Goal: Task Accomplishment & Management: Manage account settings

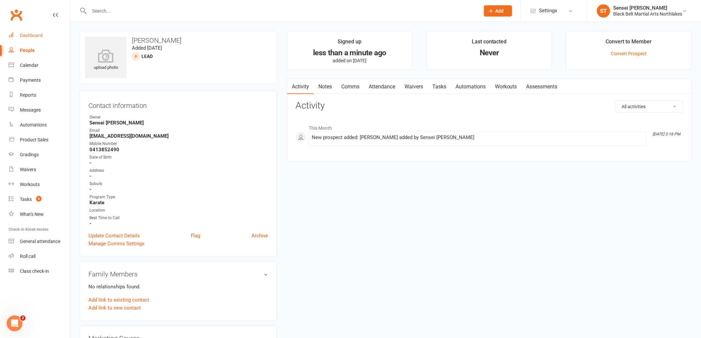
click at [31, 38] on div "Dashboard" at bounding box center [31, 35] width 23 height 5
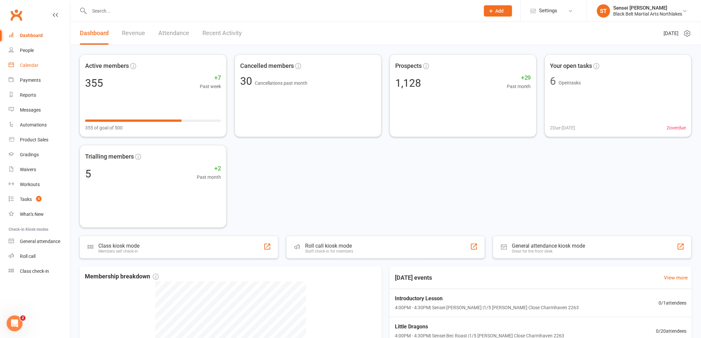
click at [32, 65] on div "Calendar" at bounding box center [29, 65] width 19 height 5
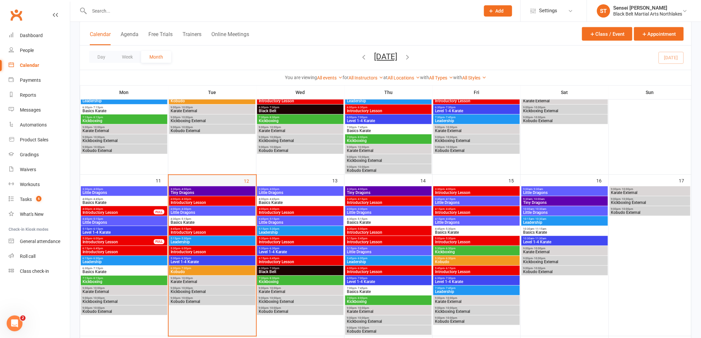
scroll to position [331, 0]
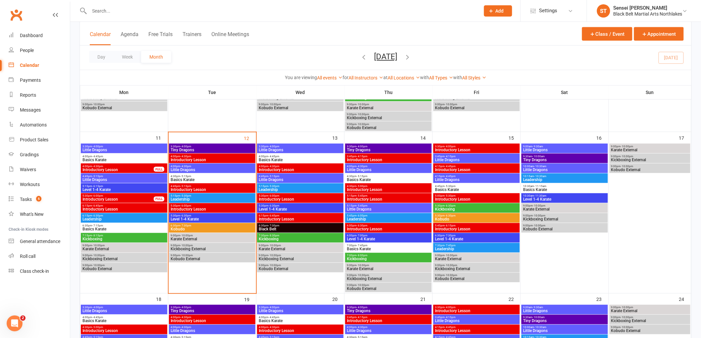
click at [207, 167] on span "4:00pm - 4:30pm" at bounding box center [212, 166] width 84 height 3
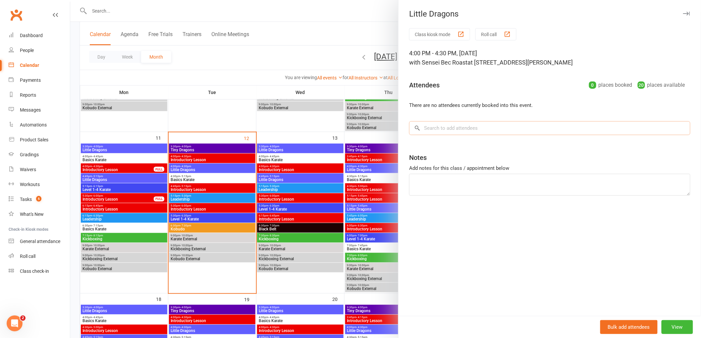
click at [456, 133] on input "search" at bounding box center [549, 128] width 281 height 14
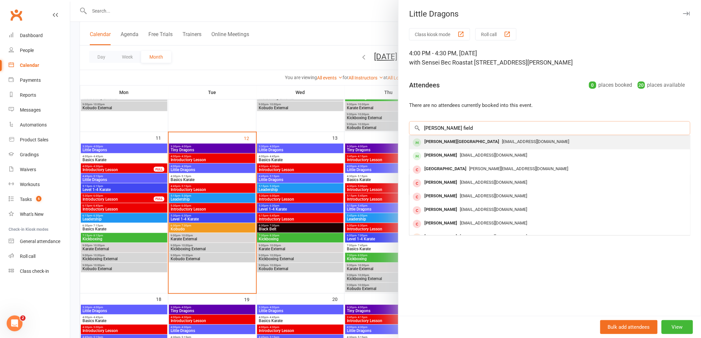
type input "landon field"
click at [430, 143] on div "Landon Field" at bounding box center [462, 142] width 80 height 10
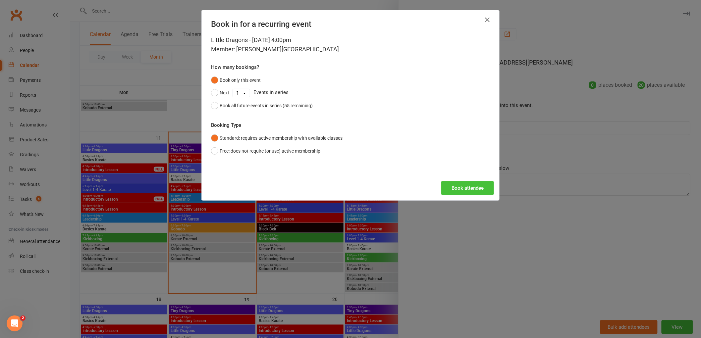
click at [464, 190] on button "Book attendee" at bounding box center [468, 188] width 53 height 14
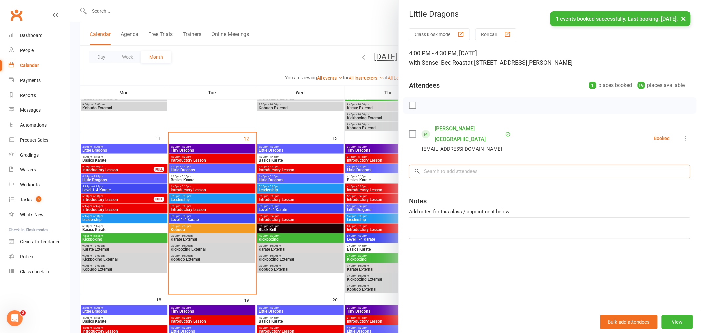
click at [448, 167] on input "search" at bounding box center [549, 171] width 281 height 14
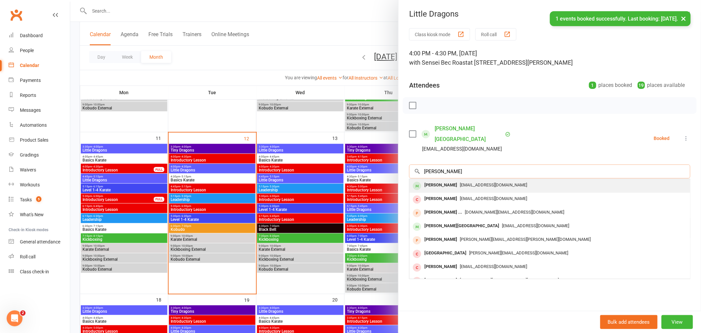
type input "ryan field"
click at [441, 180] on div "Ryan Field" at bounding box center [441, 185] width 38 height 10
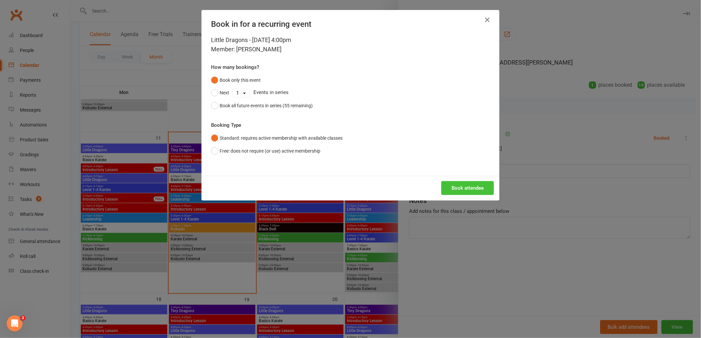
click at [466, 183] on button "Book attendee" at bounding box center [468, 188] width 53 height 14
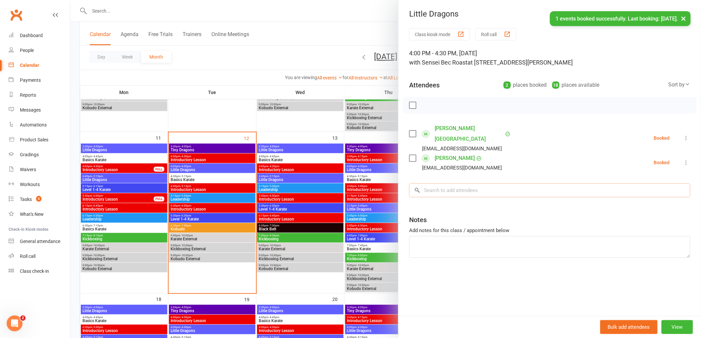
click at [443, 184] on input "search" at bounding box center [549, 191] width 281 height 14
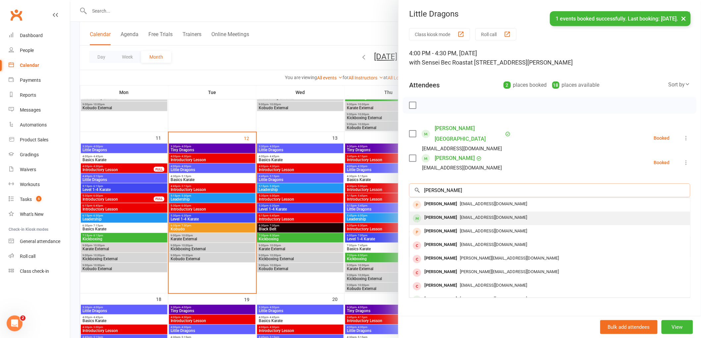
type input "max conroy"
click at [438, 213] on div "Maxwell Conroy-Lewis" at bounding box center [441, 218] width 38 height 10
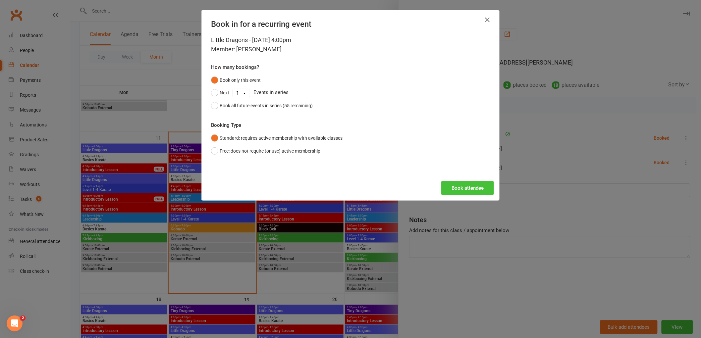
click at [465, 187] on button "Book attendee" at bounding box center [468, 188] width 53 height 14
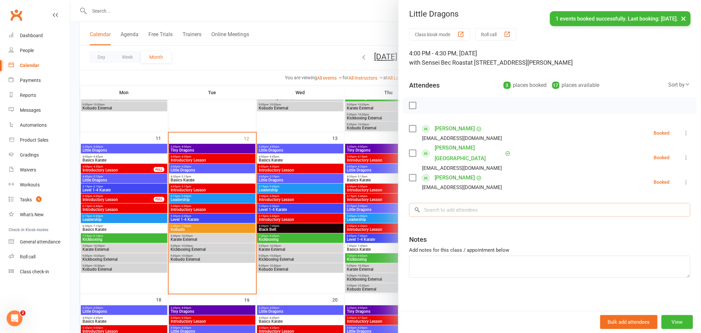
click at [455, 203] on input "search" at bounding box center [549, 210] width 281 height 14
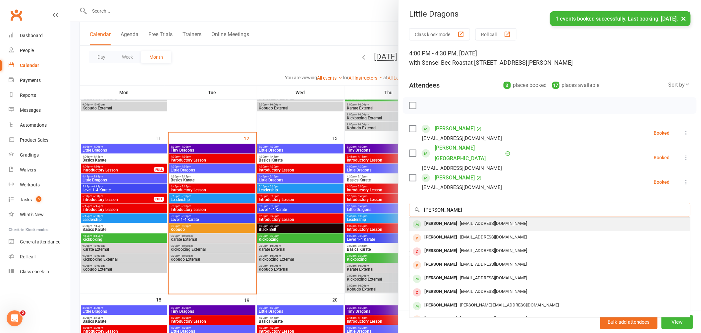
type input "jed patrick"
click at [436, 219] on div "Jed Patrick" at bounding box center [441, 224] width 38 height 10
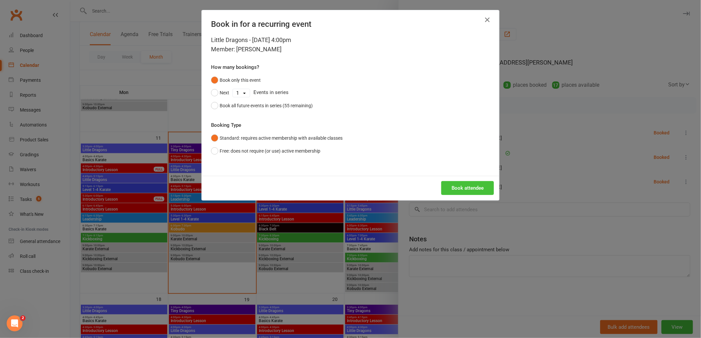
click at [462, 188] on button "Book attendee" at bounding box center [468, 188] width 53 height 14
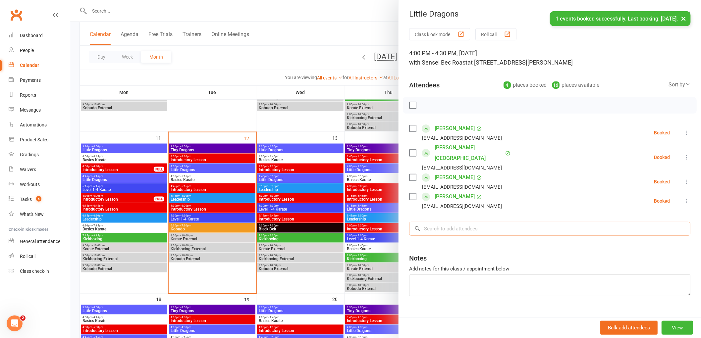
click at [450, 223] on input "search" at bounding box center [549, 229] width 281 height 14
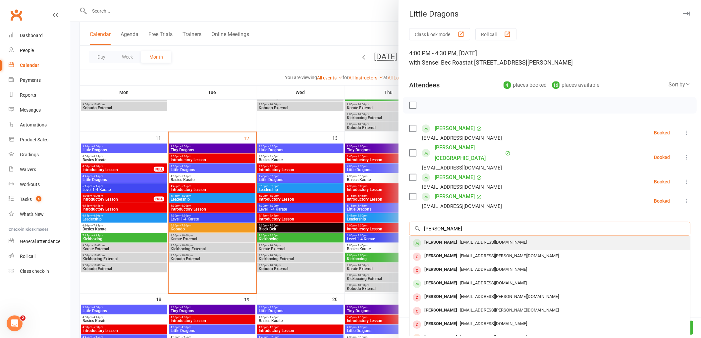
type input "libby allen"
click at [438, 238] on div "Libby Allen" at bounding box center [441, 243] width 38 height 10
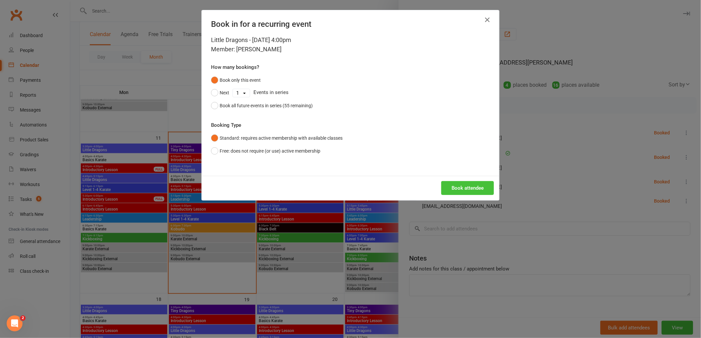
click at [459, 192] on button "Book attendee" at bounding box center [468, 188] width 53 height 14
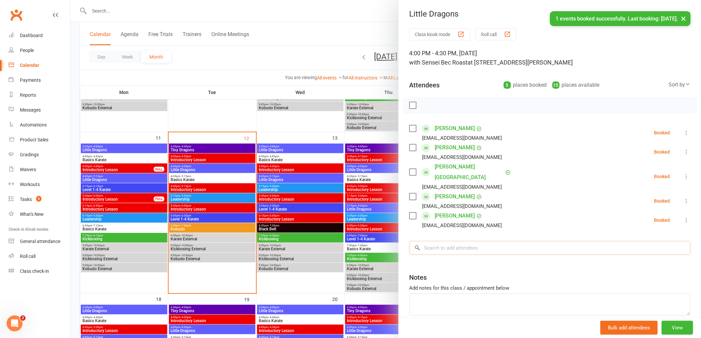
click at [442, 241] on input "search" at bounding box center [549, 248] width 281 height 14
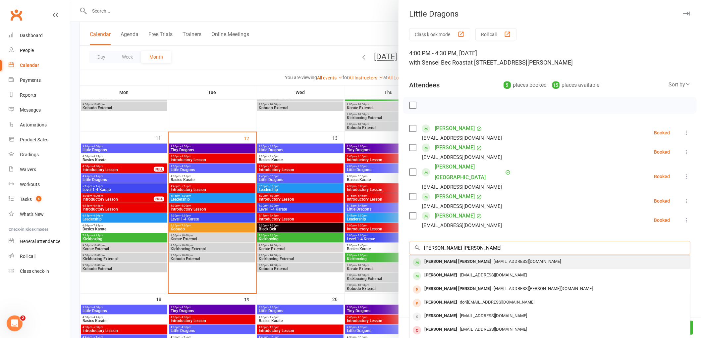
type input "jackson smith"
click at [443, 257] on div "Jackson Smith" at bounding box center [458, 262] width 72 height 10
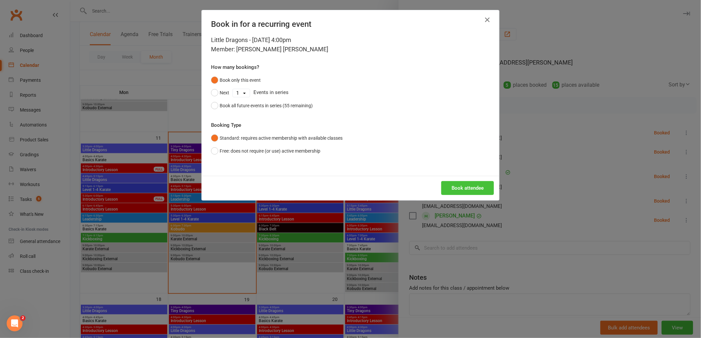
click at [466, 189] on button "Book attendee" at bounding box center [468, 188] width 53 height 14
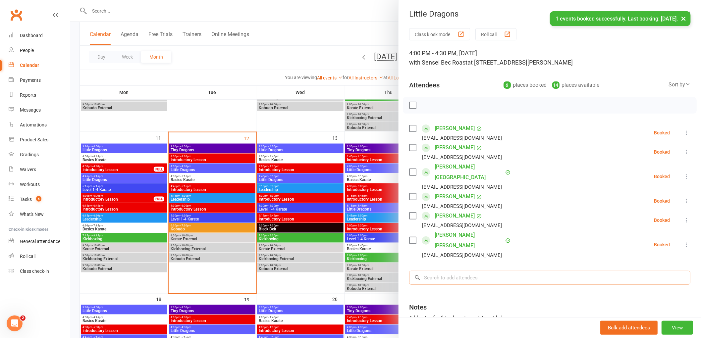
click at [456, 271] on input "search" at bounding box center [549, 278] width 281 height 14
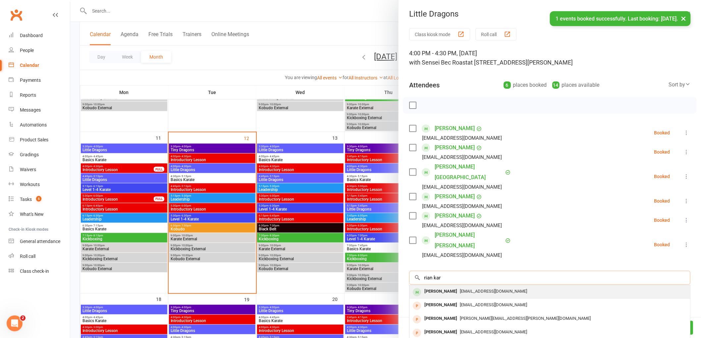
type input "rian kar"
click at [448, 287] on div "Rian Karmyal" at bounding box center [441, 292] width 38 height 10
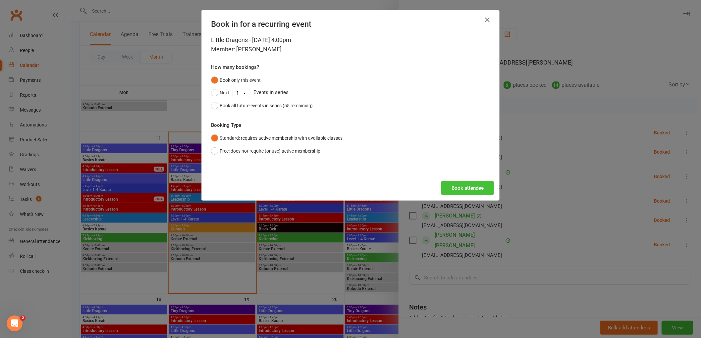
click at [473, 195] on button "Book attendee" at bounding box center [468, 188] width 53 height 14
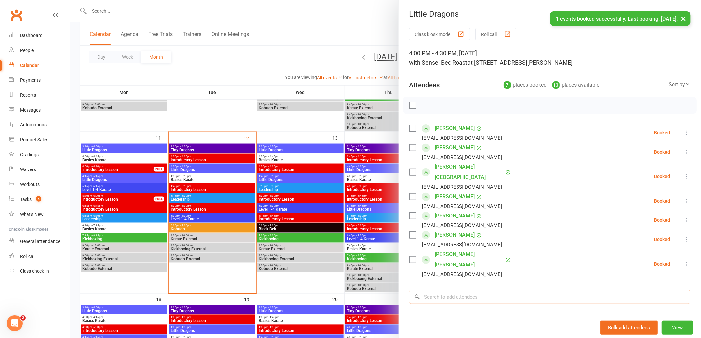
click at [438, 290] on input "search" at bounding box center [549, 297] width 281 height 14
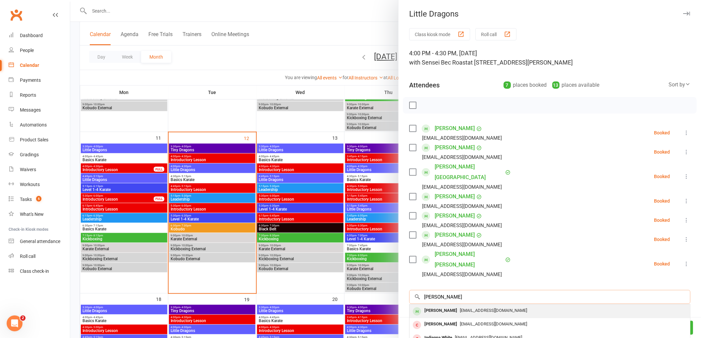
type input "elanyna white"
click at [436, 306] on div "Elayna White" at bounding box center [441, 311] width 38 height 10
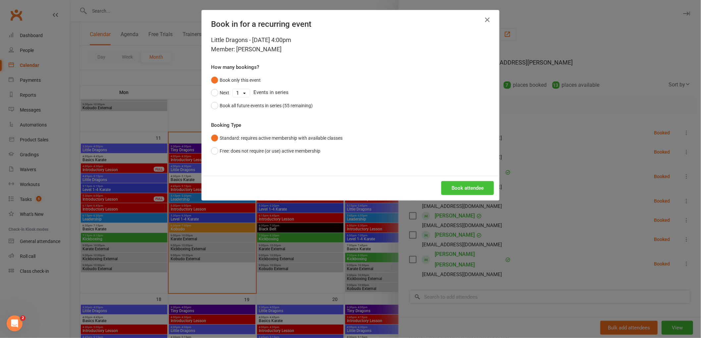
click at [466, 188] on button "Book attendee" at bounding box center [468, 188] width 53 height 14
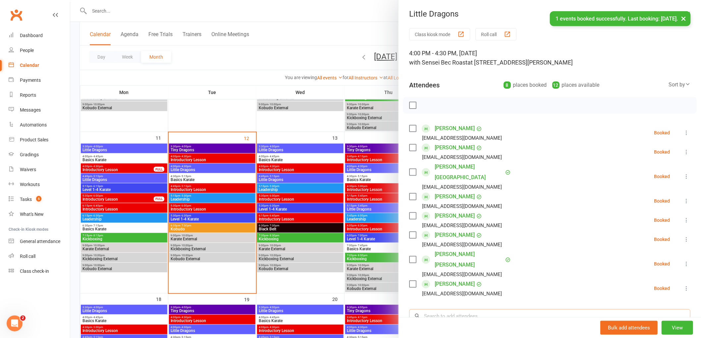
click at [439, 310] on input "search" at bounding box center [549, 317] width 281 height 14
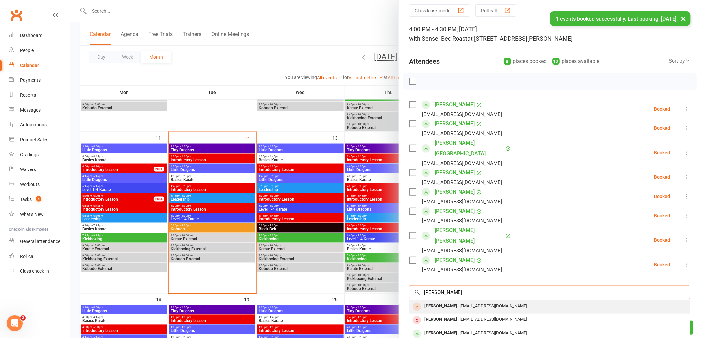
scroll to position [37, 0]
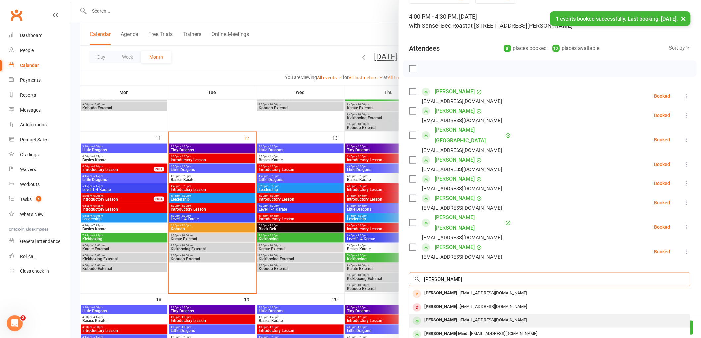
type input "darcy"
click at [427, 316] on div "Darcy Kidd" at bounding box center [441, 321] width 38 height 10
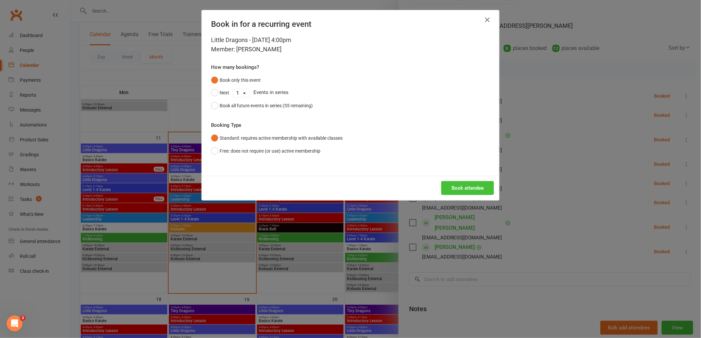
click at [453, 183] on button "Book attendee" at bounding box center [468, 188] width 53 height 14
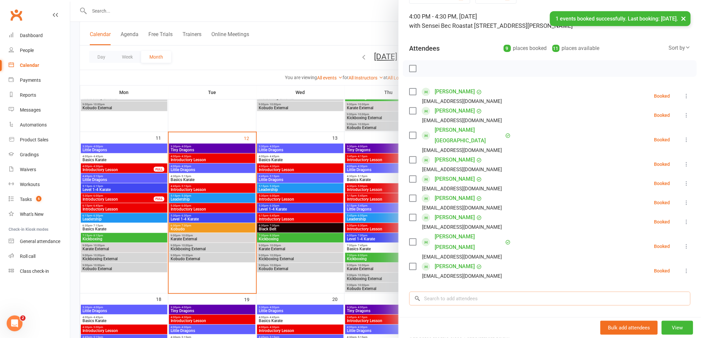
click at [443, 292] on input "search" at bounding box center [549, 299] width 281 height 14
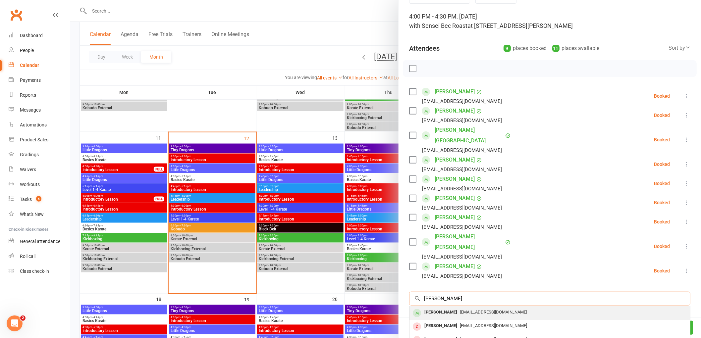
type input "harry boyle"
click at [435, 308] on div "Harry Boyle" at bounding box center [441, 313] width 38 height 10
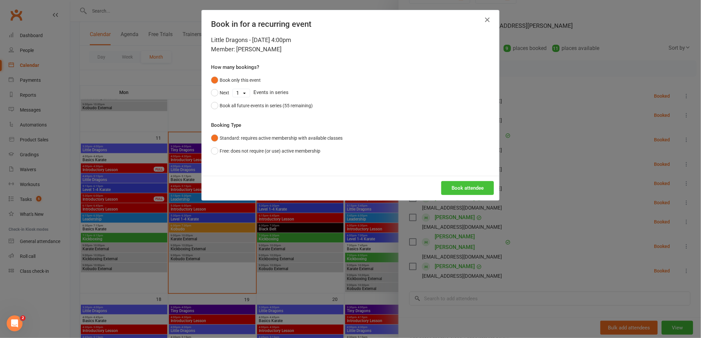
click at [467, 188] on button "Book attendee" at bounding box center [468, 188] width 53 height 14
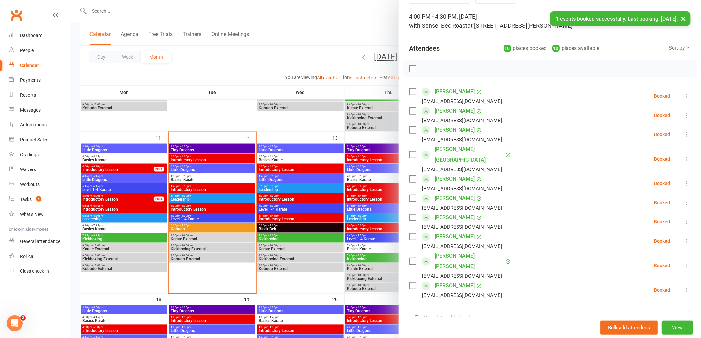
click at [450, 280] on div "Class kiosk mode Roll call 4:00 PM - 4:30 PM, Tuesday, August, 12, 2025 with Se…" at bounding box center [550, 205] width 303 height 428
click at [442, 311] on input "search" at bounding box center [549, 318] width 281 height 14
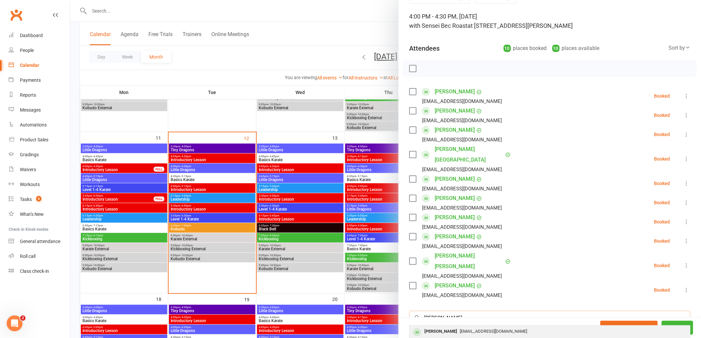
type input "sophia babcock"
click at [444, 327] on div "Sophia Babcock" at bounding box center [441, 332] width 38 height 10
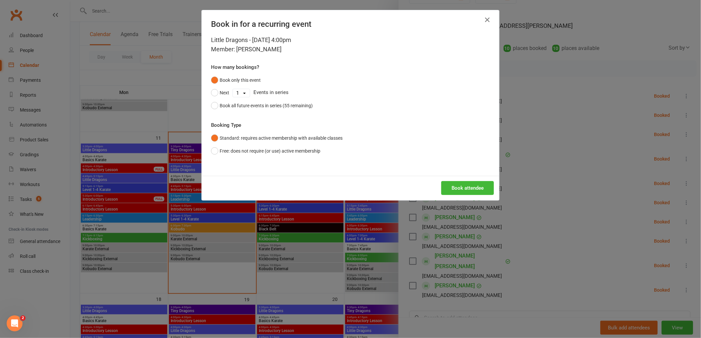
click at [469, 198] on div "Book attendee" at bounding box center [351, 188] width 298 height 25
click at [468, 193] on button "Book attendee" at bounding box center [468, 188] width 53 height 14
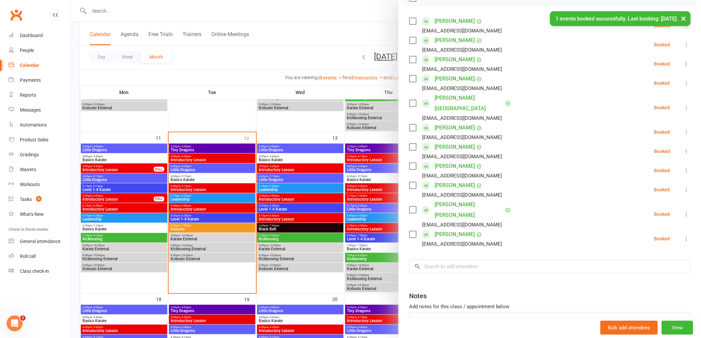
scroll to position [110, 0]
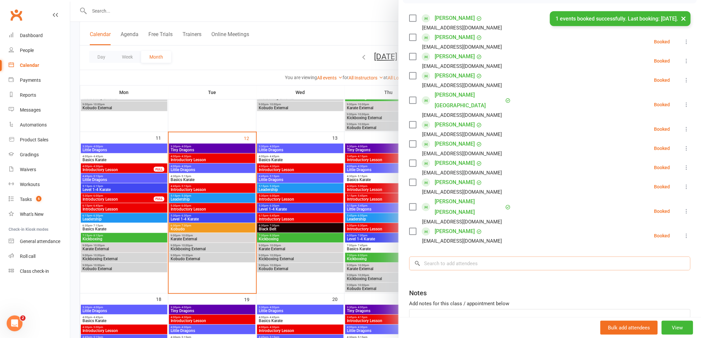
click at [451, 257] on input "search" at bounding box center [549, 264] width 281 height 14
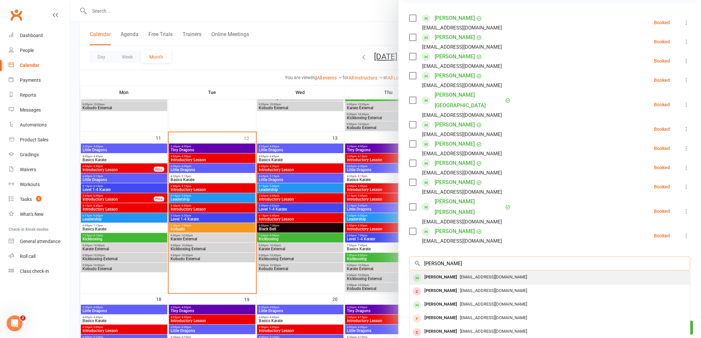
type input "patrick schild"
click at [443, 273] on div "Patrick Schilder" at bounding box center [441, 278] width 38 height 10
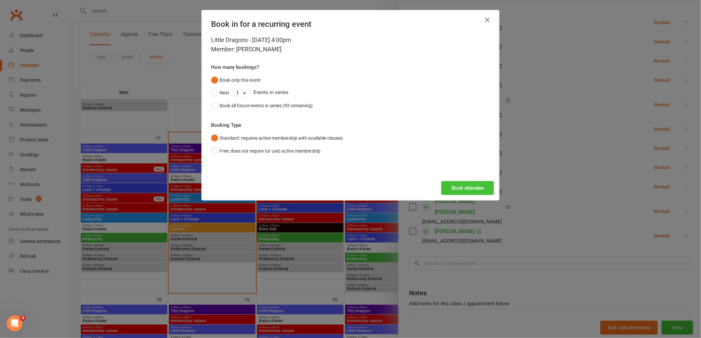
click at [455, 190] on button "Book attendee" at bounding box center [468, 188] width 53 height 14
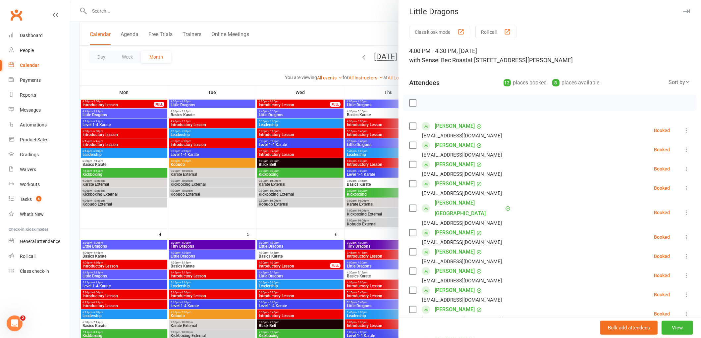
scroll to position [0, 0]
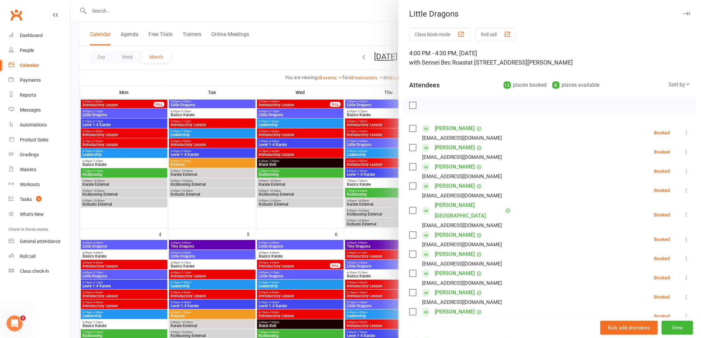
click at [409, 106] on label at bounding box center [412, 105] width 7 height 7
click at [424, 107] on icon "button" at bounding box center [427, 105] width 7 height 7
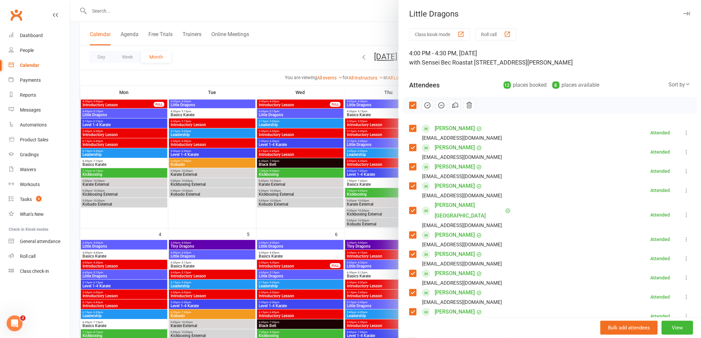
click at [410, 105] on label at bounding box center [412, 105] width 7 height 7
click at [376, 18] on div at bounding box center [385, 169] width 631 height 338
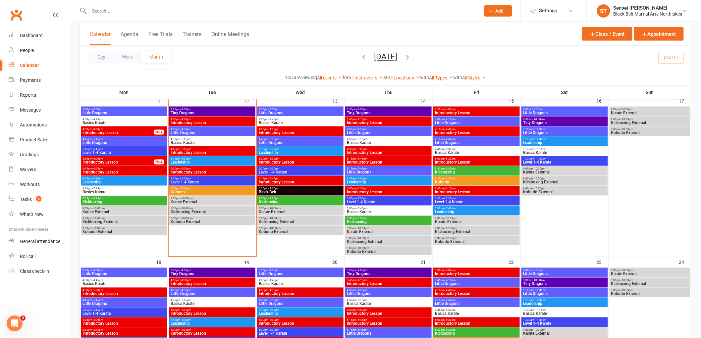
scroll to position [368, 0]
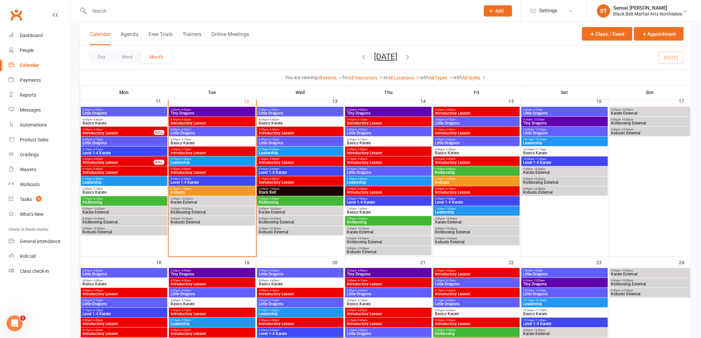
click at [240, 110] on span "3:30pm - 4:00pm" at bounding box center [212, 109] width 84 height 3
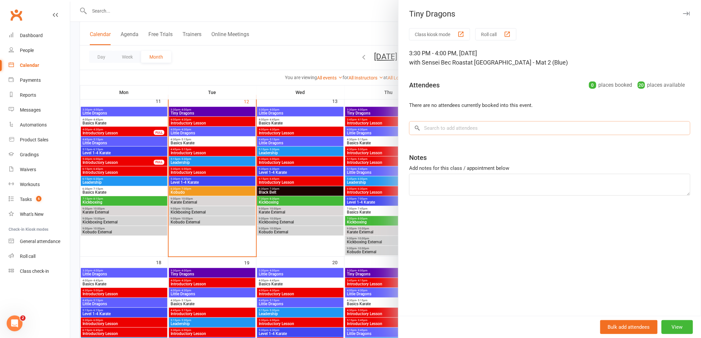
click at [473, 127] on input "search" at bounding box center [549, 128] width 281 height 14
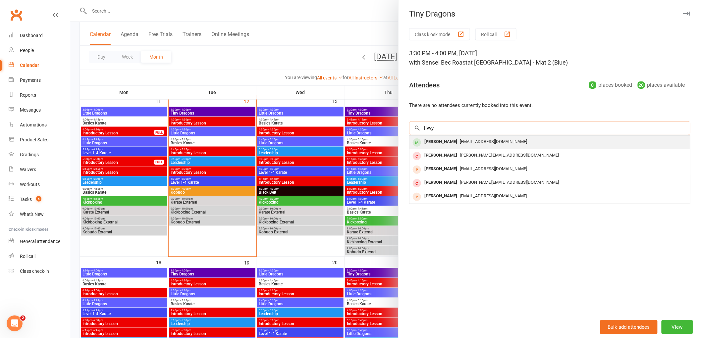
type input "livvy"
click at [445, 144] on div "Livy Adolfo" at bounding box center [441, 142] width 38 height 10
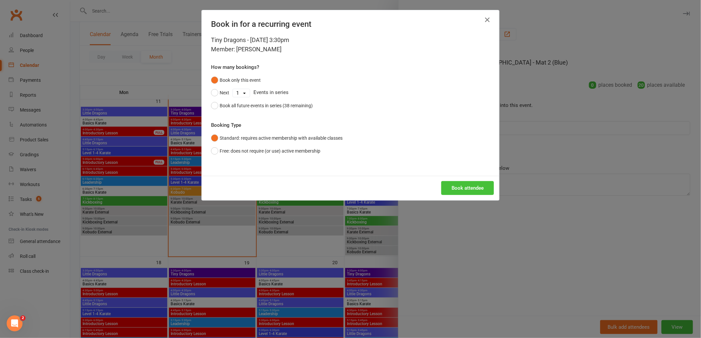
click at [458, 191] on button "Book attendee" at bounding box center [468, 188] width 53 height 14
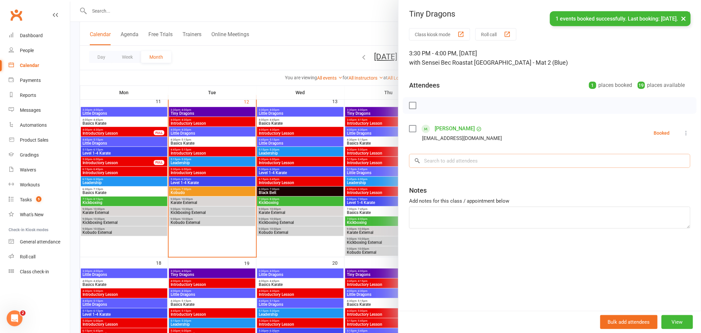
click at [443, 160] on input "search" at bounding box center [549, 161] width 281 height 14
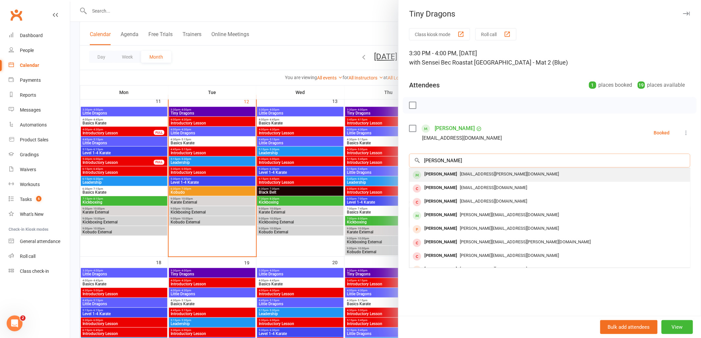
type input "ivy dl"
click at [435, 176] on div "Ivy Dalziel" at bounding box center [441, 175] width 38 height 10
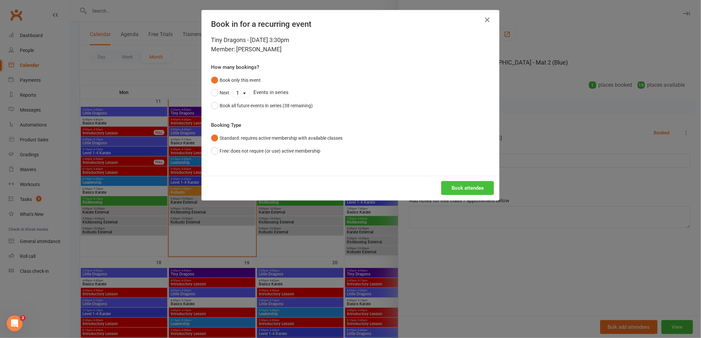
click at [466, 195] on button "Book attendee" at bounding box center [468, 188] width 53 height 14
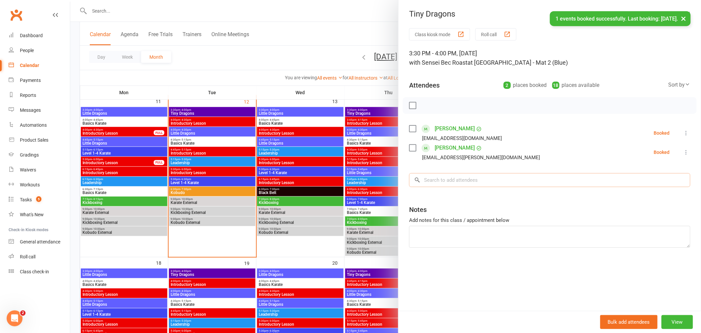
click at [440, 183] on input "search" at bounding box center [549, 180] width 281 height 14
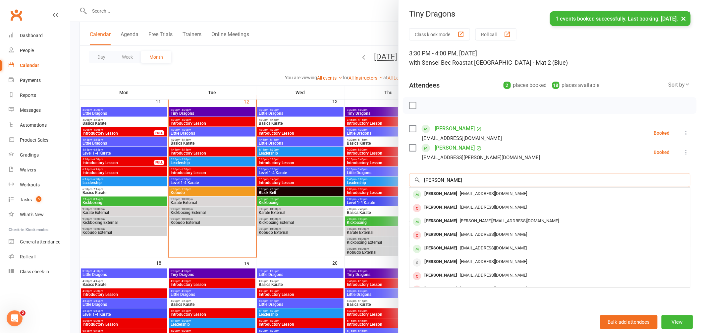
type input "carter buha"
click at [439, 194] on div "Carter Buhajar" at bounding box center [441, 194] width 38 height 10
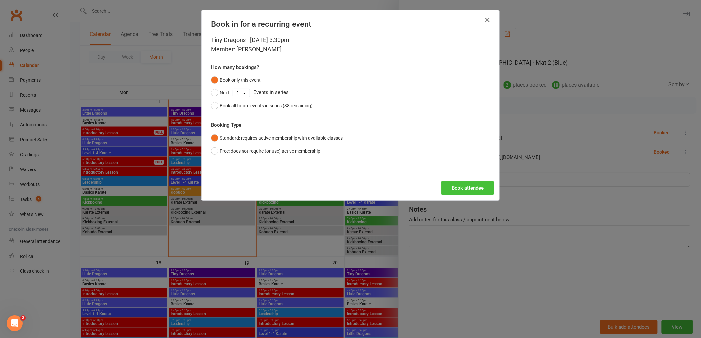
click at [457, 183] on button "Book attendee" at bounding box center [468, 188] width 53 height 14
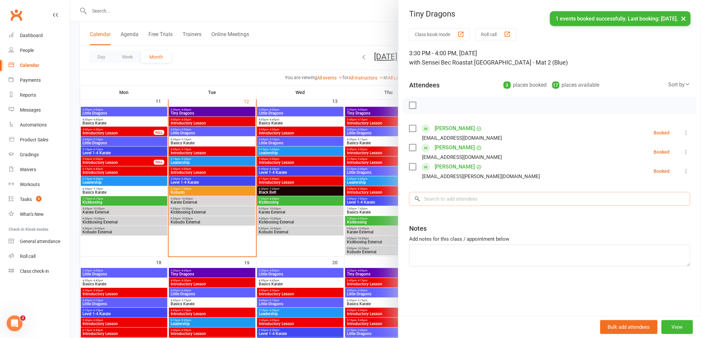
click at [429, 197] on input "search" at bounding box center [549, 199] width 281 height 14
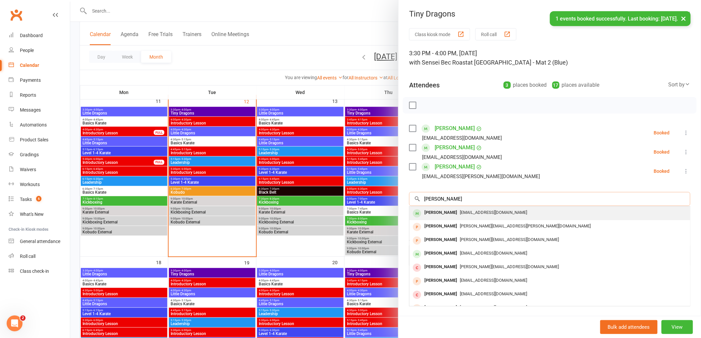
type input "elijah"
click at [437, 214] on div "Elijah Klaic" at bounding box center [441, 213] width 38 height 10
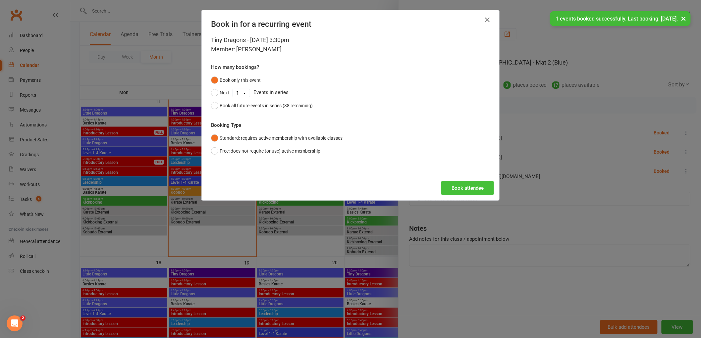
click at [458, 191] on button "Book attendee" at bounding box center [468, 188] width 53 height 14
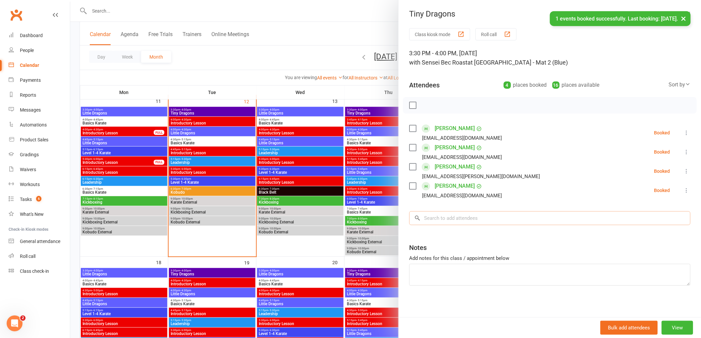
click at [433, 221] on input "search" at bounding box center [549, 218] width 281 height 14
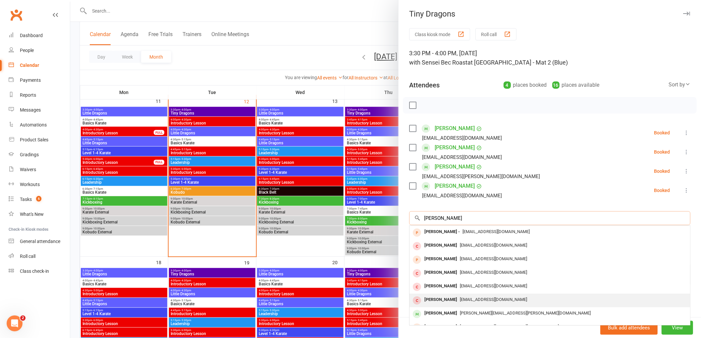
scroll to position [36, 0]
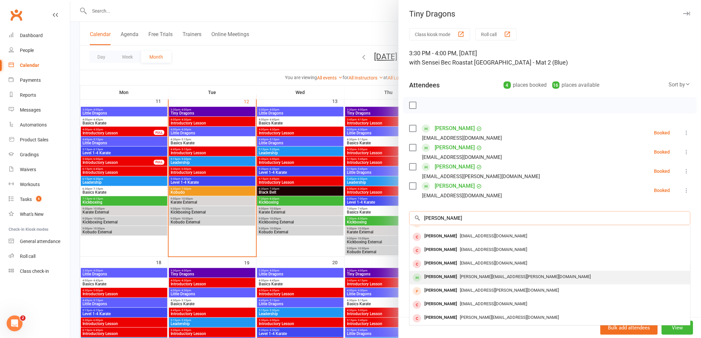
type input "tyler"
click at [441, 274] on div "Tyler Peters" at bounding box center [441, 277] width 38 height 10
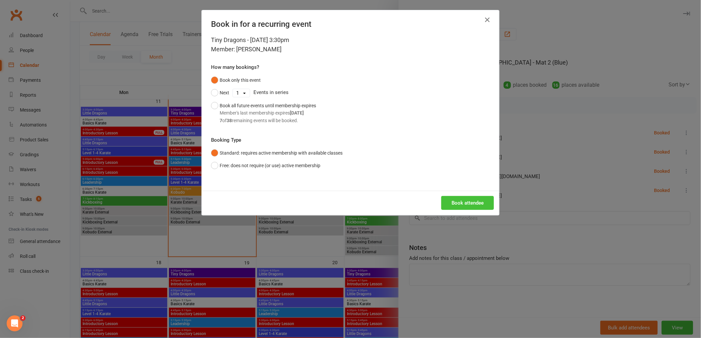
click at [464, 203] on button "Book attendee" at bounding box center [468, 203] width 53 height 14
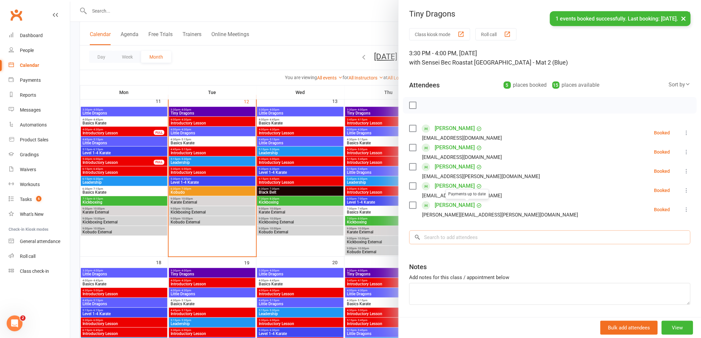
click at [442, 238] on input "search" at bounding box center [549, 238] width 281 height 14
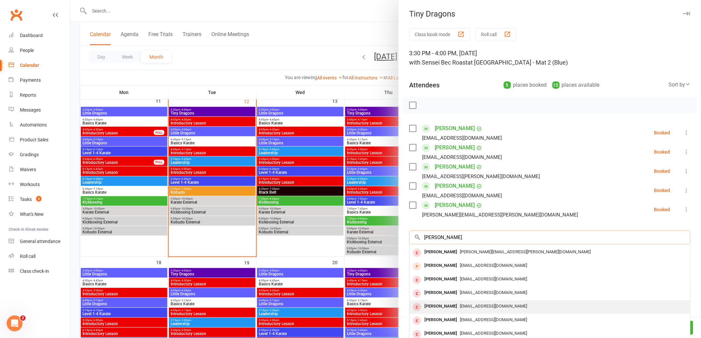
scroll to position [0, 0]
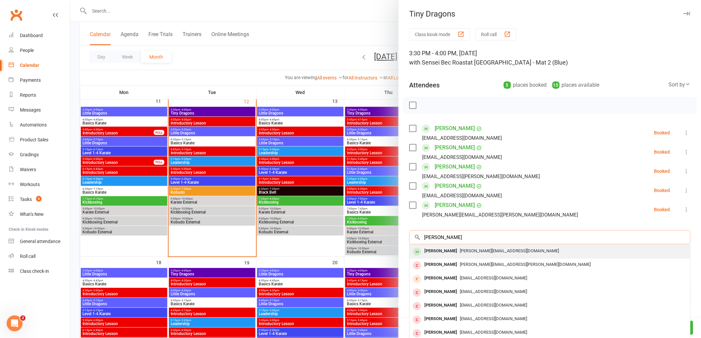
type input "olivia goldfinch"
click at [440, 249] on div "Olivia Goldfinch" at bounding box center [441, 252] width 38 height 10
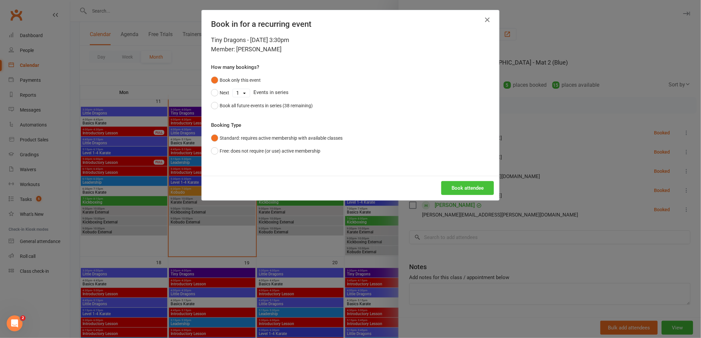
drag, startPoint x: 469, startPoint y: 191, endPoint x: 466, endPoint y: 193, distance: 3.4
click at [466, 192] on button "Book attendee" at bounding box center [468, 188] width 53 height 14
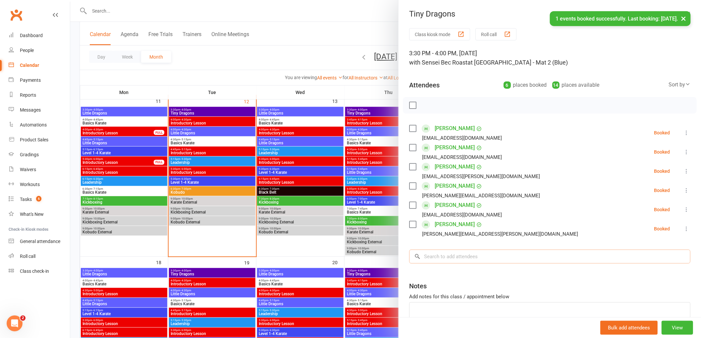
click at [444, 257] on input "search" at bounding box center [549, 257] width 281 height 14
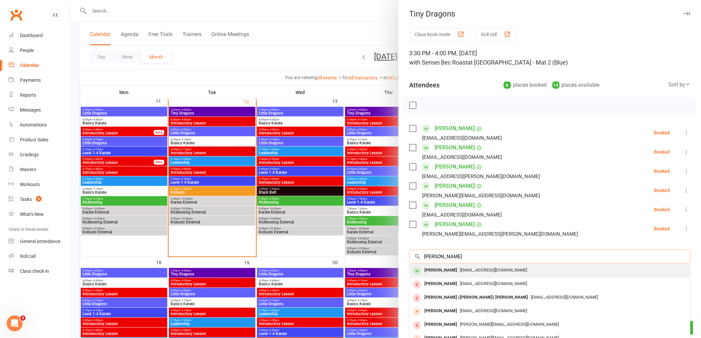
type input "jason dekker"
click at [431, 271] on div "Jason Dekker" at bounding box center [441, 271] width 38 height 10
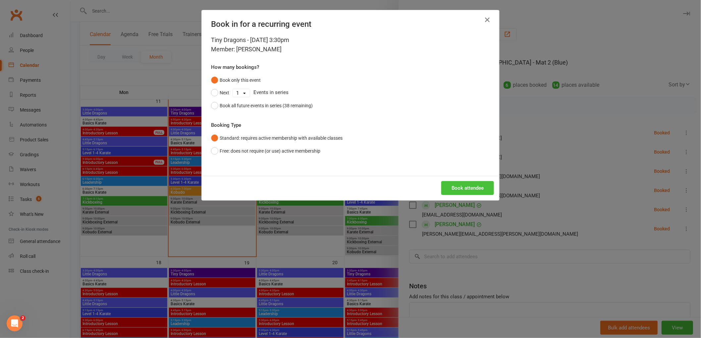
click at [450, 191] on button "Book attendee" at bounding box center [468, 188] width 53 height 14
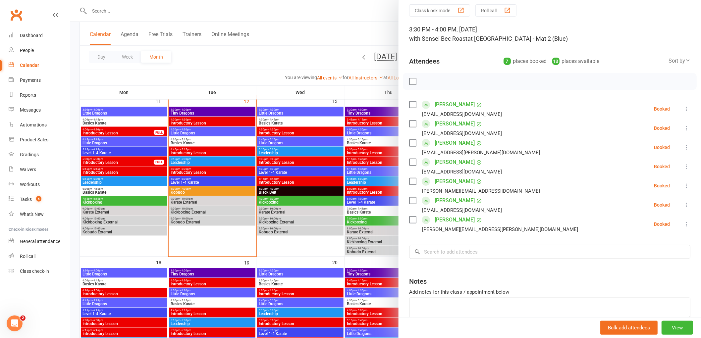
scroll to position [37, 0]
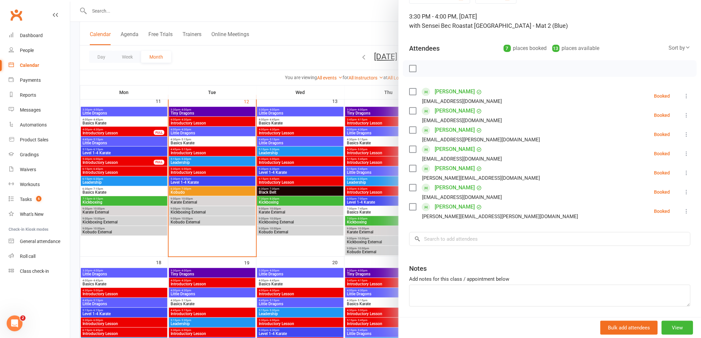
click at [411, 67] on label at bounding box center [412, 68] width 7 height 7
click at [426, 67] on icon "button" at bounding box center [427, 68] width 7 height 7
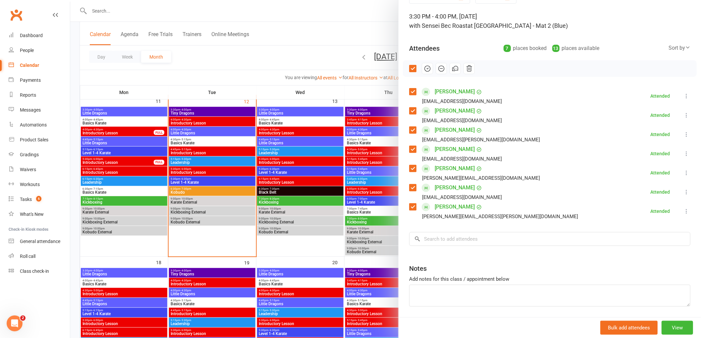
click at [410, 71] on label at bounding box center [412, 68] width 7 height 7
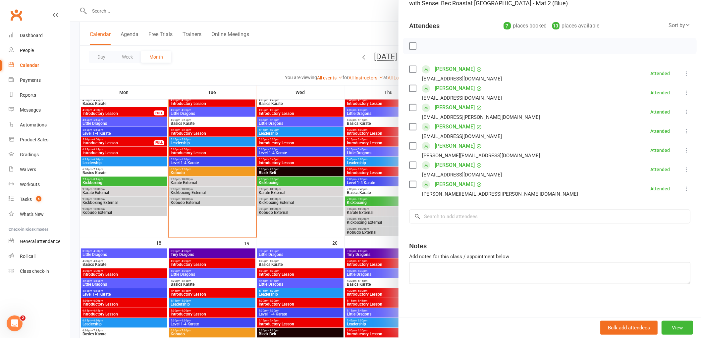
scroll to position [405, 0]
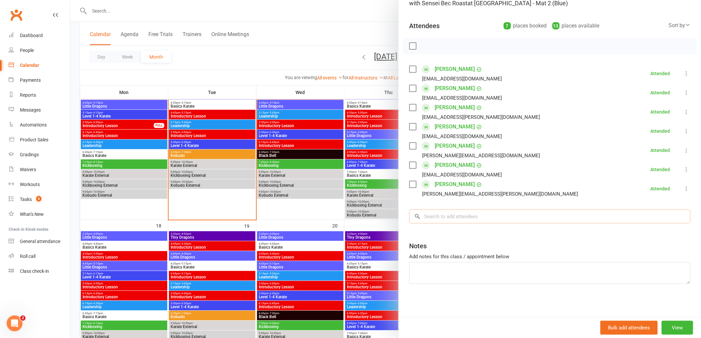
click at [446, 216] on input "search" at bounding box center [549, 217] width 281 height 14
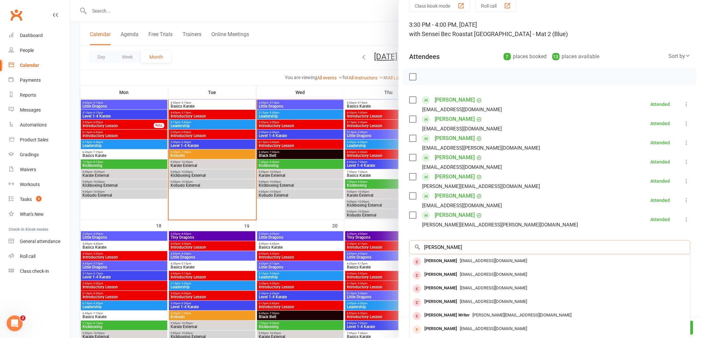
scroll to position [0, 0]
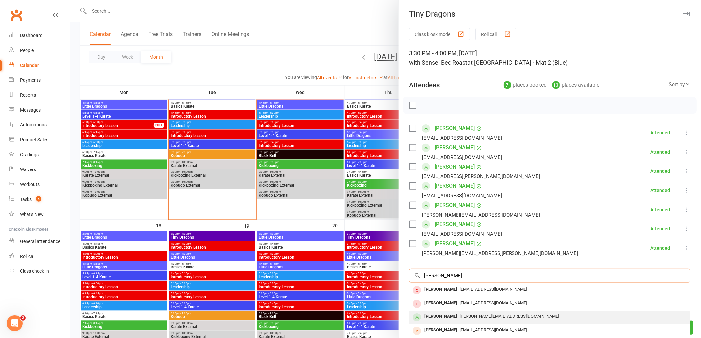
type input "[PERSON_NAME]"
click at [439, 312] on div "Samuel Smedes j.asmedes@hotmail.com" at bounding box center [550, 318] width 281 height 14
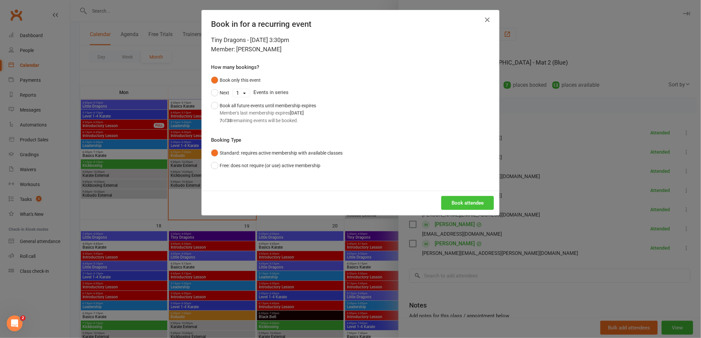
click at [462, 204] on button "Book attendee" at bounding box center [468, 203] width 53 height 14
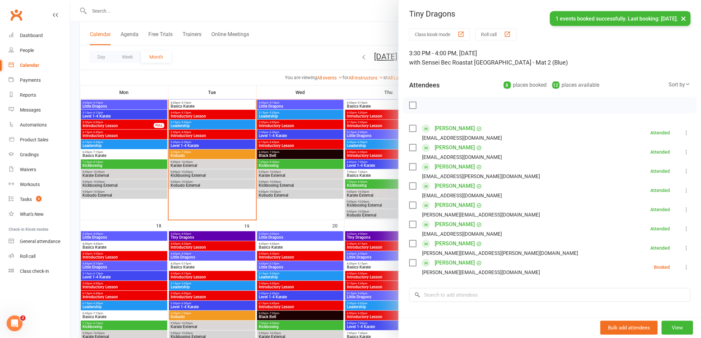
click at [684, 267] on icon at bounding box center [687, 267] width 7 height 7
click at [641, 308] on link "Check in" at bounding box center [654, 306] width 71 height 13
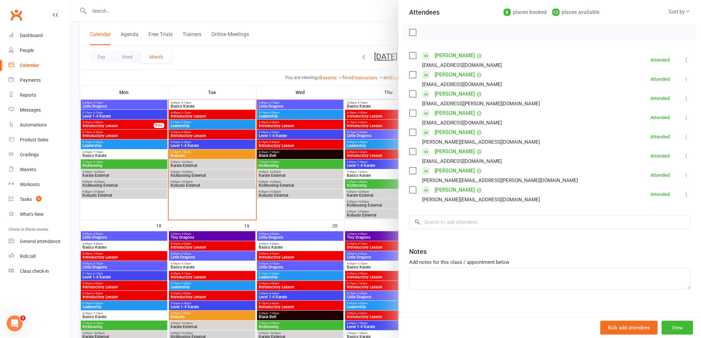
scroll to position [79, 0]
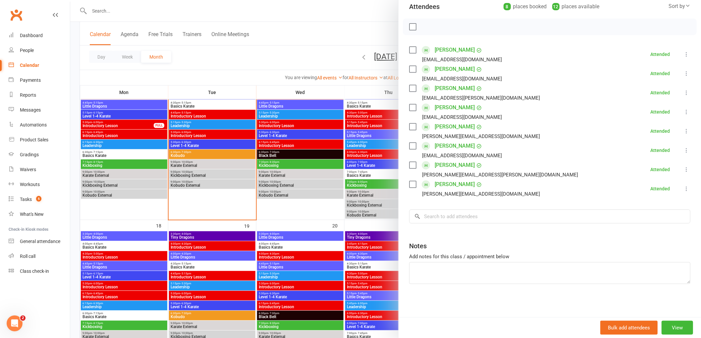
click at [350, 27] on div at bounding box center [385, 169] width 631 height 338
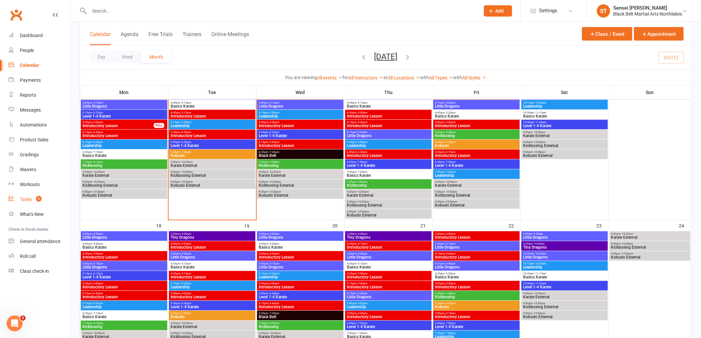
click at [27, 200] on div "Tasks" at bounding box center [26, 199] width 12 height 5
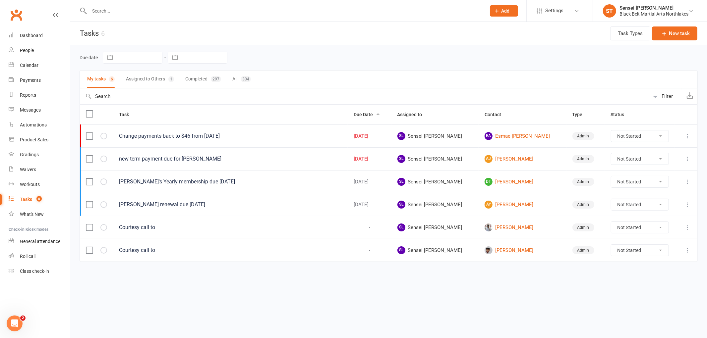
click at [108, 15] on div at bounding box center [281, 11] width 402 height 22
click at [108, 9] on input "text" at bounding box center [285, 10] width 394 height 9
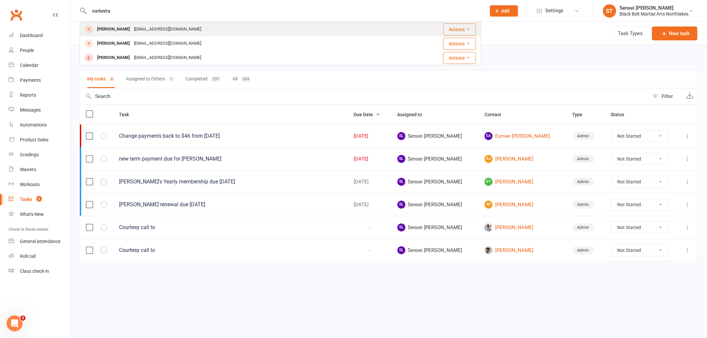
type input "narkeeta"
click at [109, 29] on div "Narkeeta Lonergan" at bounding box center [113, 30] width 37 height 10
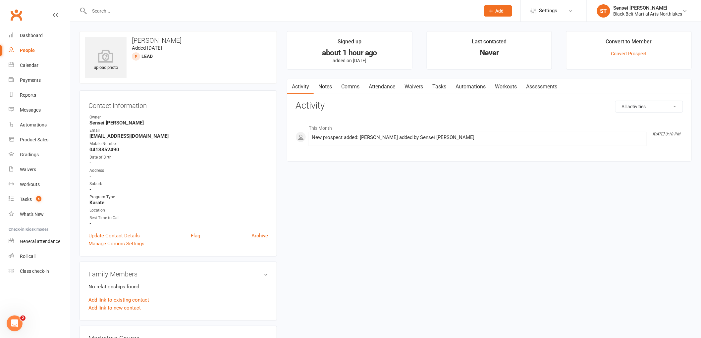
click at [162, 12] on input "text" at bounding box center [282, 10] width 388 height 9
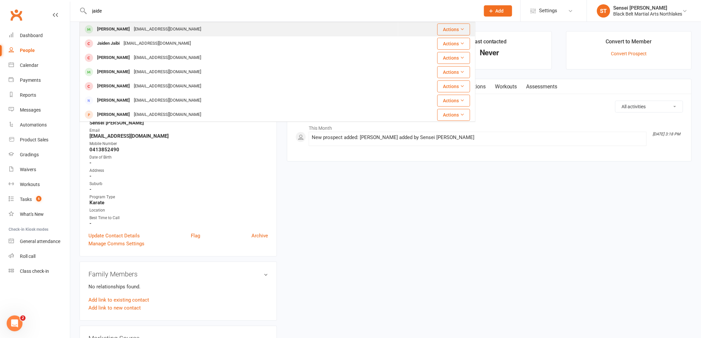
type input "jaide"
click at [113, 27] on div "Jaide Butterfield" at bounding box center [113, 30] width 37 height 10
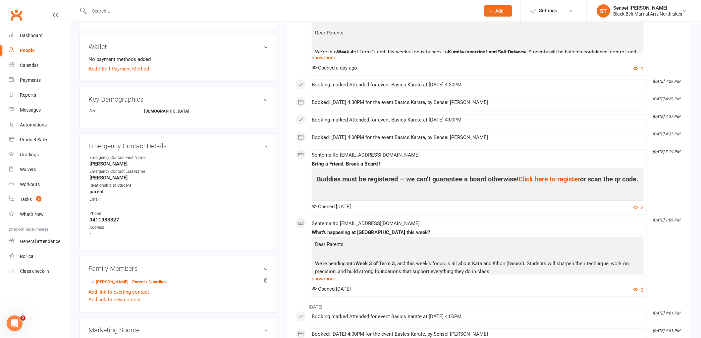
scroll to position [258, 0]
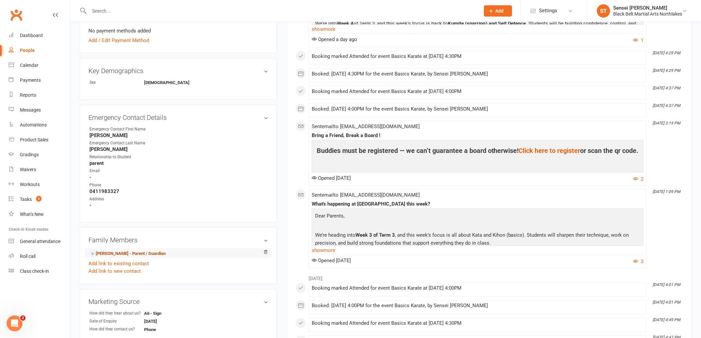
click at [124, 252] on link "Taylor Buckley - Parent / Guardian" at bounding box center [128, 254] width 76 height 7
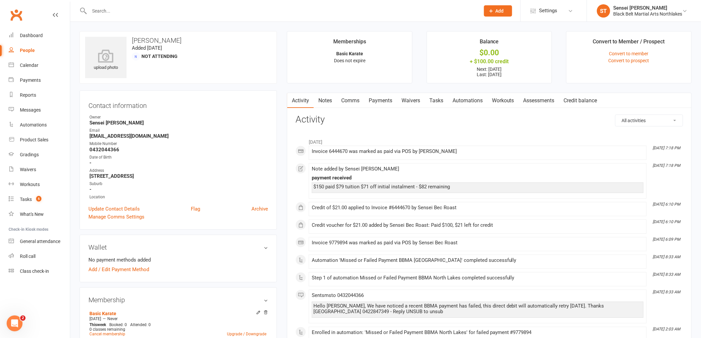
click at [388, 97] on link "Payments" at bounding box center [380, 100] width 33 height 15
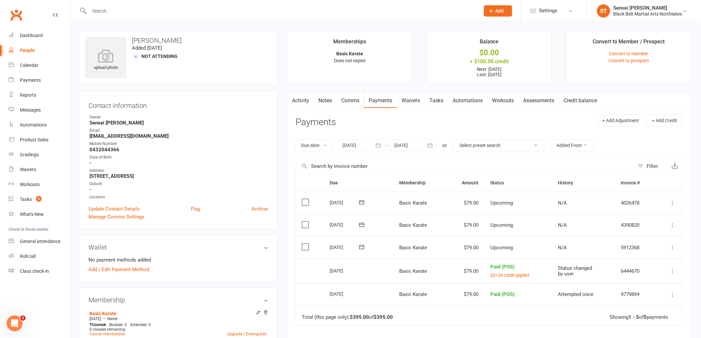
click at [673, 247] on icon at bounding box center [673, 248] width 7 height 7
click at [631, 272] on link "Mark as Paid (POS)" at bounding box center [644, 274] width 66 height 13
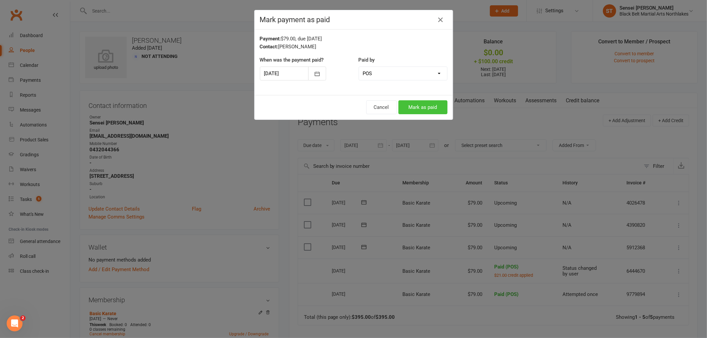
click at [427, 105] on button "Mark as paid" at bounding box center [422, 107] width 49 height 14
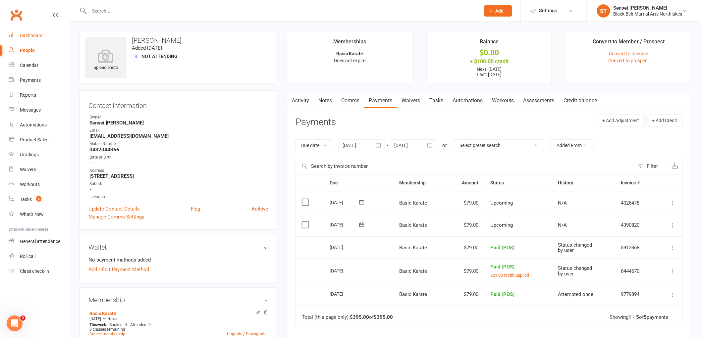
click at [28, 36] on div "Dashboard" at bounding box center [31, 35] width 23 height 5
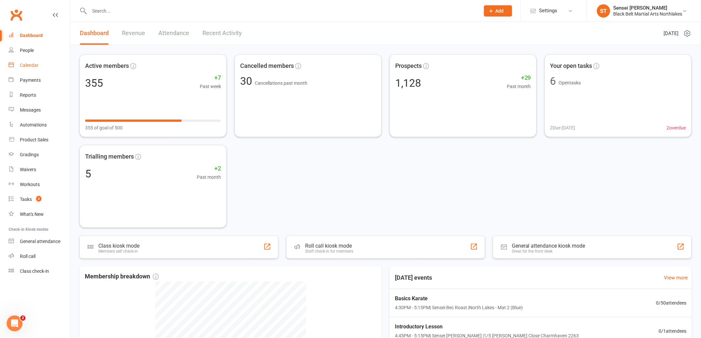
click at [26, 64] on div "Calendar" at bounding box center [29, 65] width 19 height 5
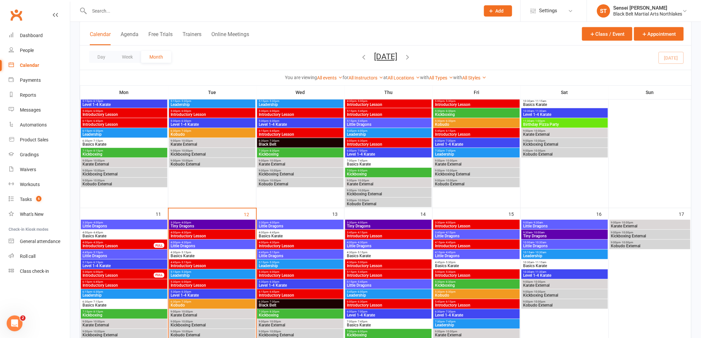
scroll to position [331, 0]
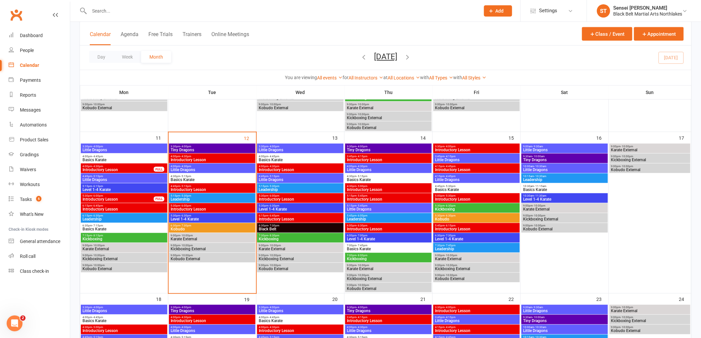
click at [200, 178] on span "Basics Karate" at bounding box center [212, 180] width 84 height 4
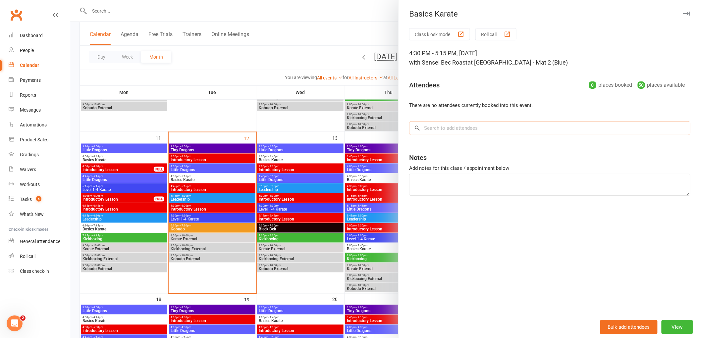
click at [442, 129] on input "search" at bounding box center [549, 128] width 281 height 14
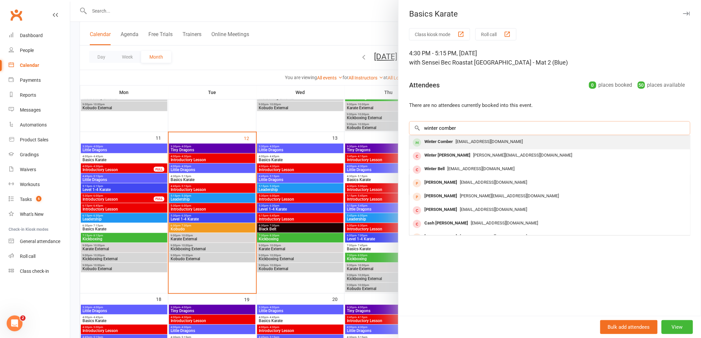
type input "winter comber"
click at [432, 141] on div "Winter Comber" at bounding box center [439, 142] width 34 height 10
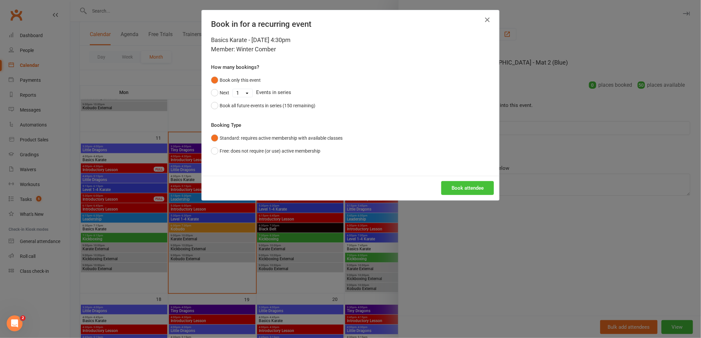
click at [461, 186] on button "Book attendee" at bounding box center [468, 188] width 53 height 14
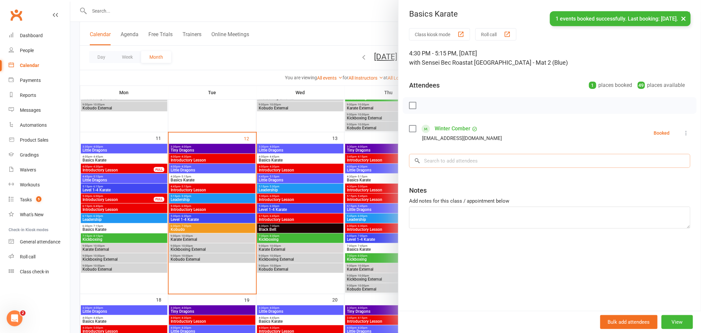
click at [429, 161] on input "search" at bounding box center [549, 161] width 281 height 14
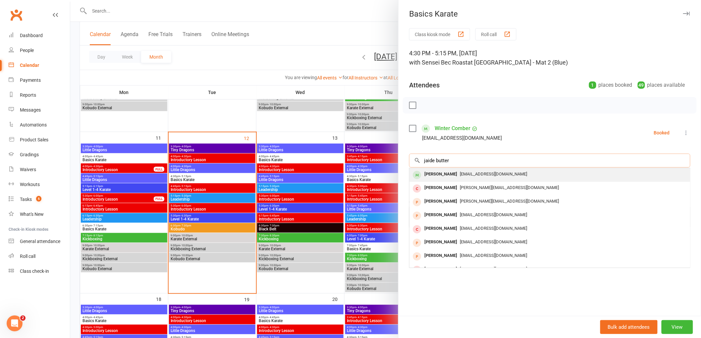
type input "jaide butter"
click at [442, 174] on div "Jaide Butterfield" at bounding box center [441, 175] width 38 height 10
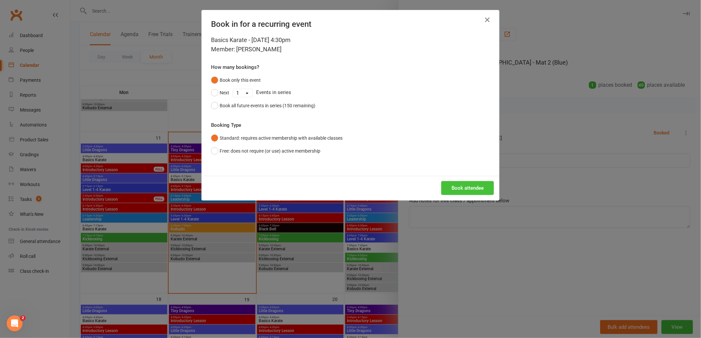
click at [470, 194] on button "Book attendee" at bounding box center [468, 188] width 53 height 14
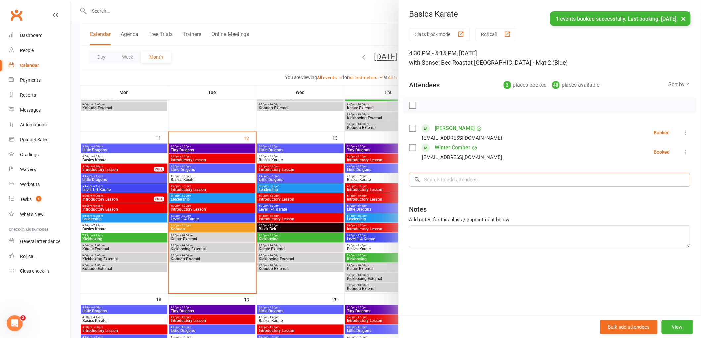
click at [462, 184] on input "search" at bounding box center [549, 180] width 281 height 14
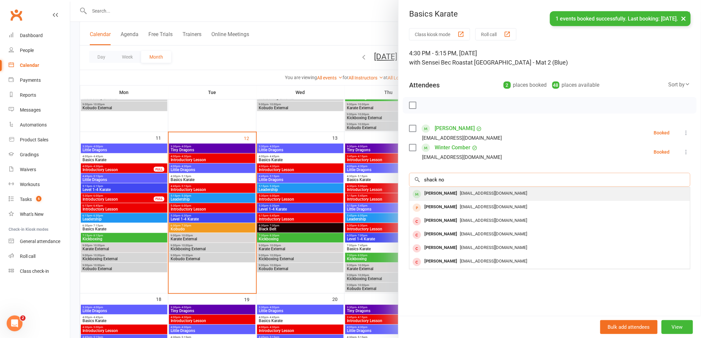
type input "shack no"
click at [438, 193] on div "Shack Nolan" at bounding box center [441, 194] width 38 height 10
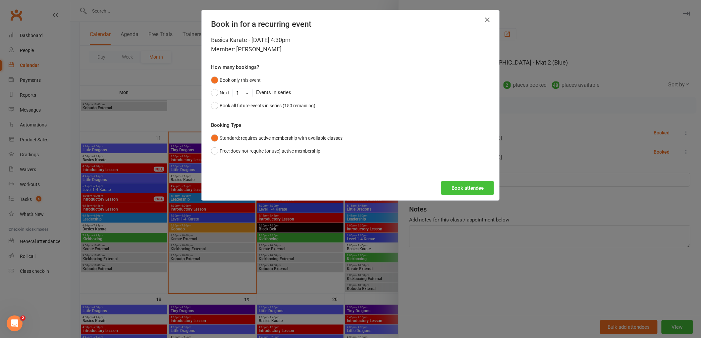
click at [455, 186] on button "Book attendee" at bounding box center [468, 188] width 53 height 14
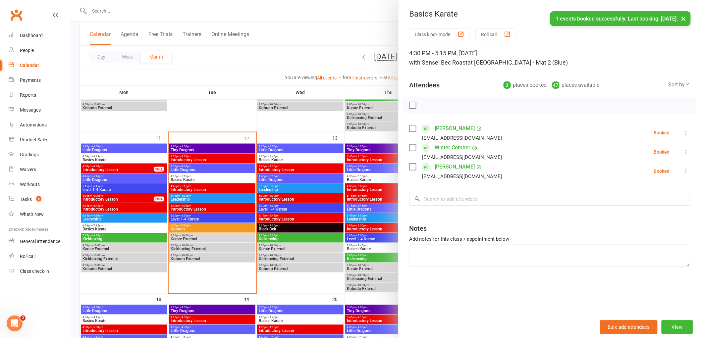
click at [445, 206] on input "search" at bounding box center [549, 199] width 281 height 14
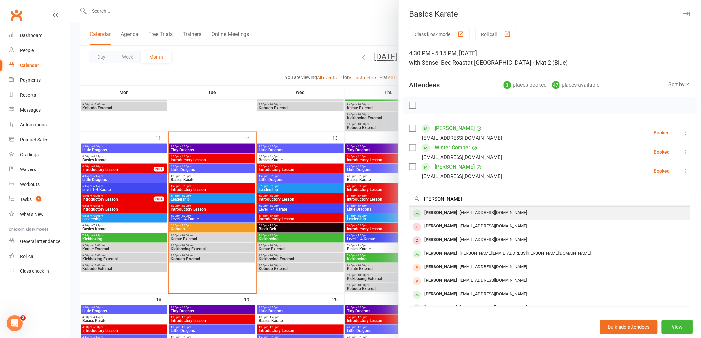
type input "kyah william"
click at [438, 209] on div "Kyah Williams" at bounding box center [441, 213] width 38 height 10
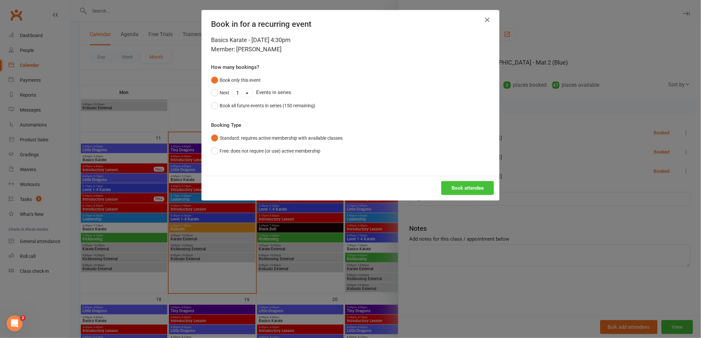
click at [460, 187] on button "Book attendee" at bounding box center [468, 188] width 53 height 14
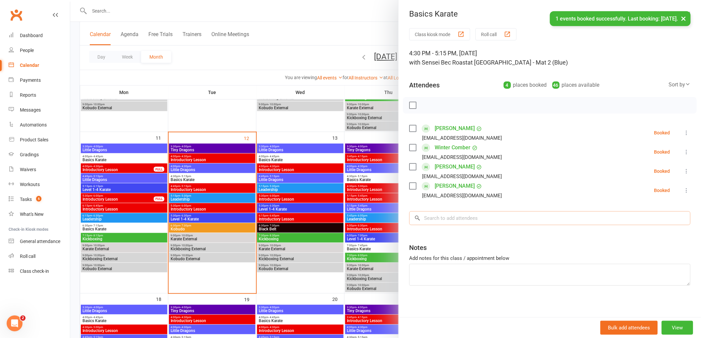
click at [437, 219] on input "search" at bounding box center [549, 218] width 281 height 14
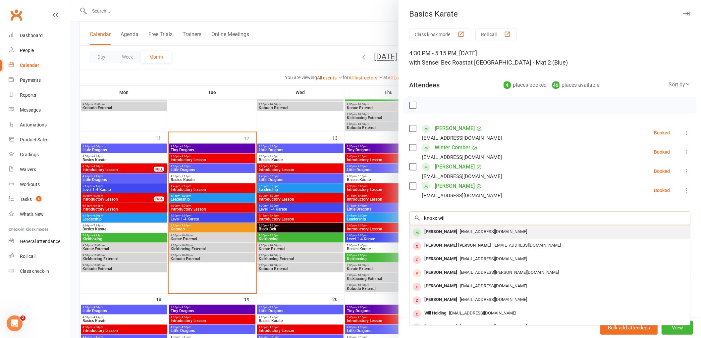
type input "knoxx wil"
click at [424, 232] on div "Knoxx Williams" at bounding box center [441, 232] width 38 height 10
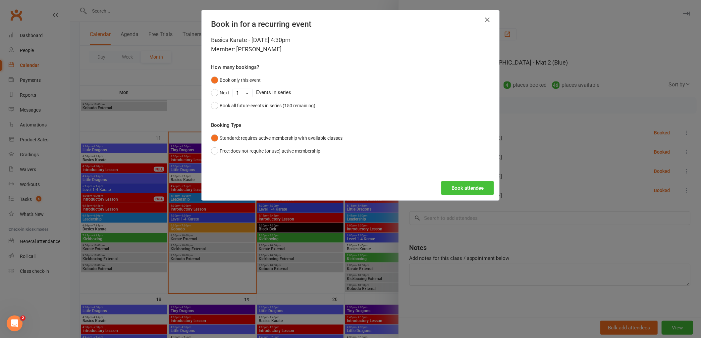
click at [460, 189] on button "Book attendee" at bounding box center [468, 188] width 53 height 14
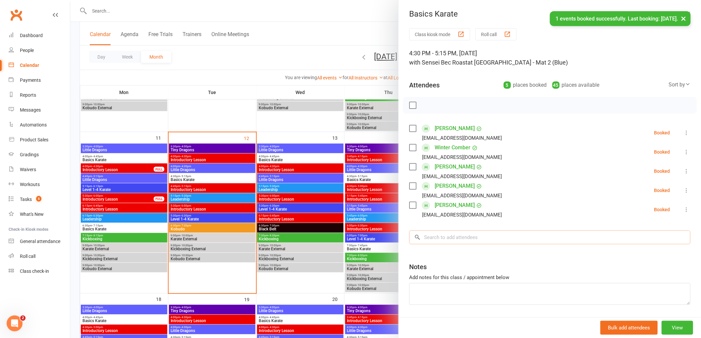
click at [444, 234] on input "search" at bounding box center [549, 238] width 281 height 14
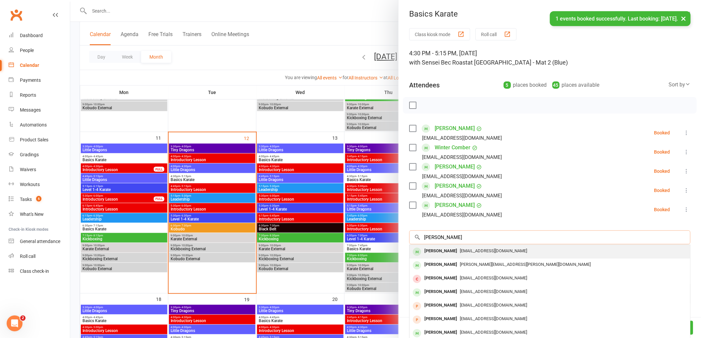
type input "kenlee william"
click at [436, 251] on div "Kenlee Williams" at bounding box center [441, 252] width 38 height 10
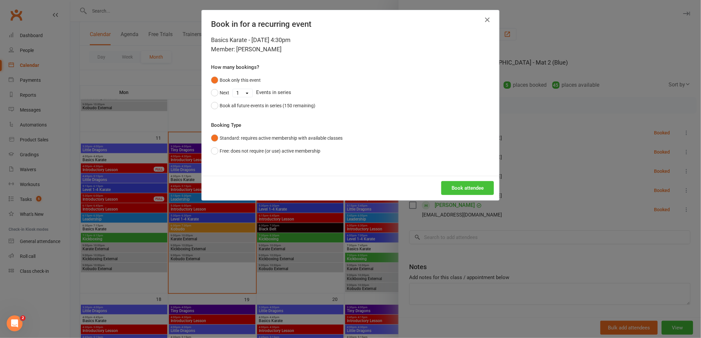
click at [475, 187] on button "Book attendee" at bounding box center [468, 188] width 53 height 14
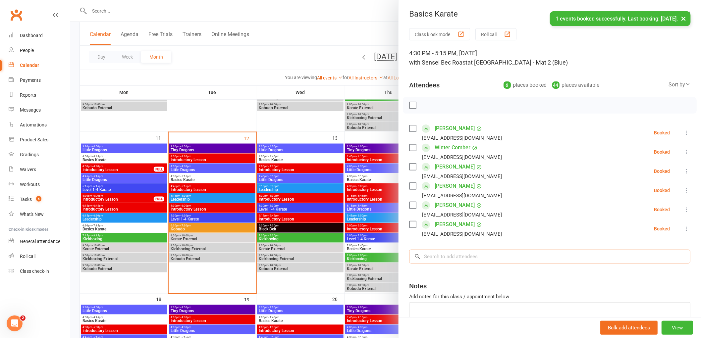
click at [444, 263] on input "search" at bounding box center [549, 257] width 281 height 14
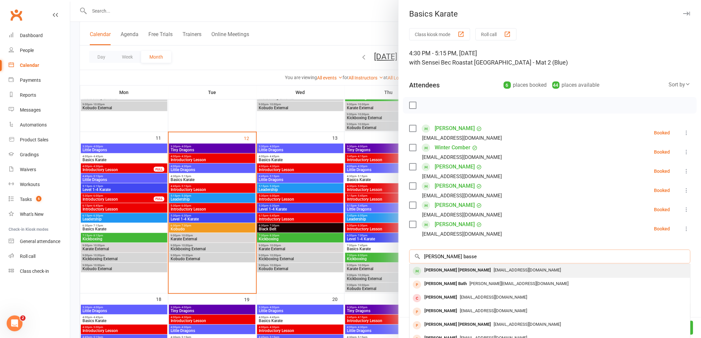
type input "jackson basse"
click at [436, 272] on div "Jackson Bassett" at bounding box center [458, 271] width 72 height 10
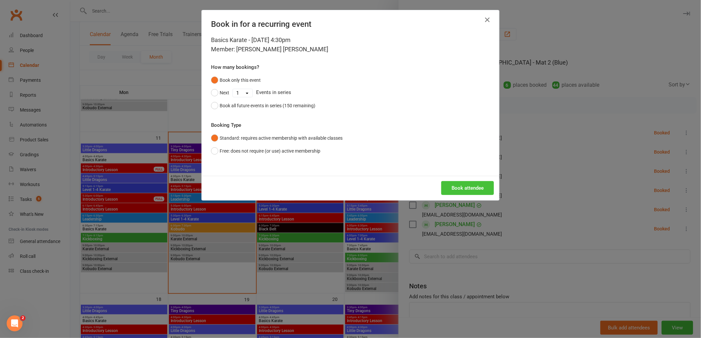
click at [463, 188] on button "Book attendee" at bounding box center [468, 188] width 53 height 14
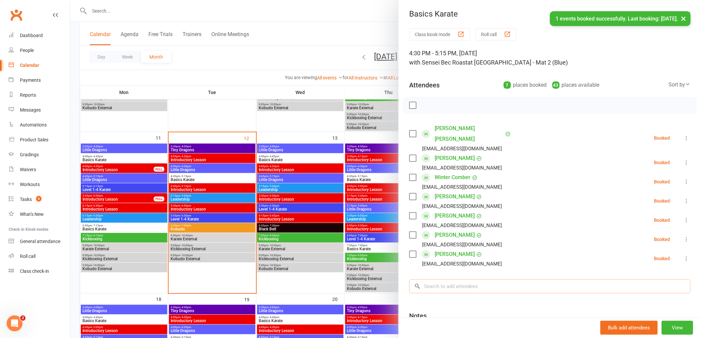
click at [445, 280] on input "search" at bounding box center [549, 287] width 281 height 14
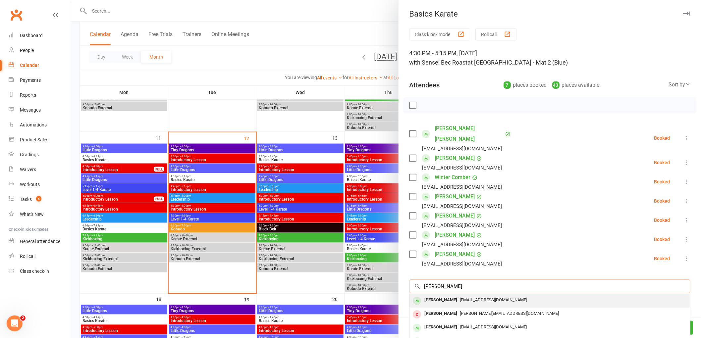
type input "penelope marshal"
click at [459, 296] on div "Penelope Marshall" at bounding box center [441, 301] width 38 height 10
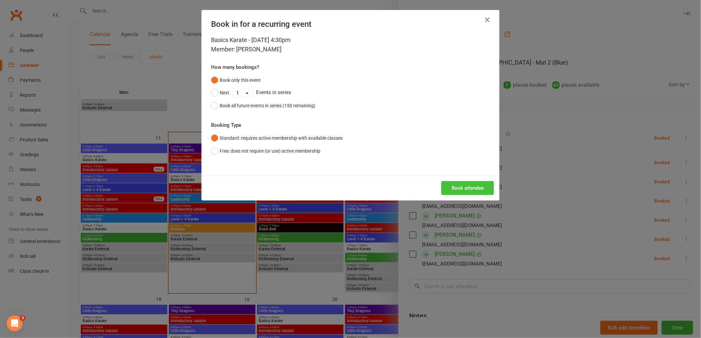
click at [481, 183] on button "Book attendee" at bounding box center [468, 188] width 53 height 14
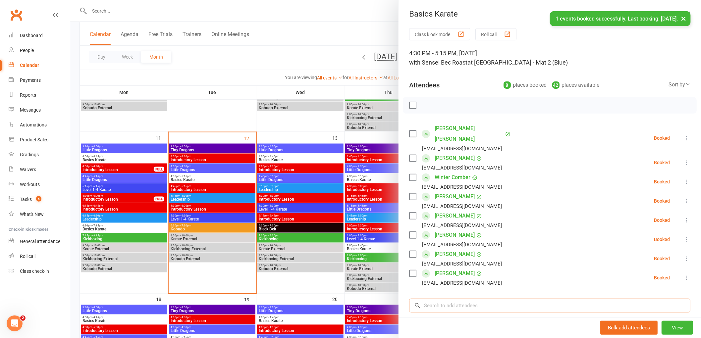
click at [445, 299] on input "search" at bounding box center [549, 306] width 281 height 14
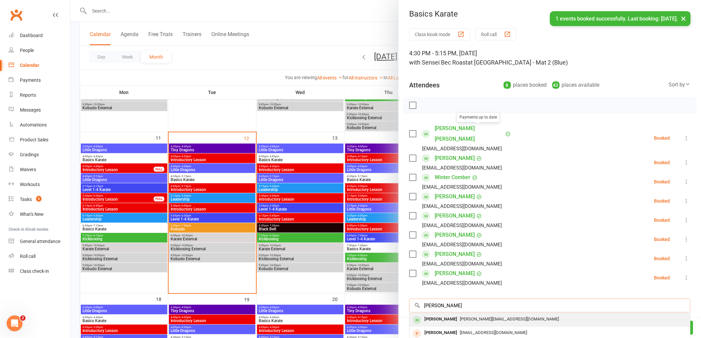
type input "isaac"
click at [440, 315] on div "Isaac Slade" at bounding box center [441, 320] width 38 height 10
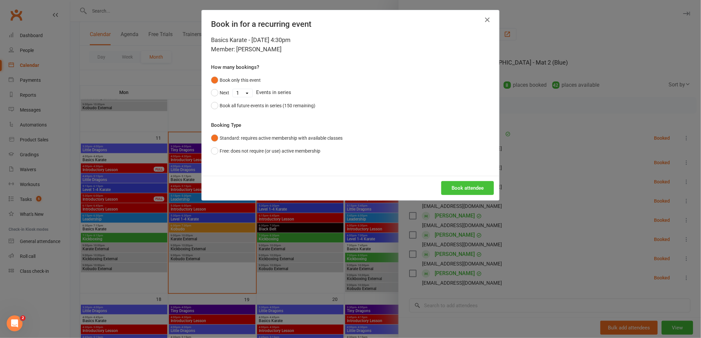
click at [479, 192] on button "Book attendee" at bounding box center [468, 188] width 53 height 14
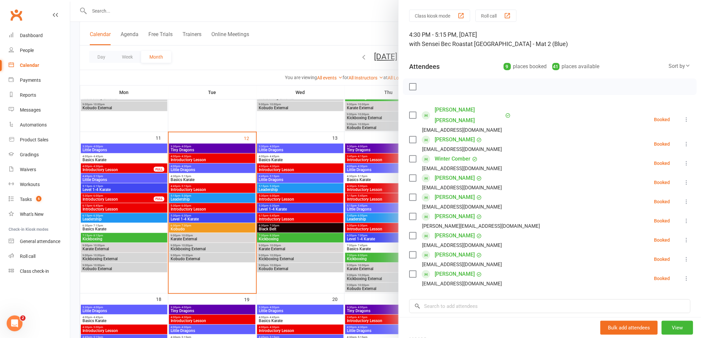
scroll to position [37, 0]
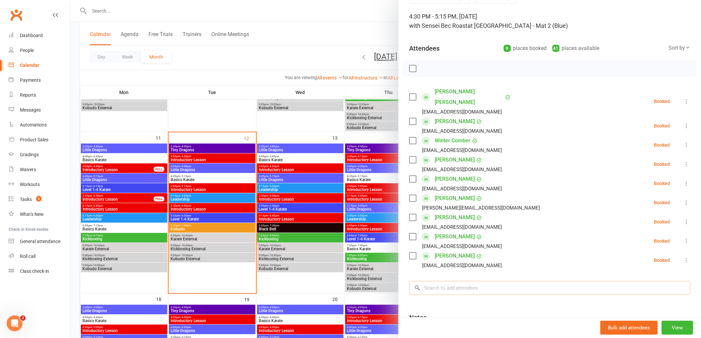
click at [442, 281] on input "search" at bounding box center [549, 288] width 281 height 14
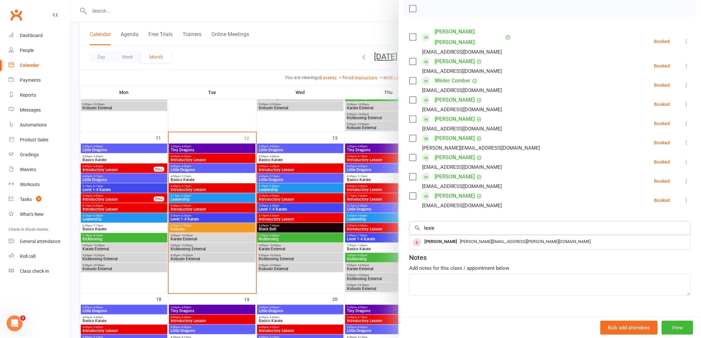
scroll to position [98, 0]
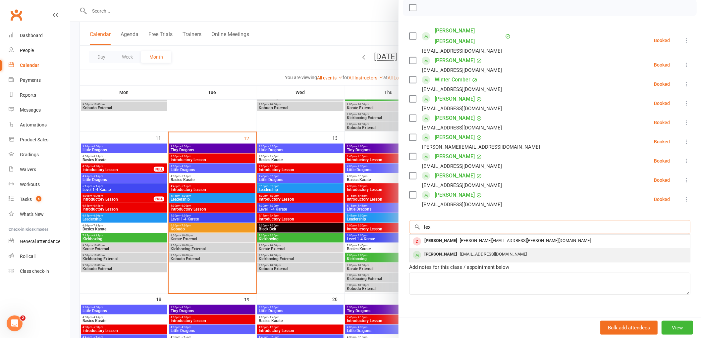
type input "lexi"
click at [440, 250] on div "Lexi Mitchell" at bounding box center [441, 255] width 38 height 10
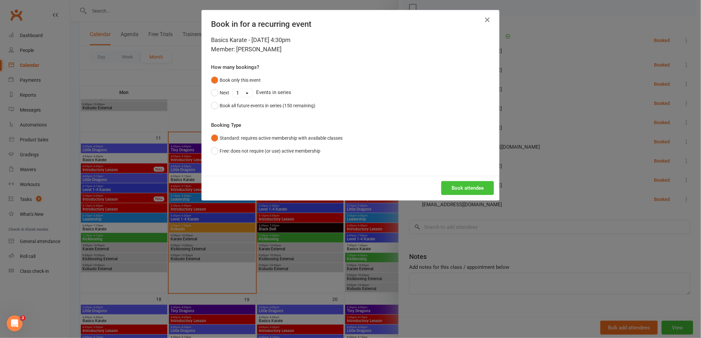
click at [479, 185] on button "Book attendee" at bounding box center [468, 188] width 53 height 14
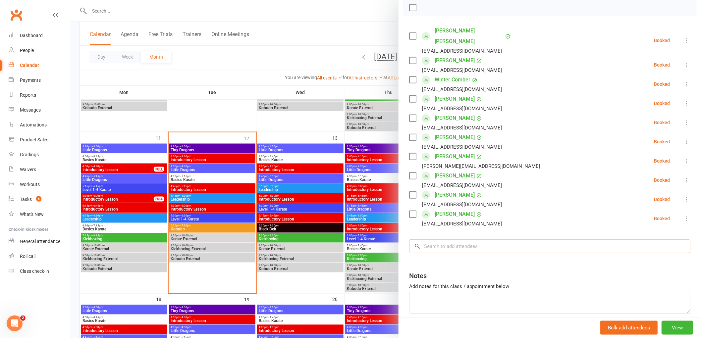
click at [439, 240] on input "search" at bounding box center [549, 247] width 281 height 14
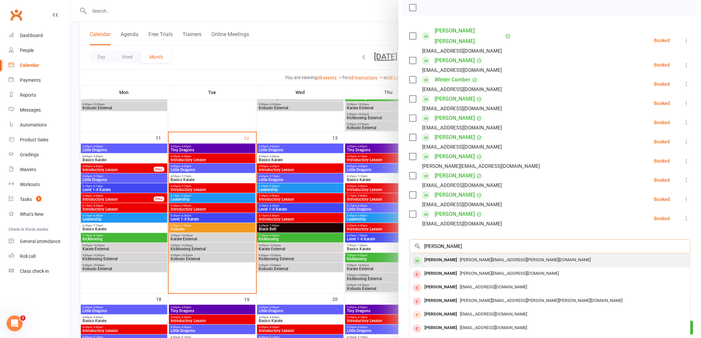
type input "jett sawdy"
click at [430, 256] on div "Jett Sawdy" at bounding box center [441, 261] width 38 height 10
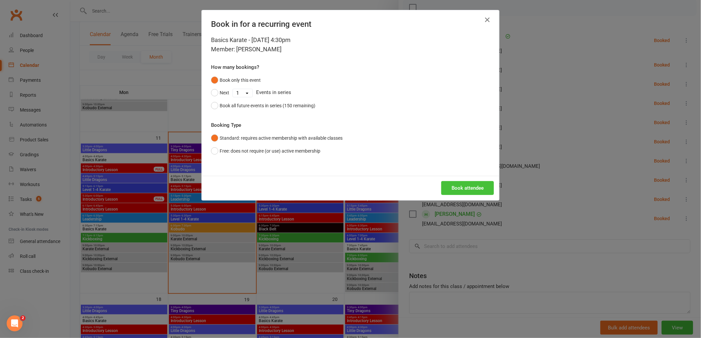
click at [465, 186] on button "Book attendee" at bounding box center [468, 188] width 53 height 14
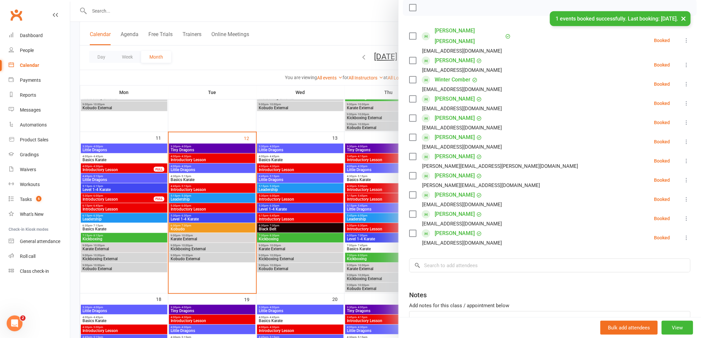
click at [409, 7] on label at bounding box center [412, 7] width 7 height 7
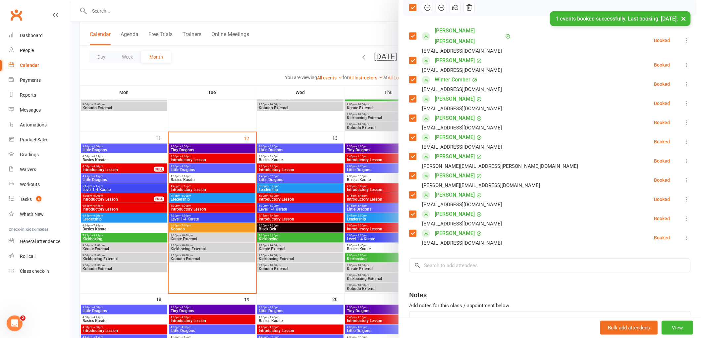
click at [425, 6] on icon "button" at bounding box center [427, 7] width 7 height 7
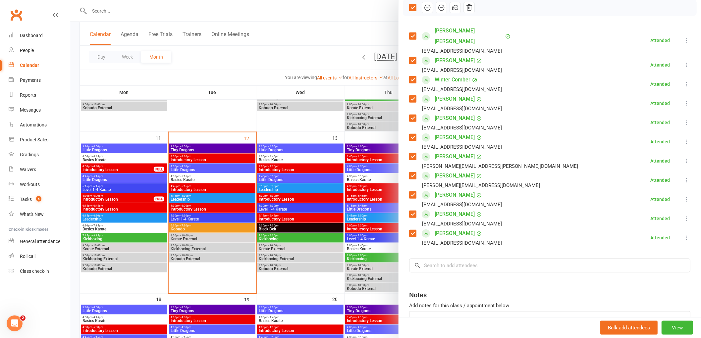
click at [411, 6] on label at bounding box center [412, 7] width 7 height 7
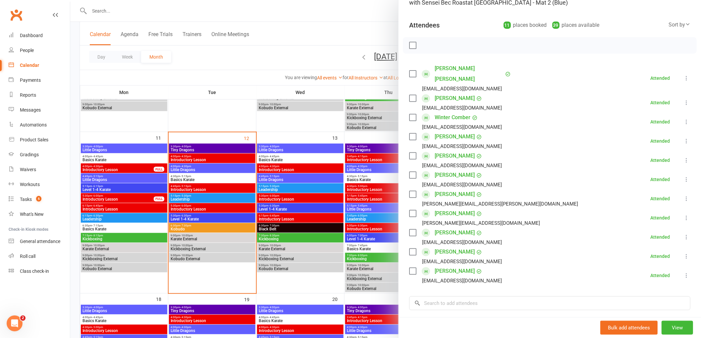
scroll to position [0, 0]
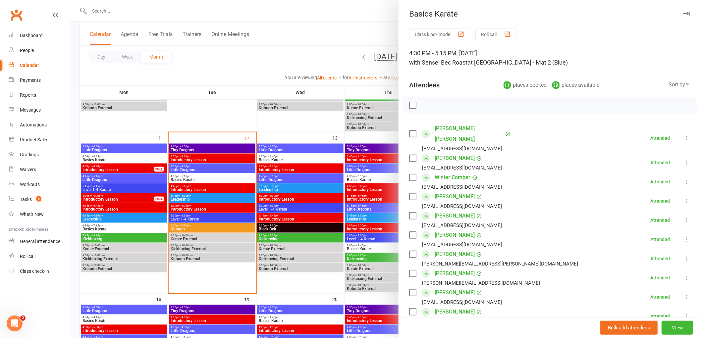
click at [271, 77] on div at bounding box center [385, 169] width 631 height 338
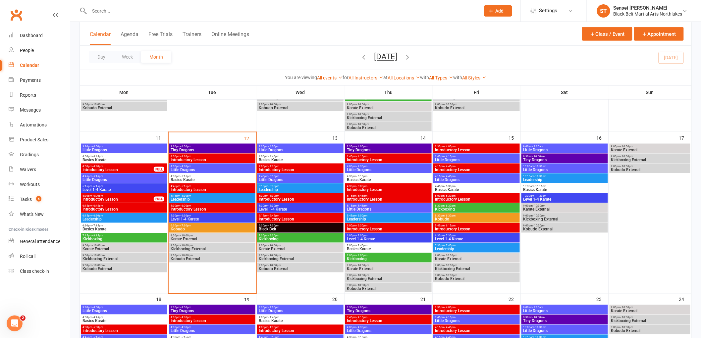
click at [121, 4] on div at bounding box center [278, 11] width 396 height 22
click at [121, 5] on div at bounding box center [278, 11] width 396 height 22
click at [116, 12] on input "text" at bounding box center [282, 10] width 388 height 9
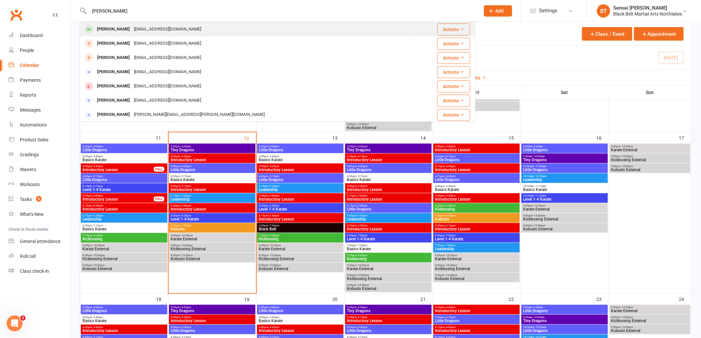
type input "shack nolan"
click at [112, 31] on div "Shack Nolan" at bounding box center [113, 30] width 37 height 10
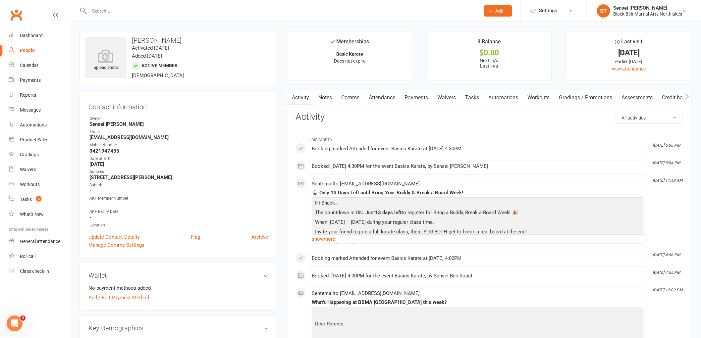
click at [326, 95] on link "Notes" at bounding box center [325, 97] width 23 height 15
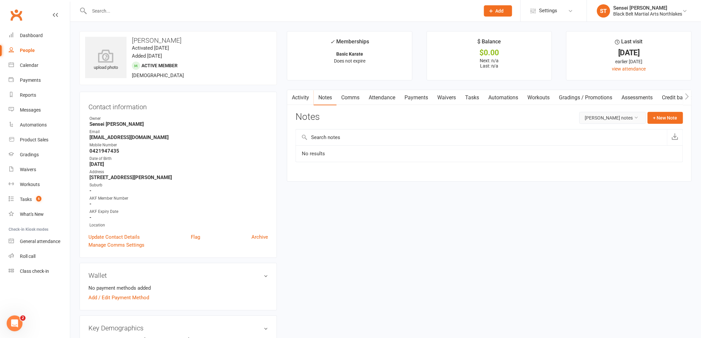
click at [619, 120] on button "Shack Nolan's notes" at bounding box center [613, 118] width 67 height 12
click at [616, 147] on link "All family notes" at bounding box center [608, 146] width 66 height 13
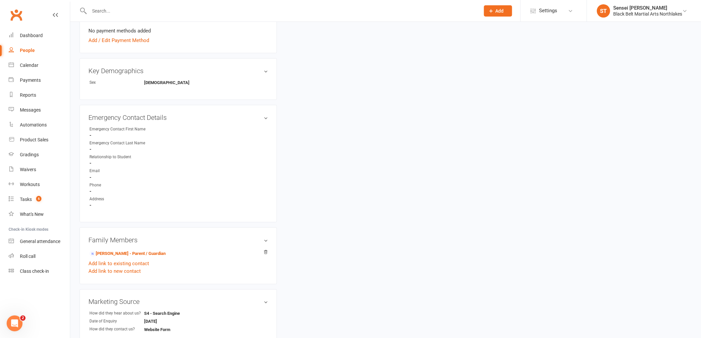
scroll to position [294, 0]
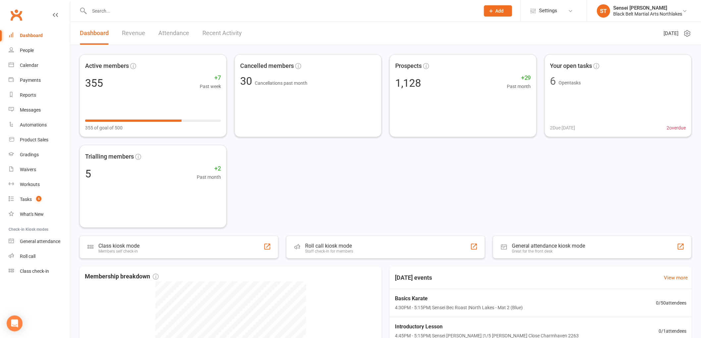
click at [116, 16] on div at bounding box center [278, 11] width 396 height 22
click at [117, 7] on input "text" at bounding box center [282, 10] width 388 height 9
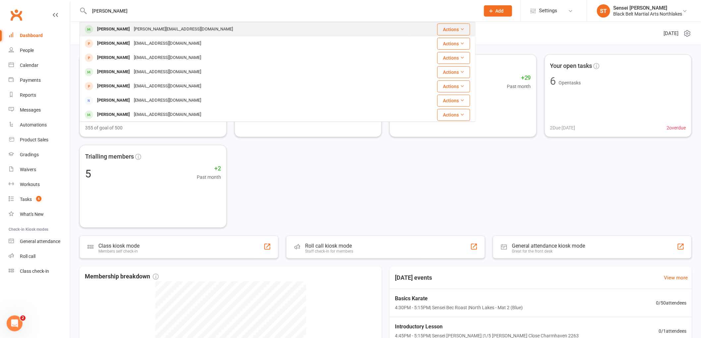
type input "[PERSON_NAME]"
click at [103, 27] on div "[PERSON_NAME]" at bounding box center [113, 30] width 37 height 10
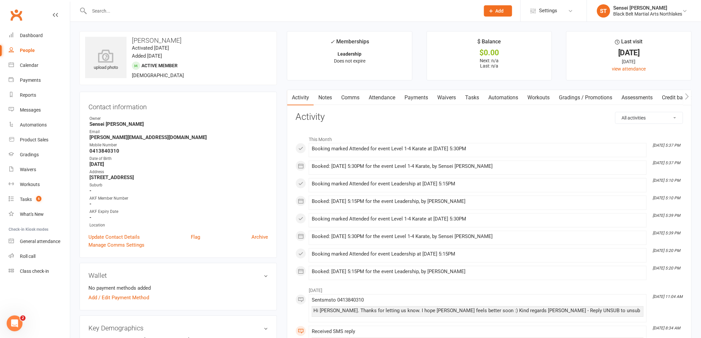
click at [324, 97] on link "Notes" at bounding box center [325, 97] width 23 height 15
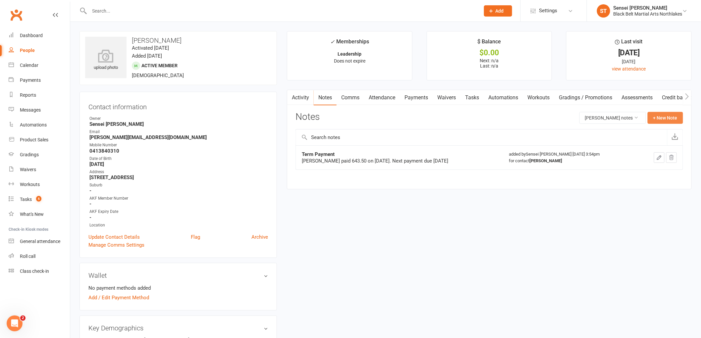
click at [663, 114] on button "+ New Note" at bounding box center [665, 118] width 35 height 12
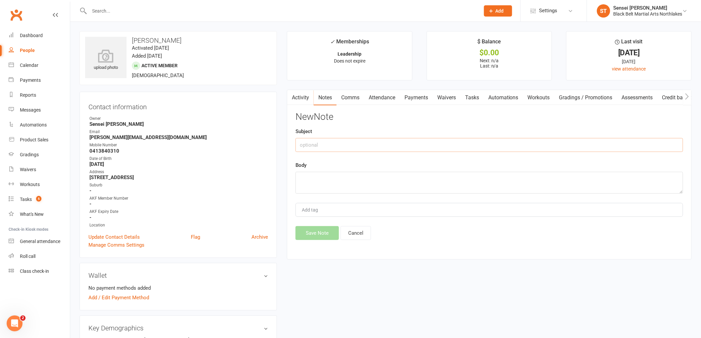
click at [323, 147] on input "text" at bounding box center [490, 145] width 388 height 14
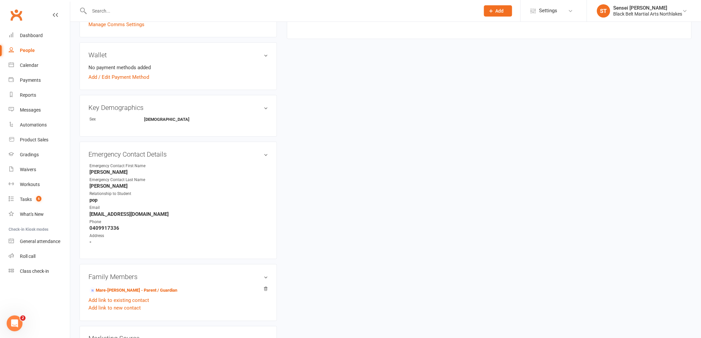
scroll to position [331, 0]
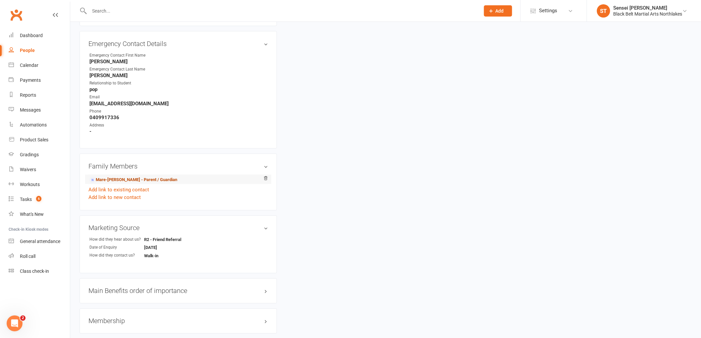
type input "Term payment"
click at [130, 181] on link "Mare-[PERSON_NAME] - Parent / Guardian" at bounding box center [134, 180] width 88 height 7
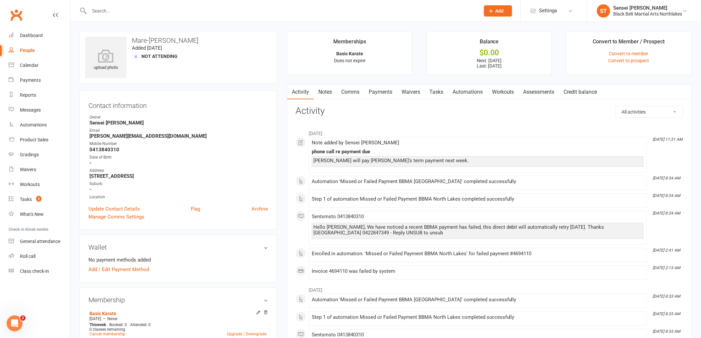
click at [381, 94] on link "Payments" at bounding box center [380, 92] width 33 height 15
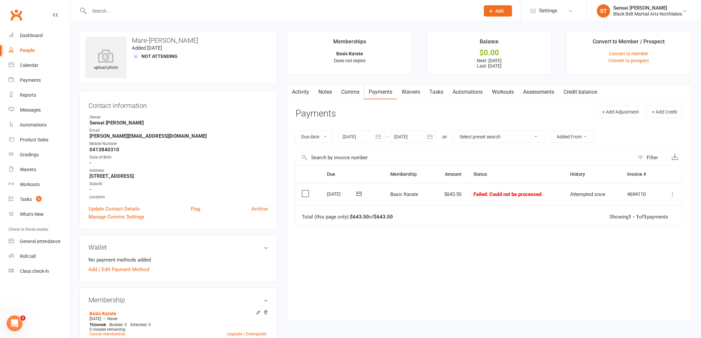
click at [673, 193] on icon at bounding box center [673, 194] width 7 height 7
click at [651, 220] on link "Mark as Paid (POS)" at bounding box center [644, 220] width 66 height 13
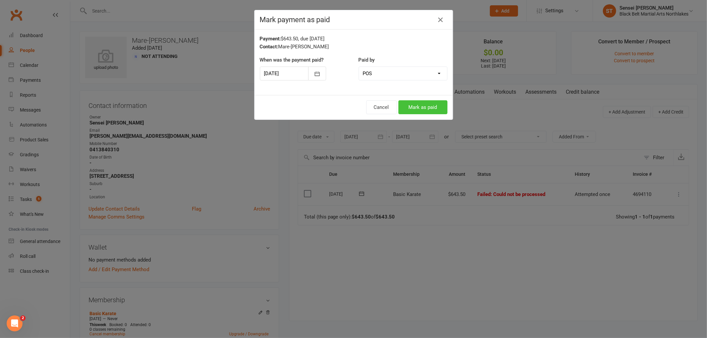
click at [418, 110] on button "Mark as paid" at bounding box center [422, 107] width 49 height 14
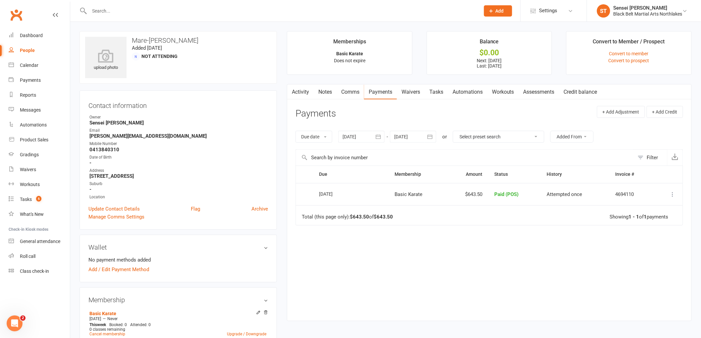
click at [329, 91] on link "Notes" at bounding box center [325, 92] width 23 height 15
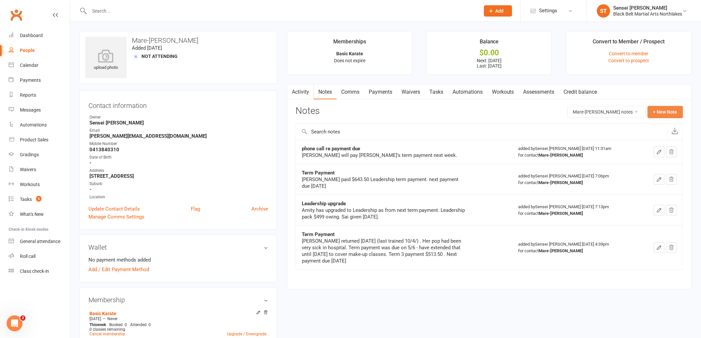
click at [677, 113] on button "+ New Note" at bounding box center [665, 112] width 35 height 12
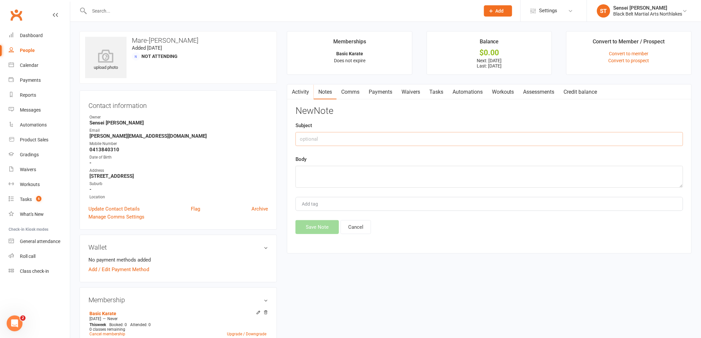
click at [360, 145] on input "text" at bounding box center [490, 139] width 388 height 14
type input "Term payment"
click at [323, 177] on textarea at bounding box center [490, 177] width 388 height 22
type textarea "Paid $643.50 - next due 22/10/25"
click at [315, 237] on div "Activity Notes Comms Payments Waivers Tasks Automations Workouts Assessments Cr…" at bounding box center [489, 169] width 405 height 170
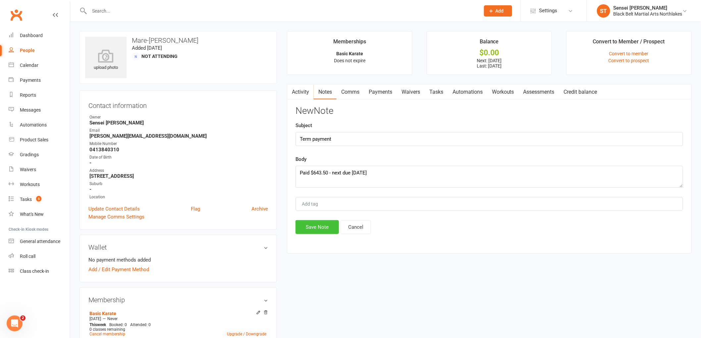
click at [316, 230] on button "Save Note" at bounding box center [317, 227] width 43 height 14
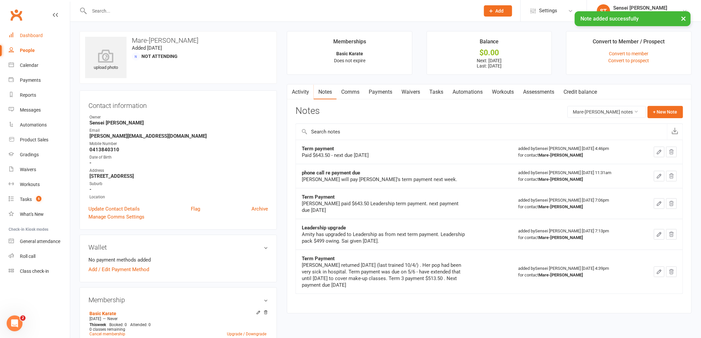
click at [32, 34] on div "Dashboard" at bounding box center [31, 35] width 23 height 5
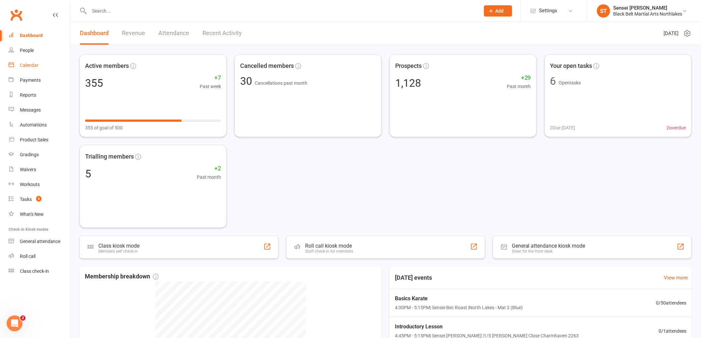
click at [24, 66] on div "Calendar" at bounding box center [29, 65] width 19 height 5
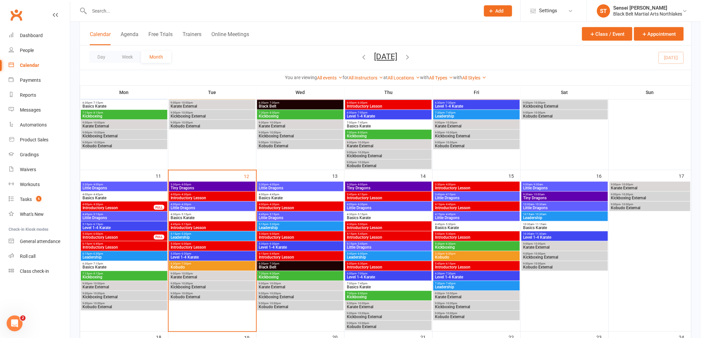
scroll to position [294, 0]
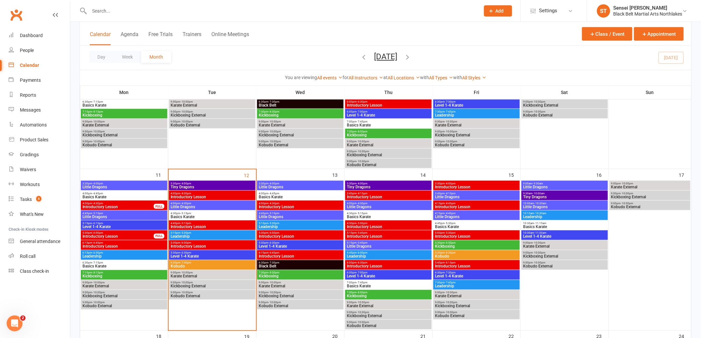
click at [190, 235] on span "Leadership" at bounding box center [212, 237] width 84 height 4
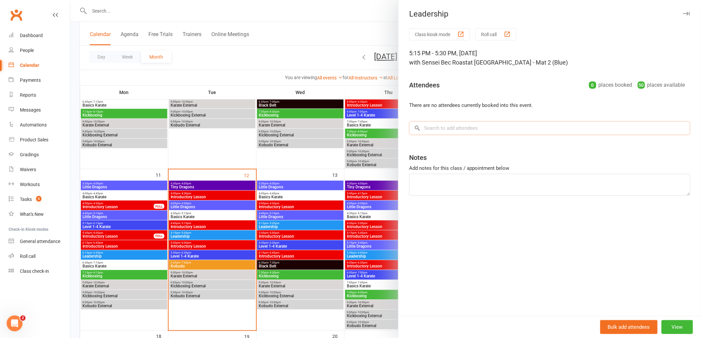
click at [435, 127] on input "search" at bounding box center [549, 128] width 281 height 14
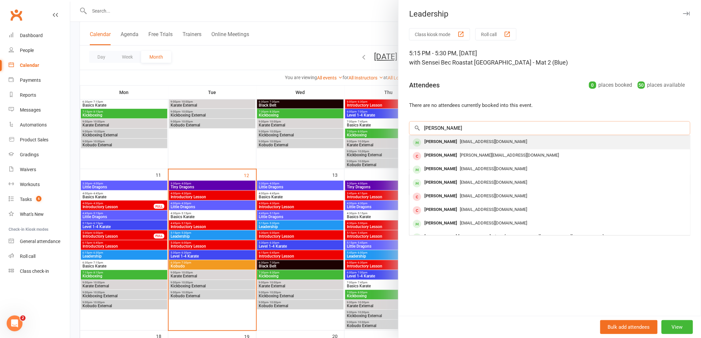
type input "aidan paul"
click at [423, 139] on div "Aiden Paul" at bounding box center [441, 142] width 38 height 10
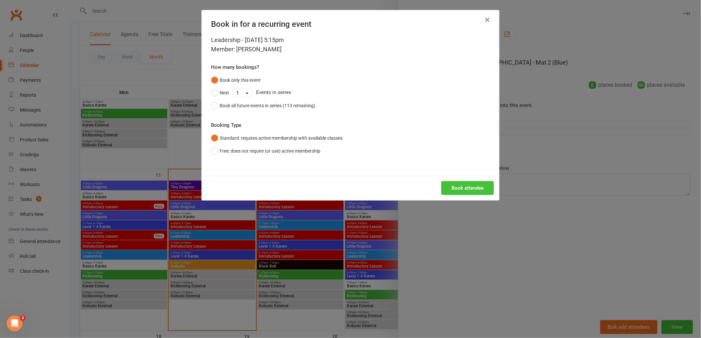
click at [454, 190] on button "Book attendee" at bounding box center [468, 188] width 53 height 14
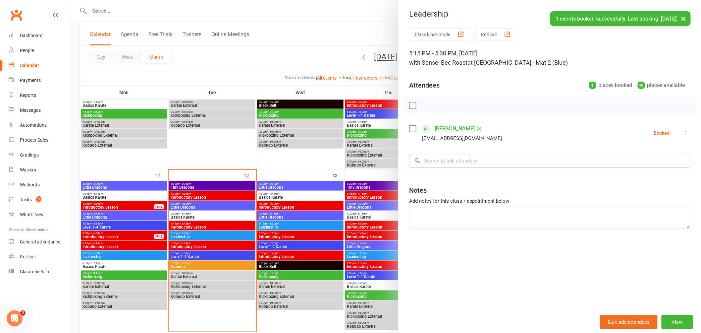
click at [450, 159] on input "search" at bounding box center [549, 161] width 281 height 14
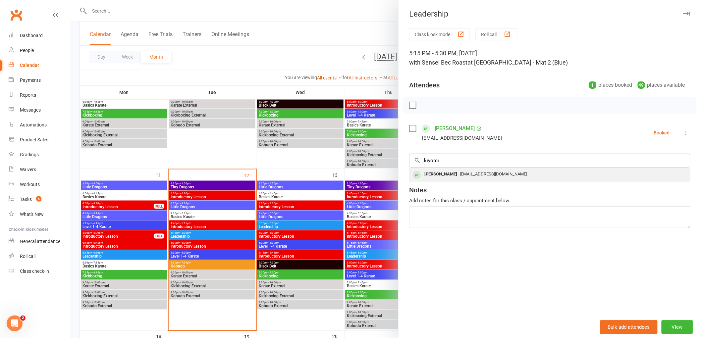
type input "kiyomi"
click at [443, 172] on div "Kiyomi Harrison" at bounding box center [441, 175] width 38 height 10
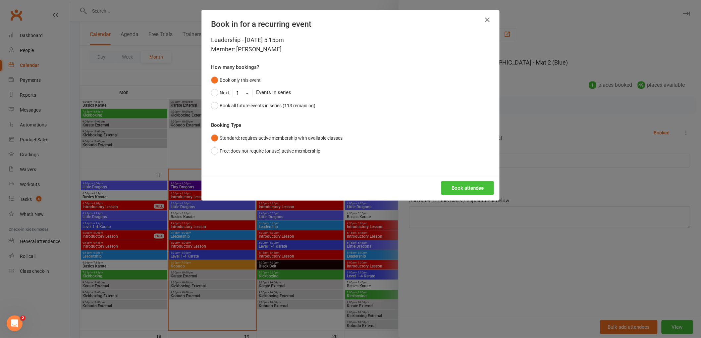
click at [452, 186] on button "Book attendee" at bounding box center [468, 188] width 53 height 14
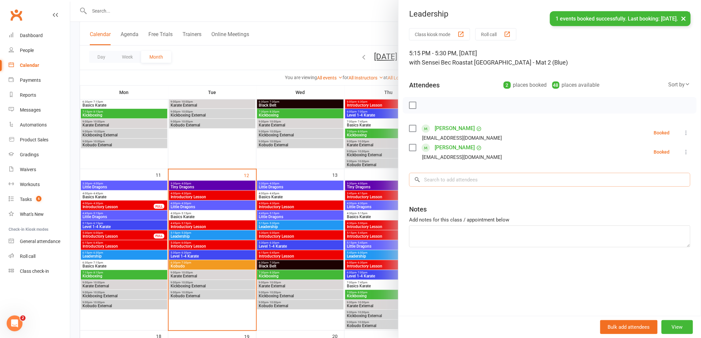
click at [445, 178] on input "search" at bounding box center [549, 180] width 281 height 14
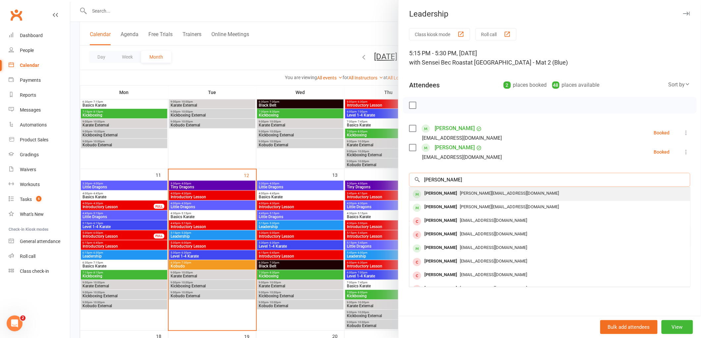
type input "holly monk"
click at [434, 194] on div "Holly Monk" at bounding box center [441, 194] width 38 height 10
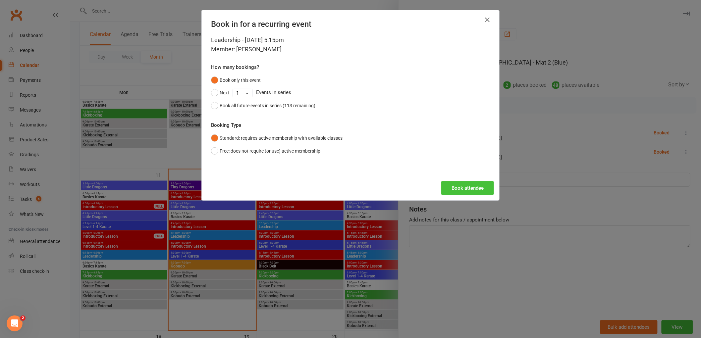
click at [461, 191] on button "Book attendee" at bounding box center [468, 188] width 53 height 14
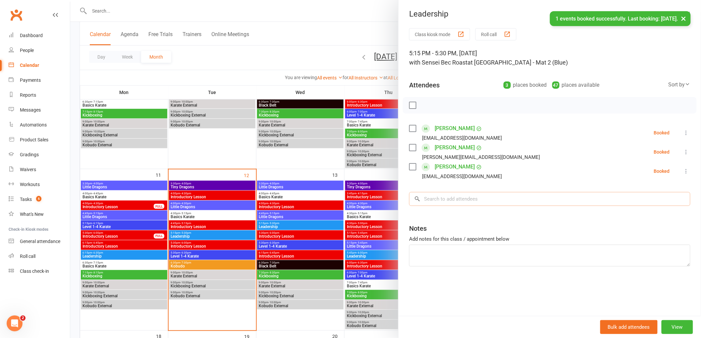
click at [436, 202] on input "search" at bounding box center [549, 199] width 281 height 14
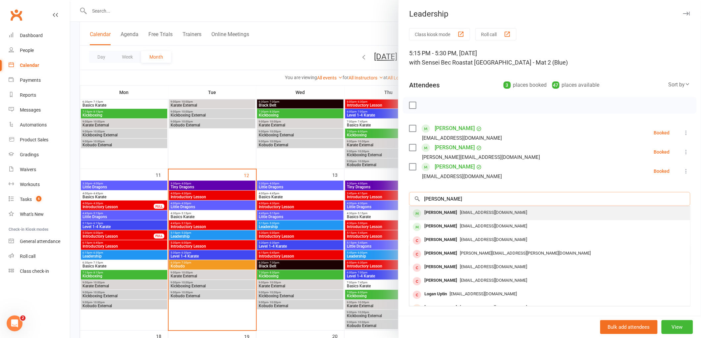
type input "logan bell"
click at [439, 213] on div "Logan Bell" at bounding box center [441, 213] width 38 height 10
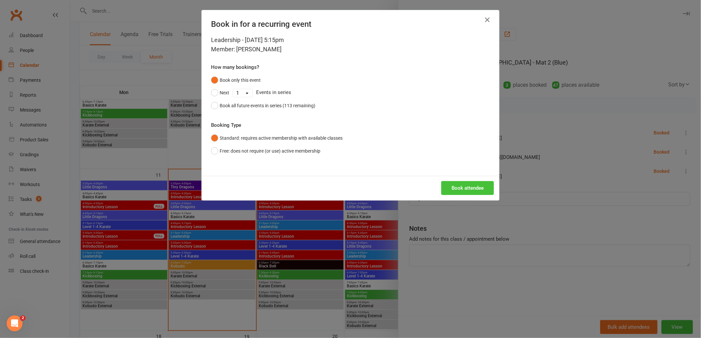
click at [464, 187] on button "Book attendee" at bounding box center [468, 188] width 53 height 14
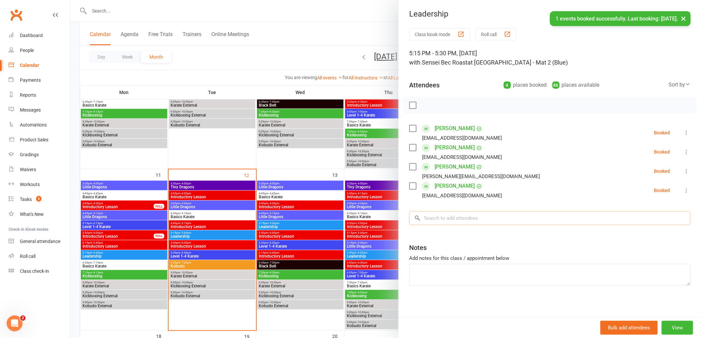
click at [438, 223] on input "search" at bounding box center [549, 218] width 281 height 14
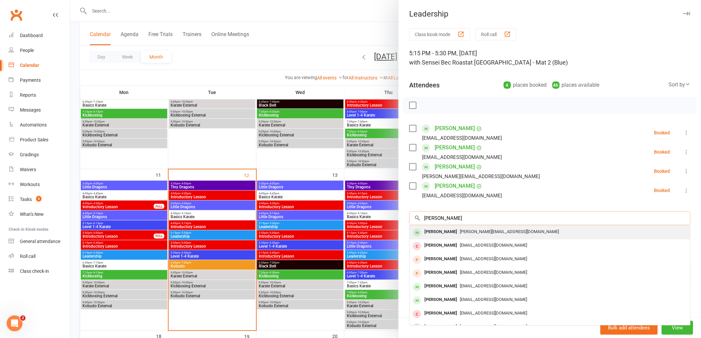
type input "isaac slade"
click at [435, 234] on div "Isaac Slade" at bounding box center [441, 232] width 38 height 10
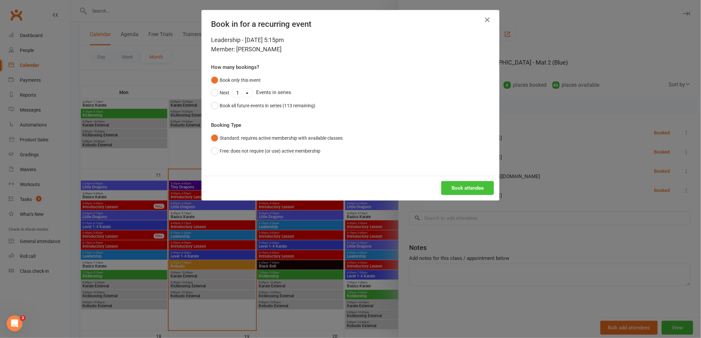
click at [467, 189] on button "Book attendee" at bounding box center [468, 188] width 53 height 14
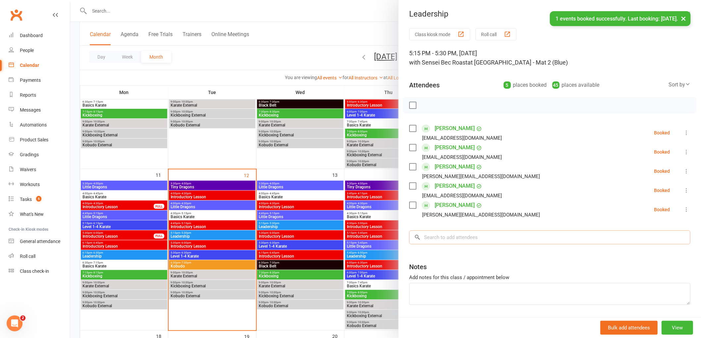
click at [439, 234] on input "search" at bounding box center [549, 238] width 281 height 14
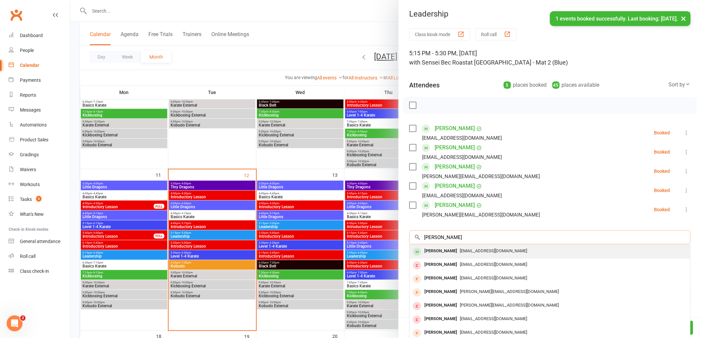
type input "robert dyer"
click at [435, 253] on div "Robert Dyer" at bounding box center [441, 252] width 38 height 10
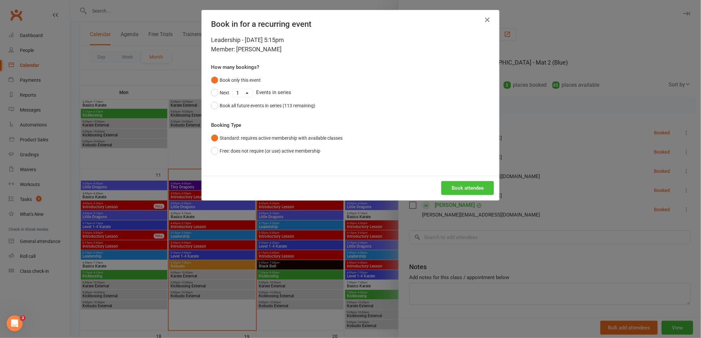
click at [476, 188] on button "Book attendee" at bounding box center [468, 188] width 53 height 14
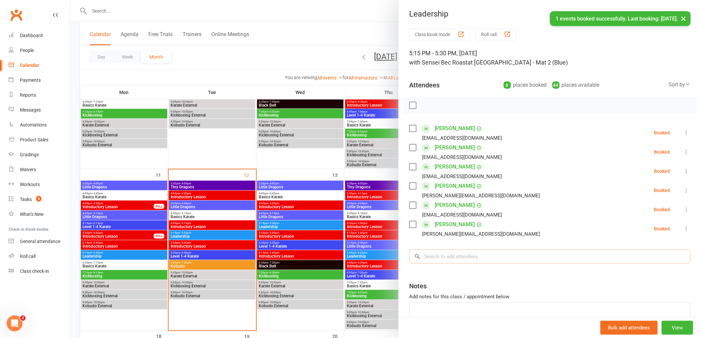
click at [442, 256] on input "search" at bounding box center [549, 257] width 281 height 14
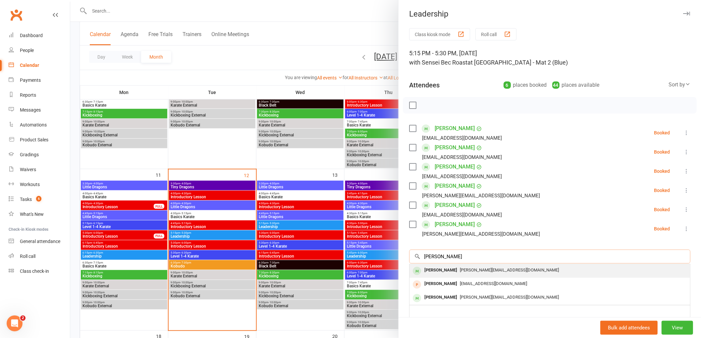
type input "trevor monk"
click at [443, 271] on div "Trevor Monk" at bounding box center [441, 271] width 38 height 10
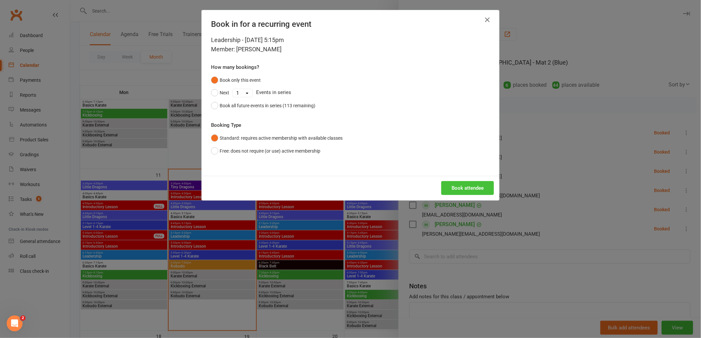
click at [463, 186] on button "Book attendee" at bounding box center [468, 188] width 53 height 14
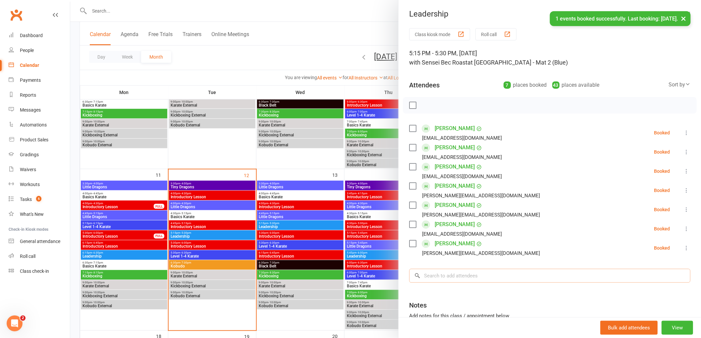
click at [441, 277] on input "search" at bounding box center [549, 276] width 281 height 14
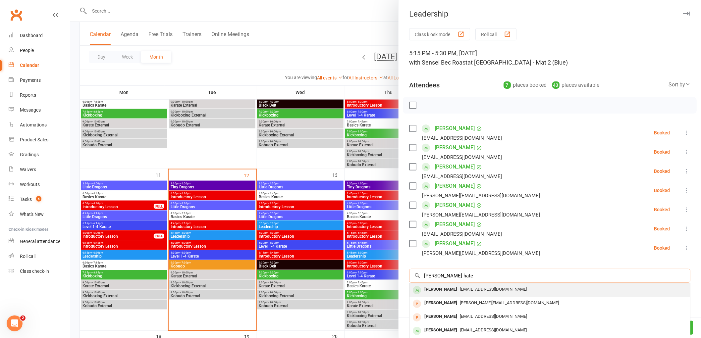
type input "aliyah hate"
click at [432, 295] on div "Aliyah Yates georgia42@bigpond.com" at bounding box center [550, 291] width 281 height 14
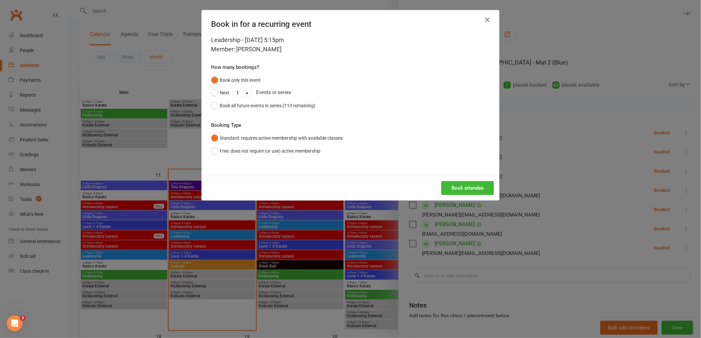
click at [474, 196] on div "Book attendee" at bounding box center [351, 188] width 298 height 25
click at [473, 190] on button "Book attendee" at bounding box center [468, 188] width 53 height 14
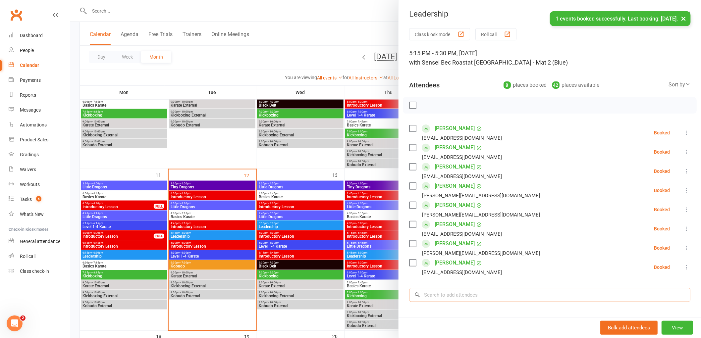
click at [438, 291] on input "search" at bounding box center [549, 295] width 281 height 14
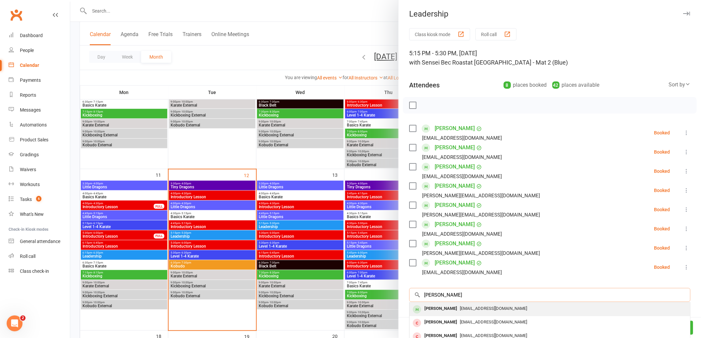
type input "james clarke"
click at [432, 308] on div "James Clarke" at bounding box center [441, 309] width 38 height 10
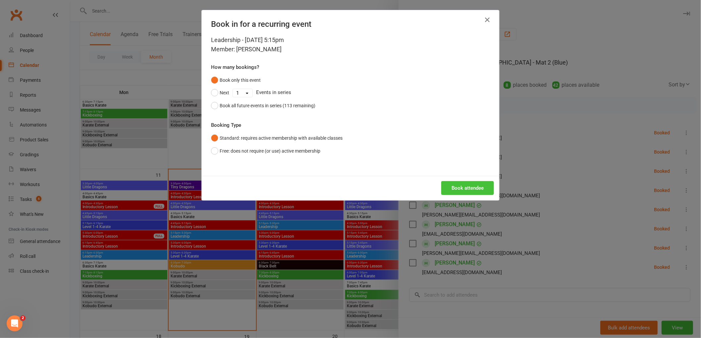
click at [459, 185] on button "Book attendee" at bounding box center [468, 188] width 53 height 14
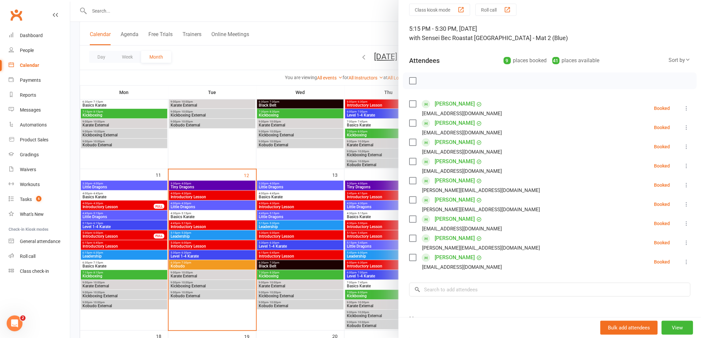
scroll to position [37, 0]
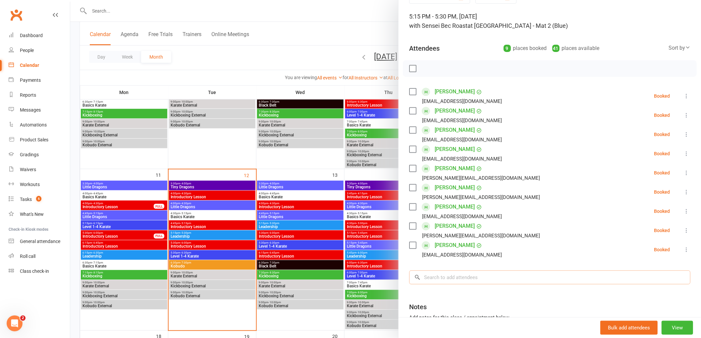
click at [429, 280] on input "search" at bounding box center [549, 278] width 281 height 14
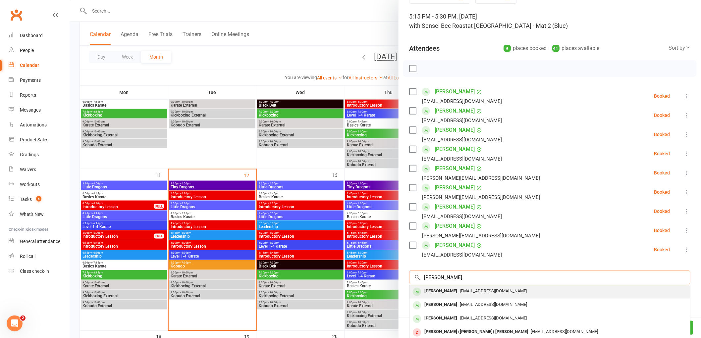
type input "avah jojo"
click at [439, 294] on div "Avah Jojo" at bounding box center [441, 292] width 38 height 10
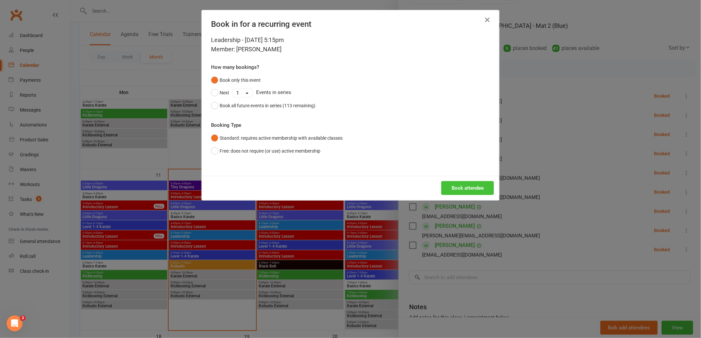
click at [472, 190] on button "Book attendee" at bounding box center [468, 188] width 53 height 14
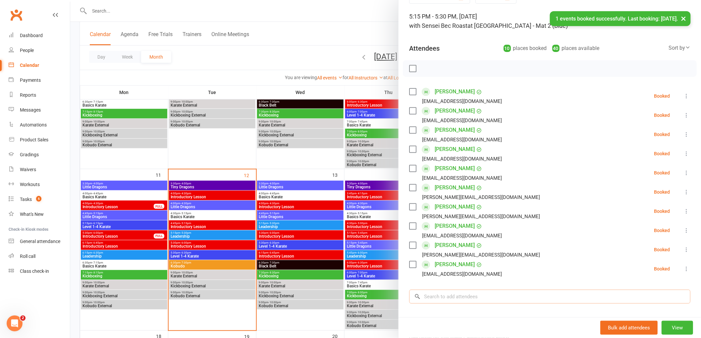
click at [449, 300] on input "search" at bounding box center [549, 297] width 281 height 14
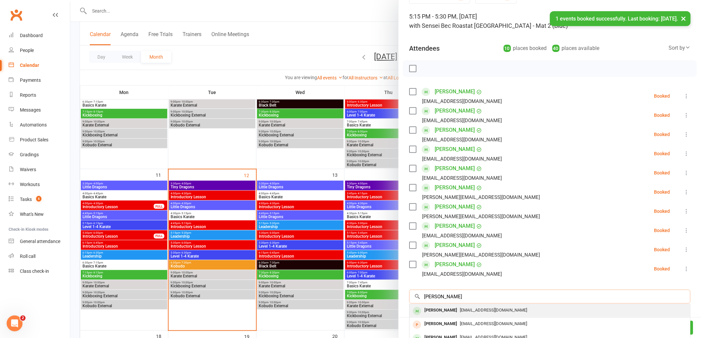
type input "adan jojo"
click at [431, 310] on div "Adan Jojo" at bounding box center [441, 311] width 38 height 10
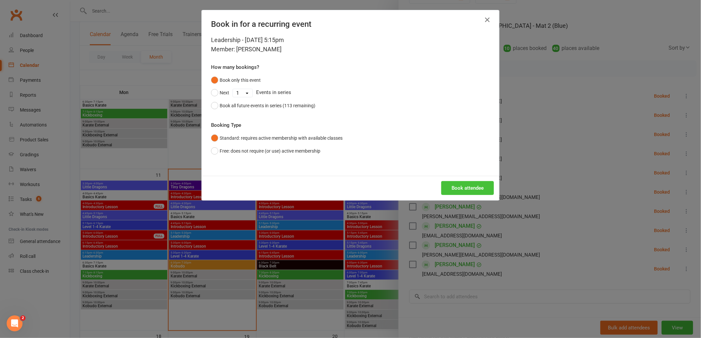
click at [473, 186] on button "Book attendee" at bounding box center [468, 188] width 53 height 14
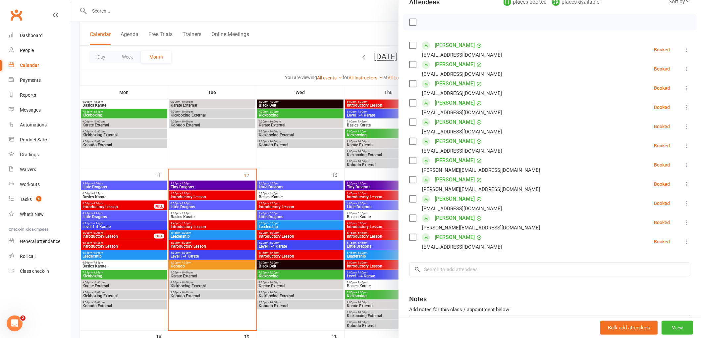
scroll to position [137, 0]
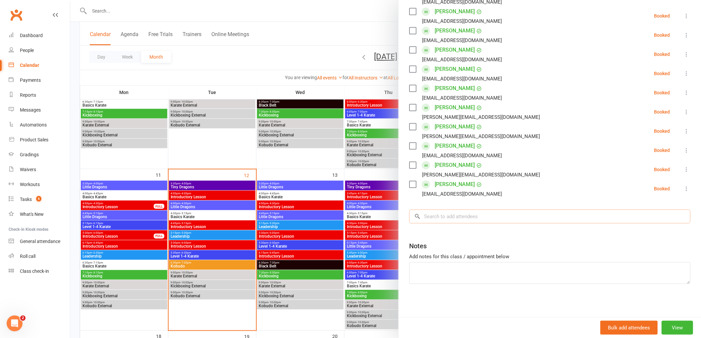
click at [440, 217] on input "search" at bounding box center [549, 217] width 281 height 14
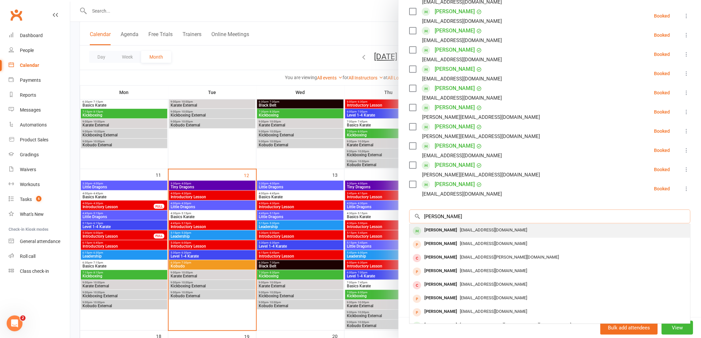
type input "kayden burthon"
click at [426, 231] on div "Kayden Burton" at bounding box center [441, 231] width 38 height 10
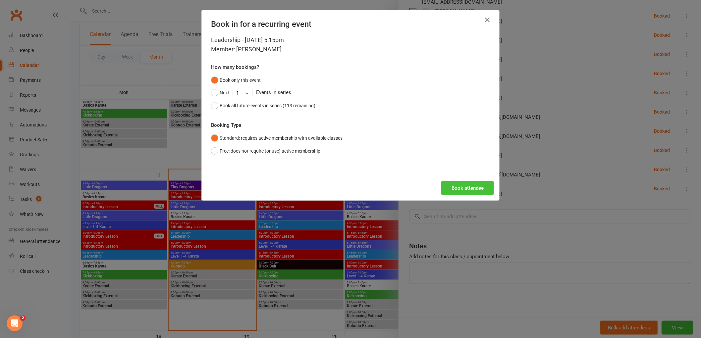
click at [462, 187] on button "Book attendee" at bounding box center [468, 188] width 53 height 14
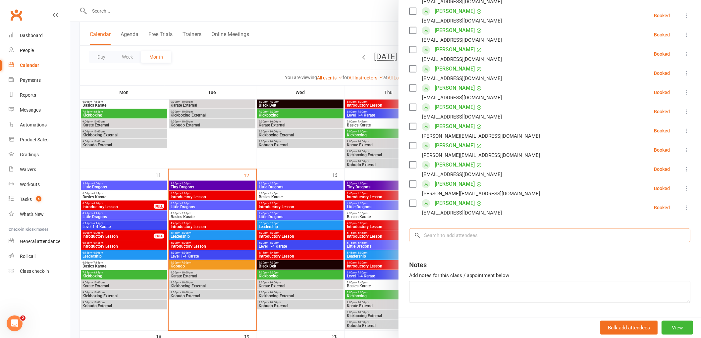
click at [435, 233] on input "search" at bounding box center [549, 236] width 281 height 14
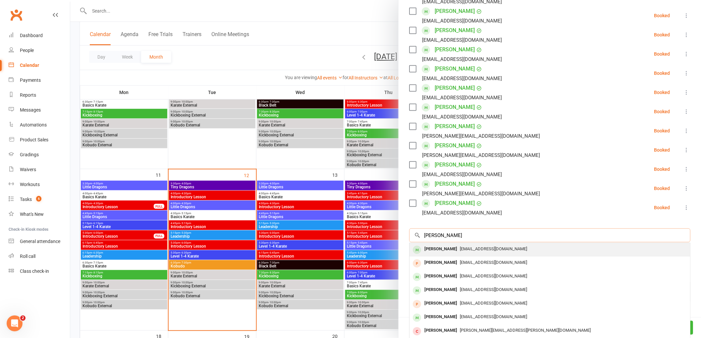
type input "paige ridley"
click at [426, 248] on div "Paige Ridley" at bounding box center [441, 250] width 38 height 10
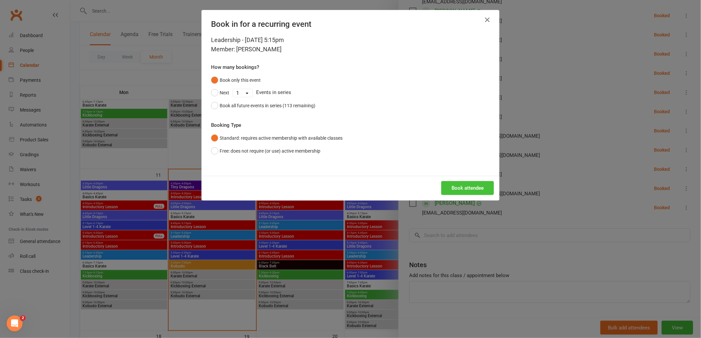
click at [481, 187] on button "Book attendee" at bounding box center [468, 188] width 53 height 14
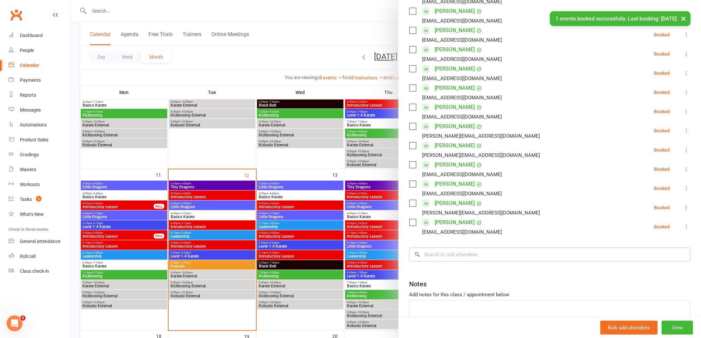
click at [452, 256] on input "search" at bounding box center [549, 255] width 281 height 14
click at [436, 258] on input "search" at bounding box center [549, 255] width 281 height 14
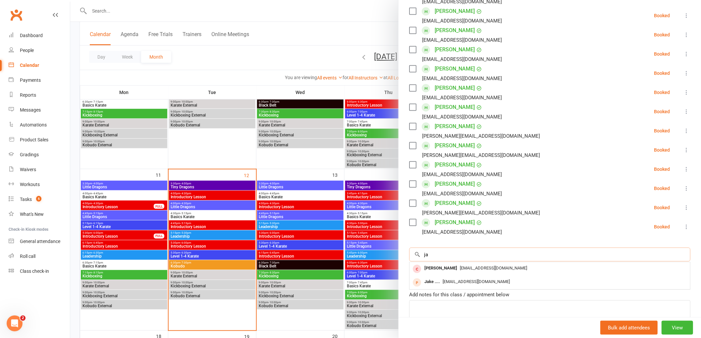
type input "j"
type input "amity"
click at [430, 272] on div "Amity Jarvis" at bounding box center [441, 269] width 38 height 10
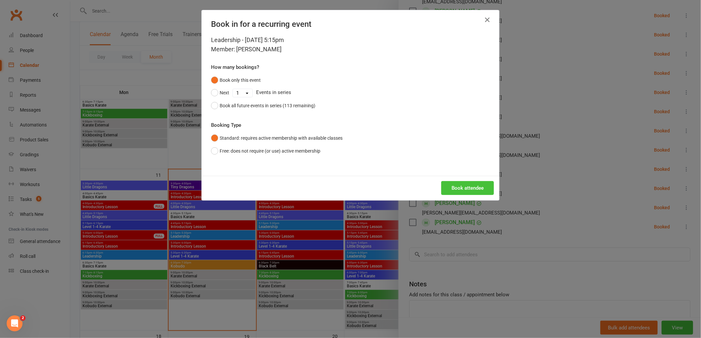
click at [458, 187] on button "Book attendee" at bounding box center [468, 188] width 53 height 14
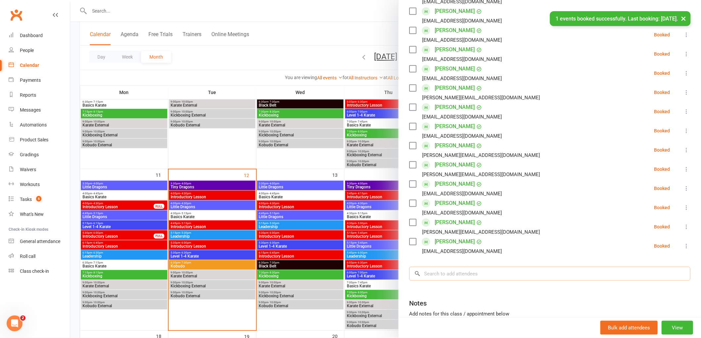
click at [446, 276] on input "search" at bounding box center [549, 274] width 281 height 14
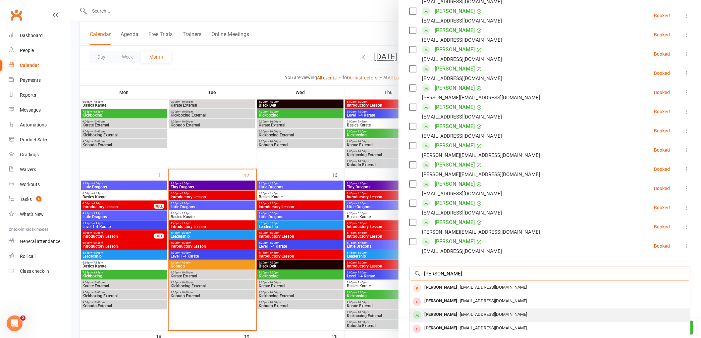
type input "quinn"
click at [434, 314] on div "Quinn Ridley" at bounding box center [441, 315] width 38 height 10
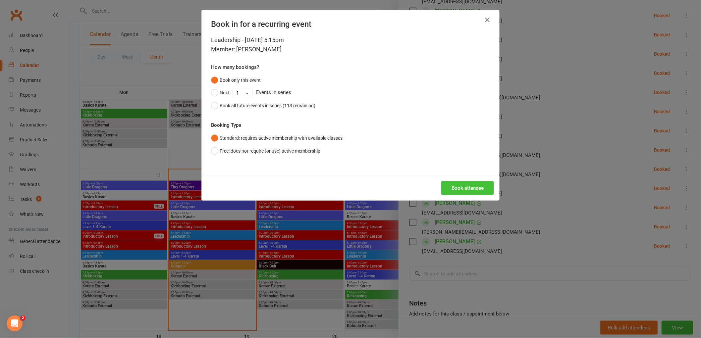
click at [466, 189] on button "Book attendee" at bounding box center [468, 188] width 53 height 14
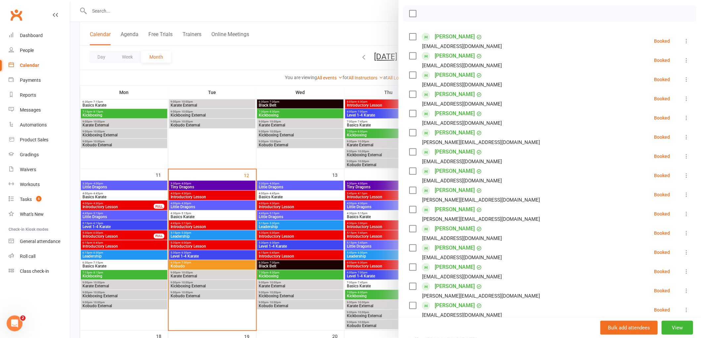
scroll to position [0, 0]
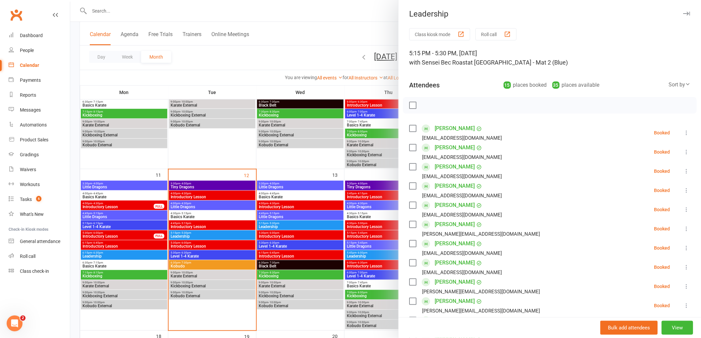
click at [410, 104] on label at bounding box center [412, 105] width 7 height 7
click at [426, 107] on icon "button" at bounding box center [427, 105] width 7 height 7
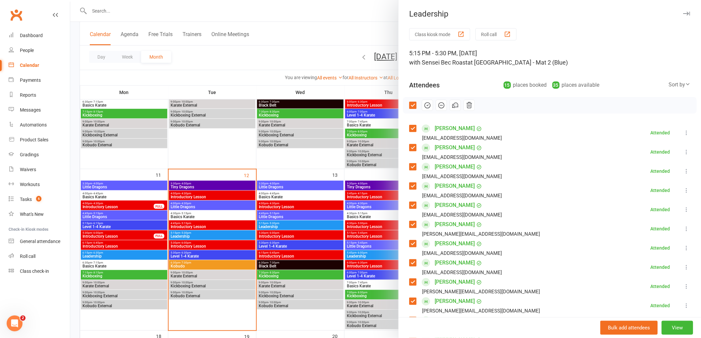
click at [409, 108] on label at bounding box center [412, 105] width 7 height 7
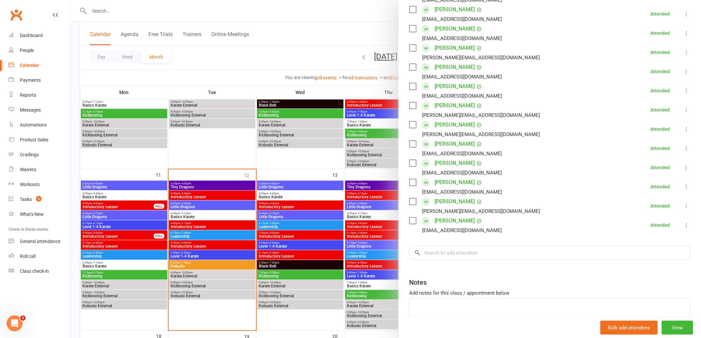
scroll to position [184, 0]
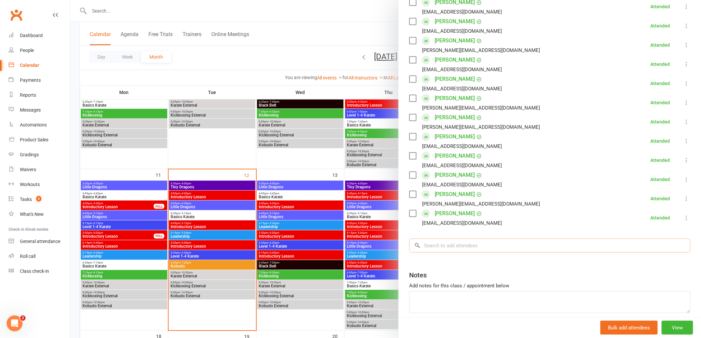
click at [443, 246] on input "search" at bounding box center [549, 246] width 281 height 14
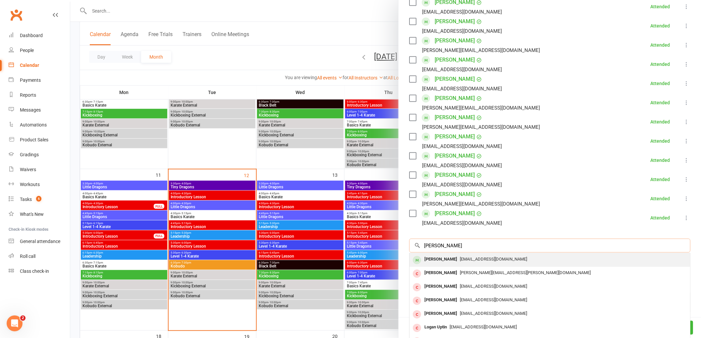
type input "logan lanesbury"
click at [435, 259] on div "Logan Lanesbury" at bounding box center [441, 260] width 38 height 10
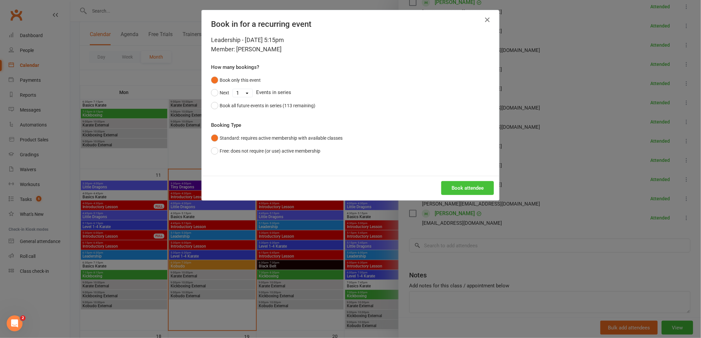
click at [457, 186] on button "Book attendee" at bounding box center [468, 188] width 53 height 14
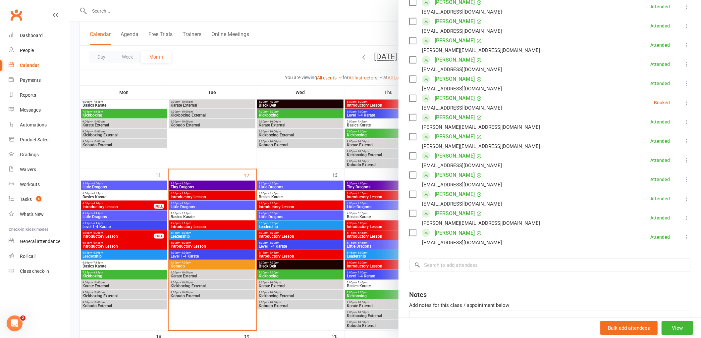
click at [435, 274] on div "Class kiosk mode Roll call 5:15 PM - 5:30 PM, Tuesday, August, 12, 2025 with Se…" at bounding box center [550, 105] width 303 height 522
click at [438, 264] on input "search" at bounding box center [549, 266] width 281 height 14
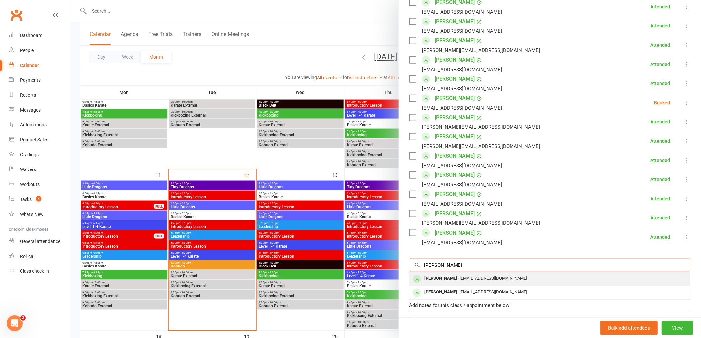
type input "adarsh"
click at [427, 279] on div "Adarsh Babu" at bounding box center [441, 279] width 38 height 10
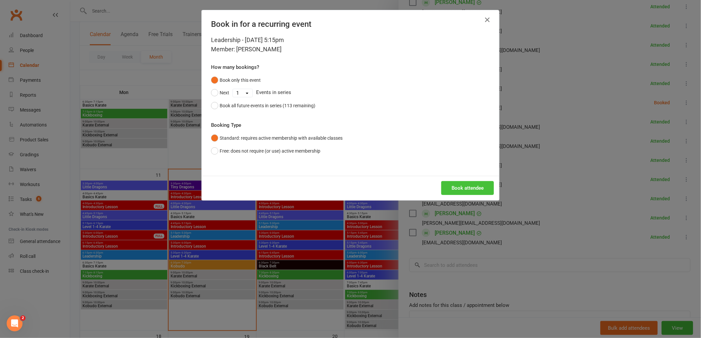
click at [466, 188] on button "Book attendee" at bounding box center [468, 188] width 53 height 14
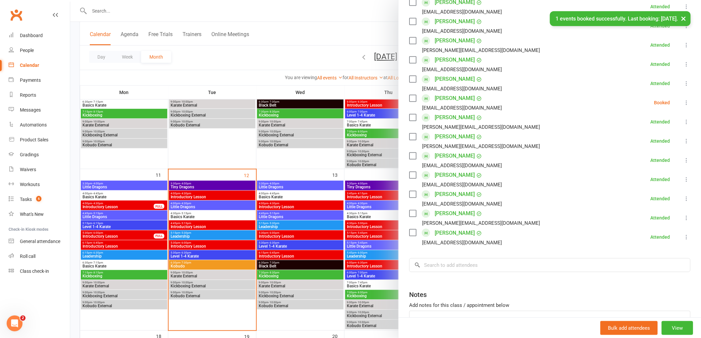
scroll to position [203, 0]
click at [448, 270] on input "search" at bounding box center [549, 266] width 281 height 14
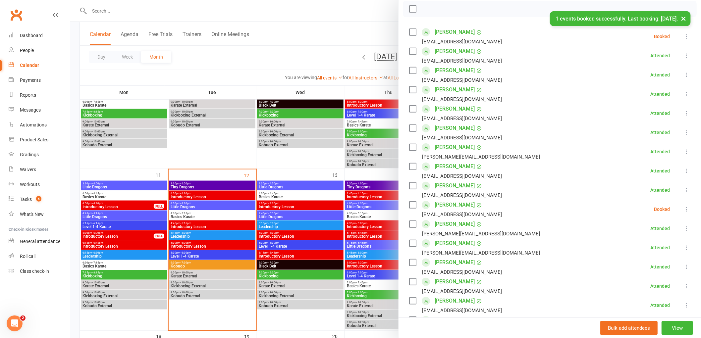
scroll to position [93, 0]
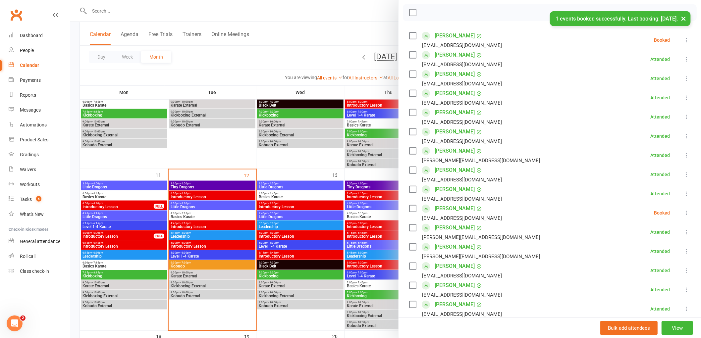
click at [684, 212] on icon at bounding box center [687, 213] width 7 height 7
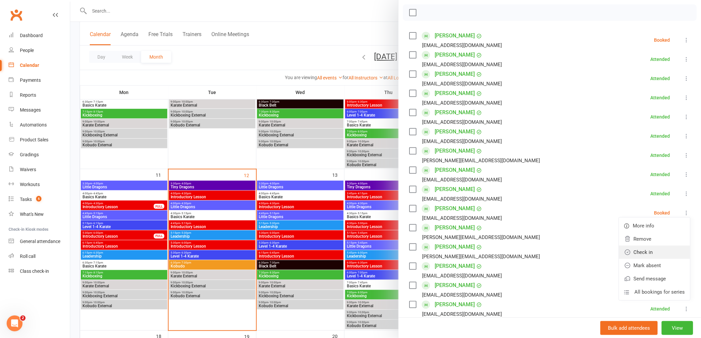
click at [640, 250] on link "Check in" at bounding box center [654, 252] width 71 height 13
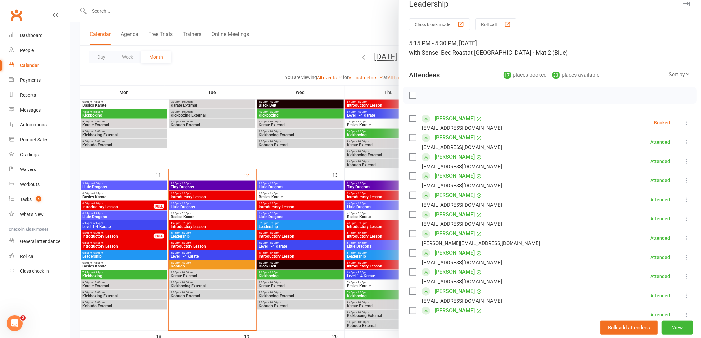
scroll to position [0, 0]
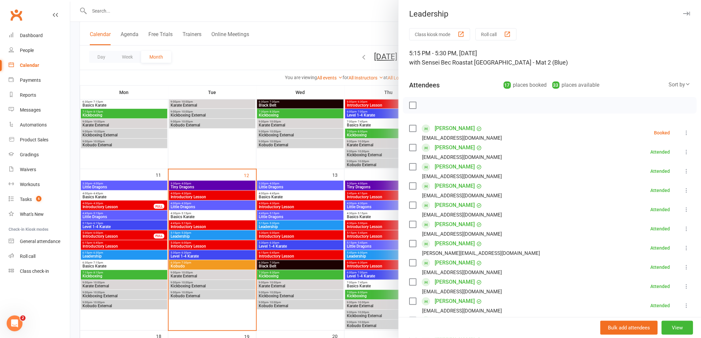
click at [684, 133] on icon at bounding box center [687, 133] width 7 height 7
click at [642, 176] on link "Check in" at bounding box center [654, 172] width 71 height 13
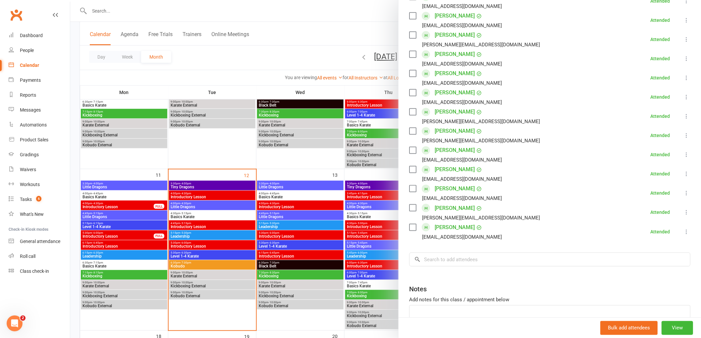
scroll to position [252, 0]
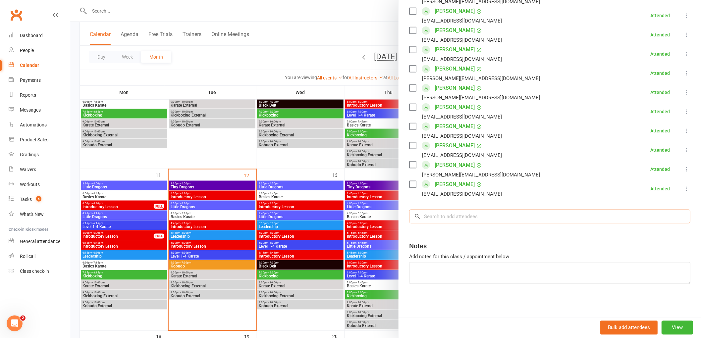
click at [444, 213] on input "search" at bounding box center [549, 217] width 281 height 14
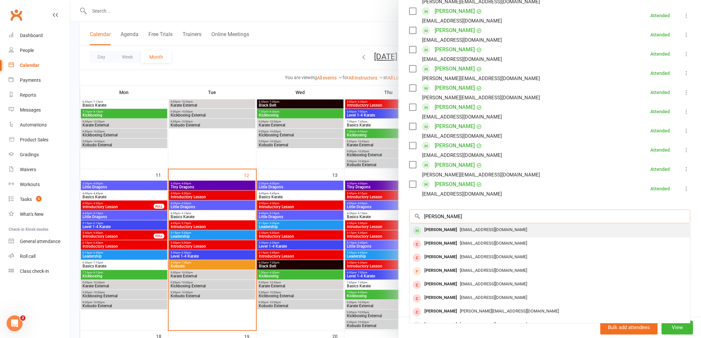
type input "hannah jose"
click at [429, 227] on div "Hannah Jose" at bounding box center [441, 230] width 38 height 10
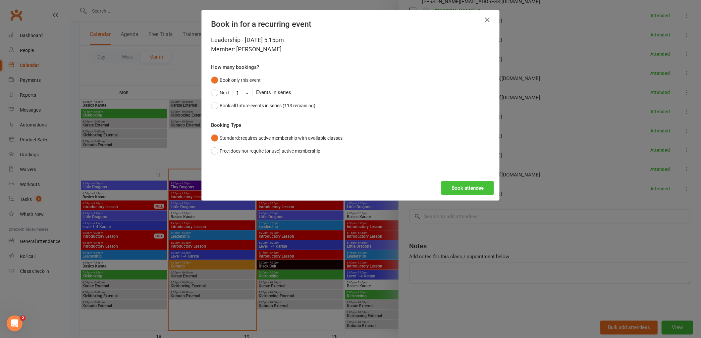
click at [461, 186] on button "Book attendee" at bounding box center [468, 188] width 53 height 14
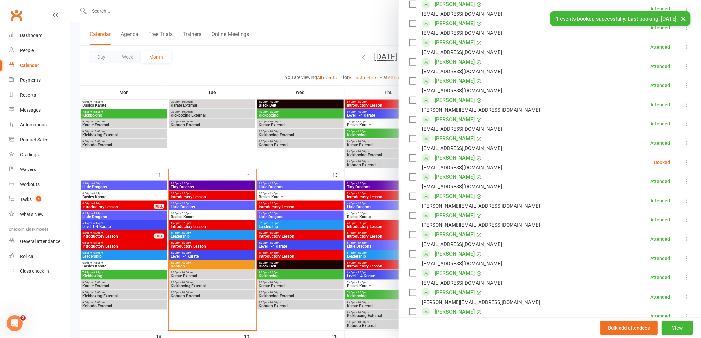
scroll to position [141, 0]
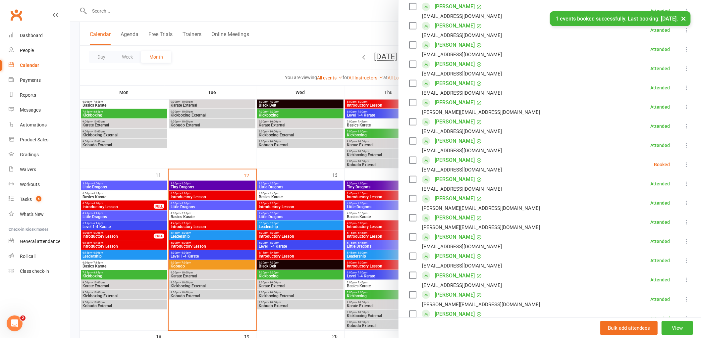
click at [684, 166] on icon at bounding box center [687, 164] width 7 height 7
click at [639, 203] on link "Check in" at bounding box center [654, 204] width 71 height 13
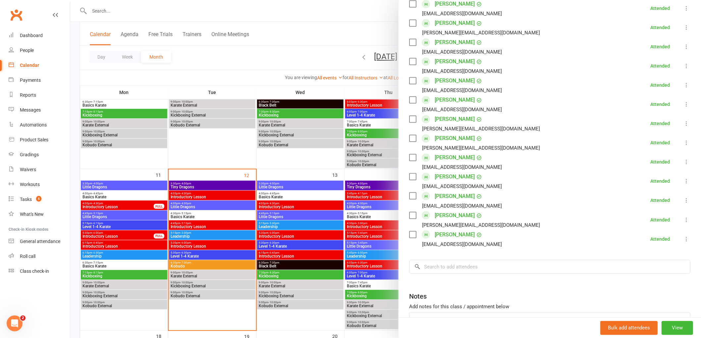
scroll to position [258, 0]
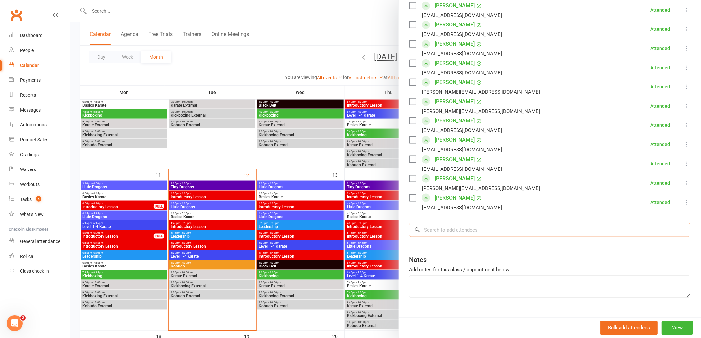
click at [443, 229] on input "search" at bounding box center [549, 230] width 281 height 14
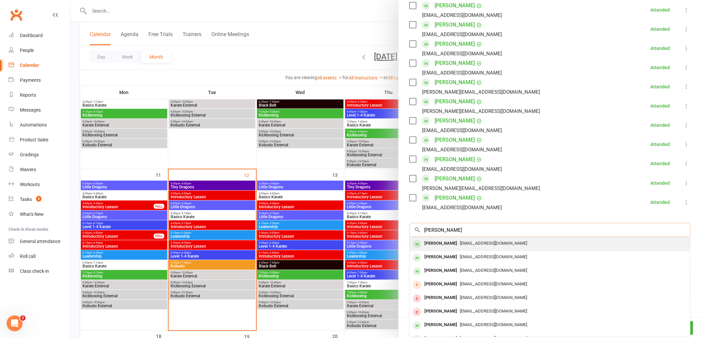
type input "marshall ernst"
click at [433, 245] on div "Marshall Ernst" at bounding box center [441, 244] width 38 height 10
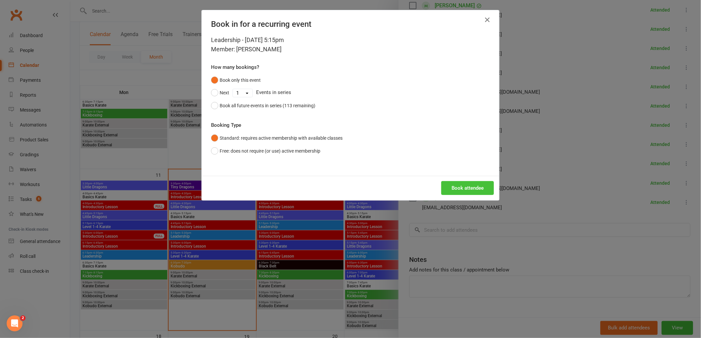
click at [475, 189] on button "Book attendee" at bounding box center [468, 188] width 53 height 14
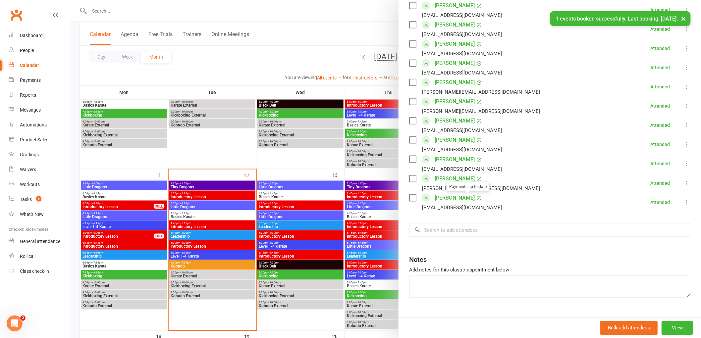
scroll to position [277, 0]
click at [439, 227] on input "search" at bounding box center [549, 230] width 281 height 14
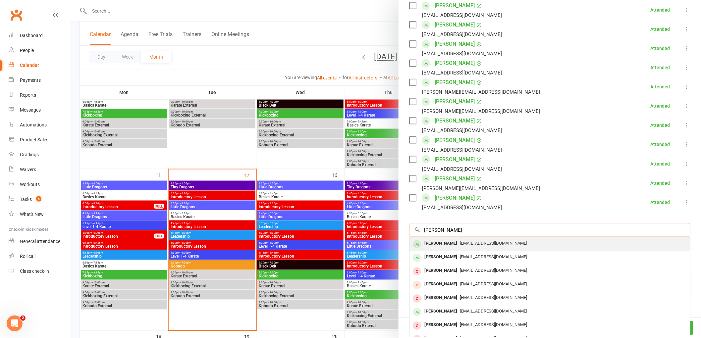
type input "isabelle pfitzner"
click at [434, 243] on div "Isabelle Pfitzner" at bounding box center [441, 244] width 38 height 10
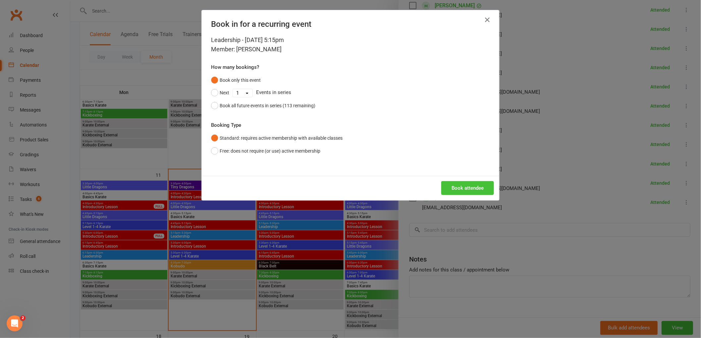
click at [458, 191] on button "Book attendee" at bounding box center [468, 188] width 53 height 14
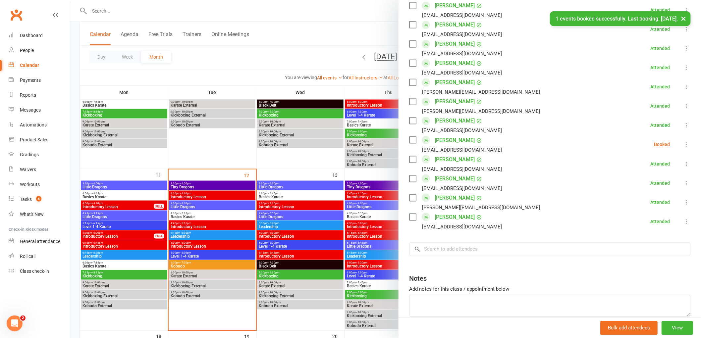
click at [684, 147] on icon at bounding box center [687, 144] width 7 height 7
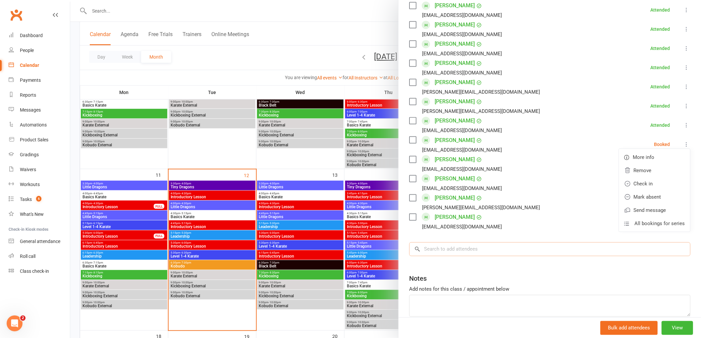
click at [429, 252] on input "search" at bounding box center [549, 250] width 281 height 14
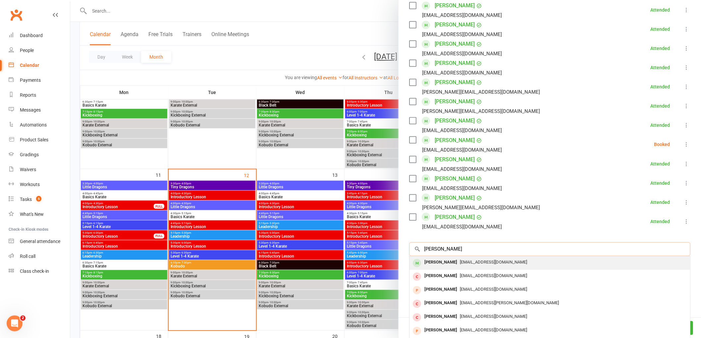
type input "james black"
click at [439, 264] on div "James Black" at bounding box center [441, 263] width 38 height 10
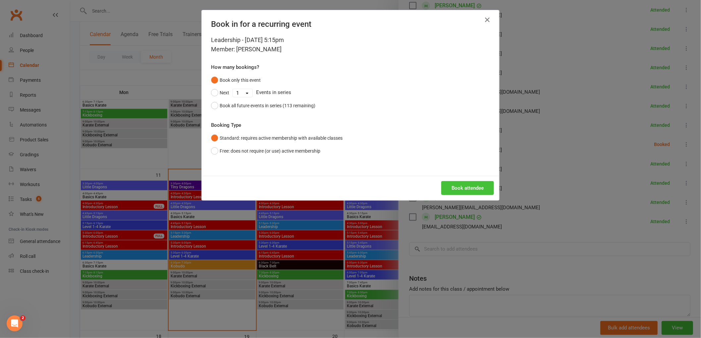
click at [460, 191] on button "Book attendee" at bounding box center [468, 188] width 53 height 14
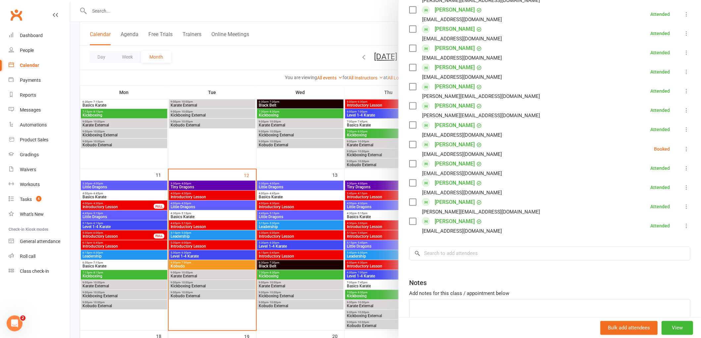
scroll to position [329, 0]
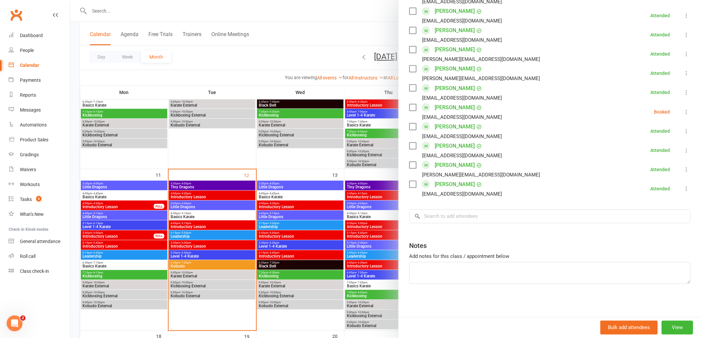
click at [455, 224] on div "Class kiosk mode Roll call 5:15 PM - 5:30 PM, Tuesday, August, 12, 2025 with Se…" at bounding box center [550, 8] width 303 height 618
click at [439, 222] on input "search" at bounding box center [549, 217] width 281 height 14
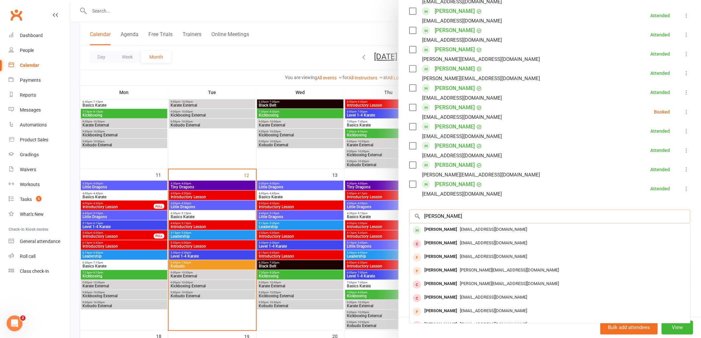
type input "robert dyer"
click at [432, 231] on div "Robert Dyer" at bounding box center [441, 230] width 38 height 10
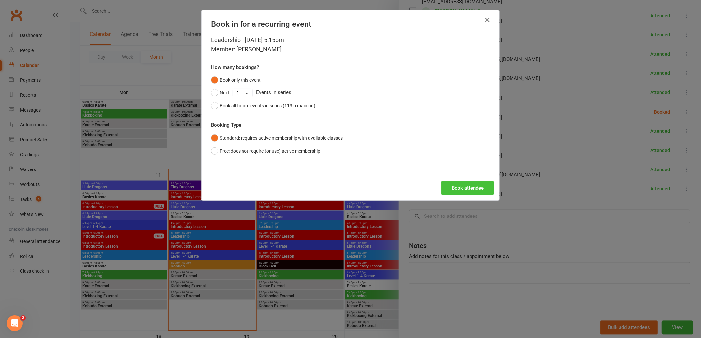
click at [472, 184] on button "Book attendee" at bounding box center [468, 188] width 53 height 14
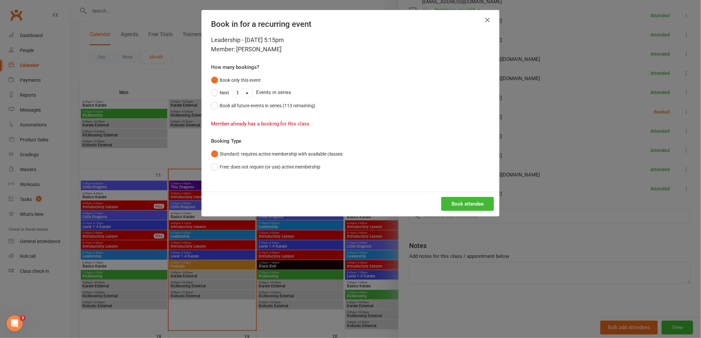
click at [484, 20] on icon "button" at bounding box center [488, 20] width 8 height 8
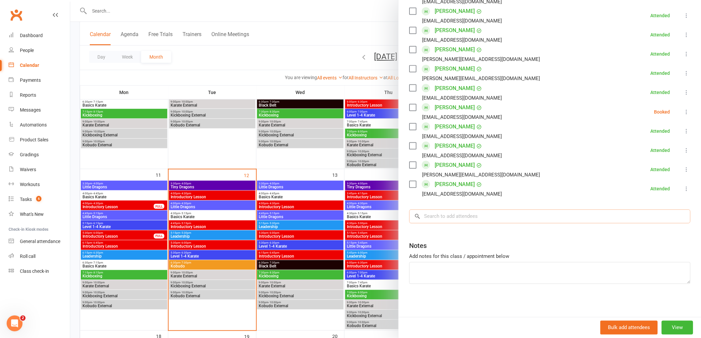
click at [441, 214] on input "search" at bounding box center [549, 217] width 281 height 14
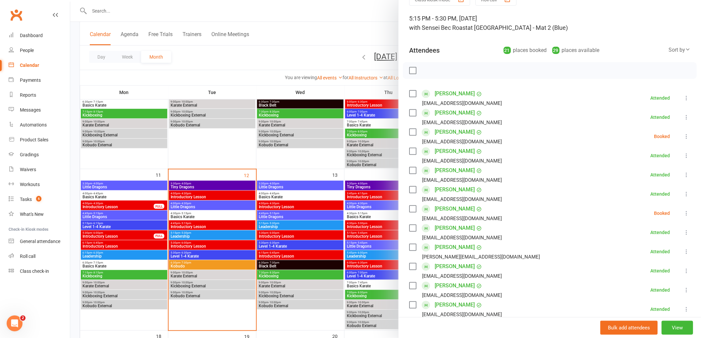
scroll to position [34, 0]
click at [409, 71] on label at bounding box center [412, 71] width 7 height 7
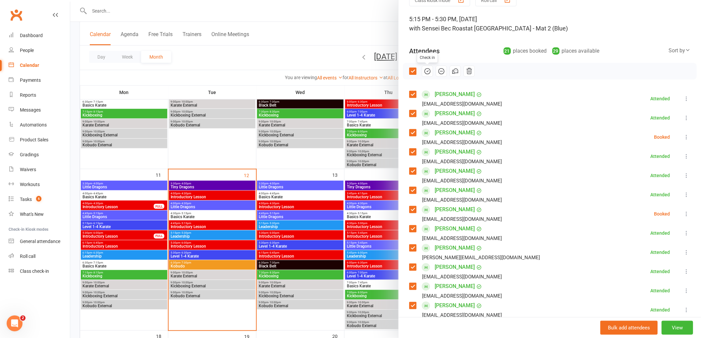
click at [428, 71] on icon "button" at bounding box center [428, 71] width 1 height 1
click at [410, 68] on label at bounding box center [412, 71] width 7 height 7
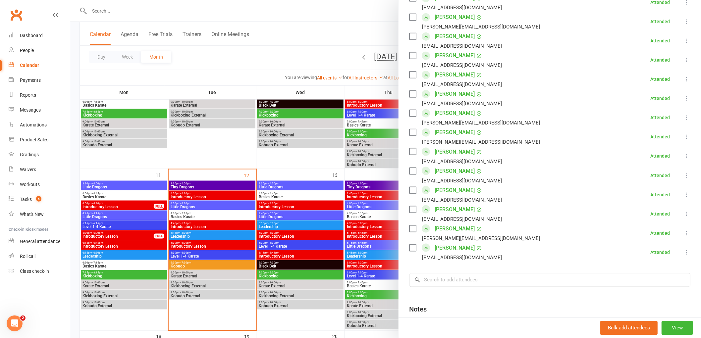
scroll to position [292, 0]
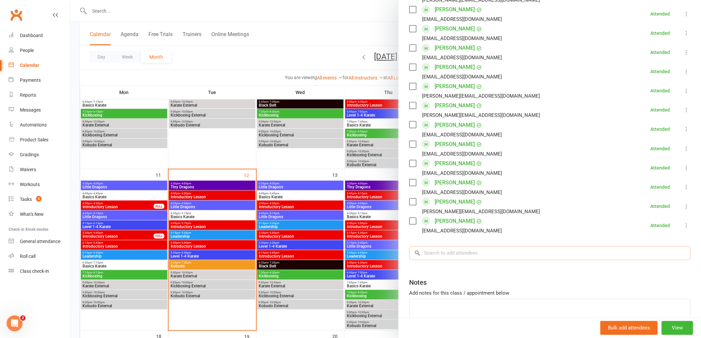
click at [446, 249] on input "search" at bounding box center [549, 254] width 281 height 14
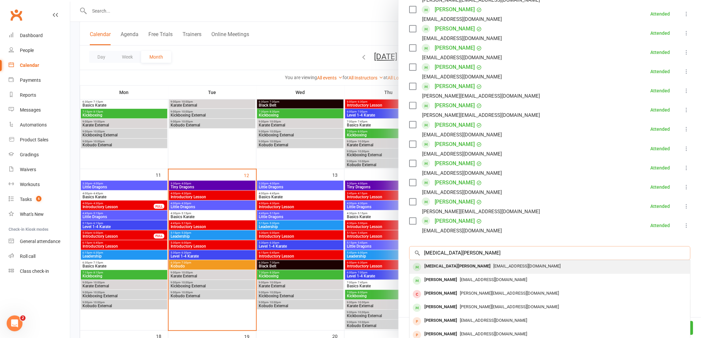
type input "yasmin grabham"
click at [431, 268] on div "Yasmin Grabham" at bounding box center [458, 267] width 72 height 10
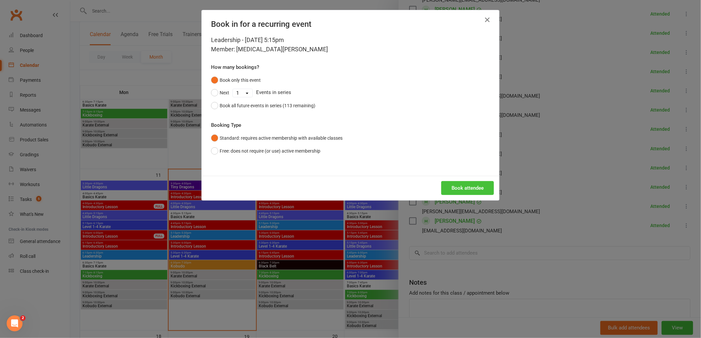
click at [458, 184] on button "Book attendee" at bounding box center [468, 188] width 53 height 14
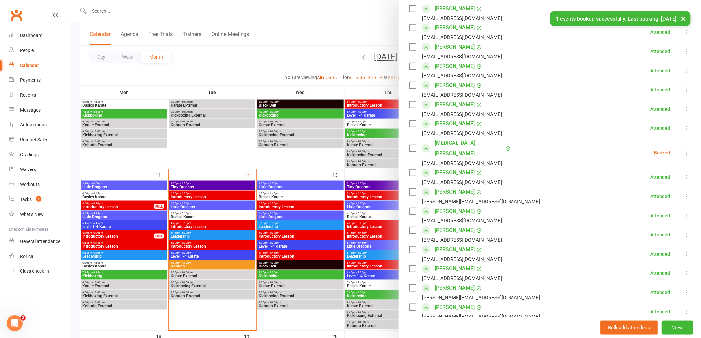
scroll to position [90, 0]
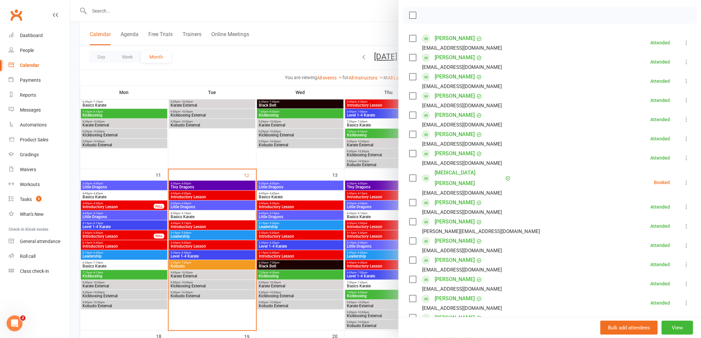
click at [684, 179] on icon at bounding box center [687, 182] width 7 height 7
click at [635, 218] on link "Check in" at bounding box center [654, 221] width 71 height 13
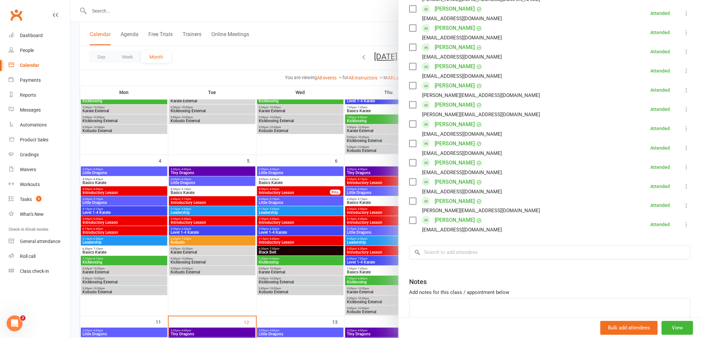
scroll to position [348, 0]
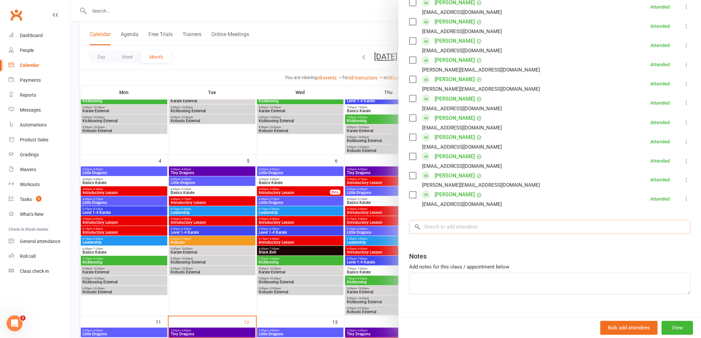
click at [468, 220] on input "search" at bounding box center [549, 227] width 281 height 14
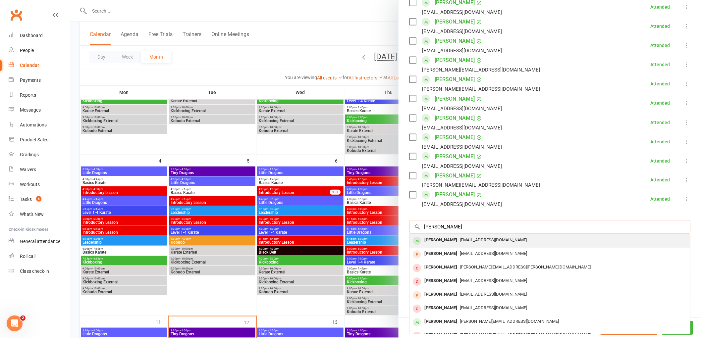
type input "natalie ayres"
click at [441, 236] on div "Natalie Ayres" at bounding box center [441, 241] width 38 height 10
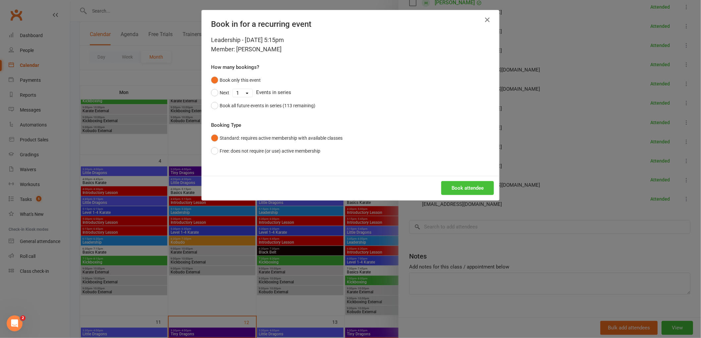
click at [461, 189] on button "Book attendee" at bounding box center [468, 188] width 53 height 14
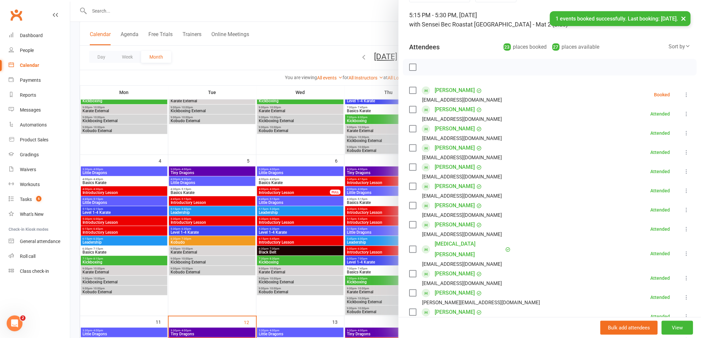
scroll to position [0, 0]
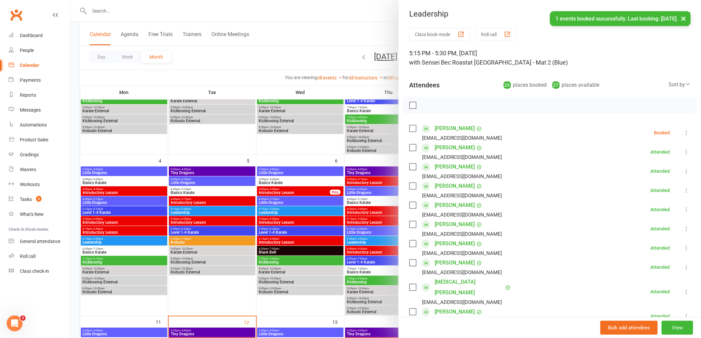
click at [684, 133] on icon at bounding box center [687, 133] width 7 height 7
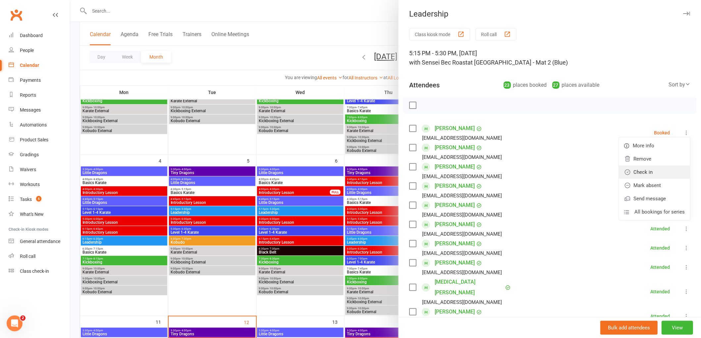
click at [627, 175] on link "Check in" at bounding box center [654, 172] width 71 height 13
click at [359, 23] on div at bounding box center [385, 169] width 631 height 338
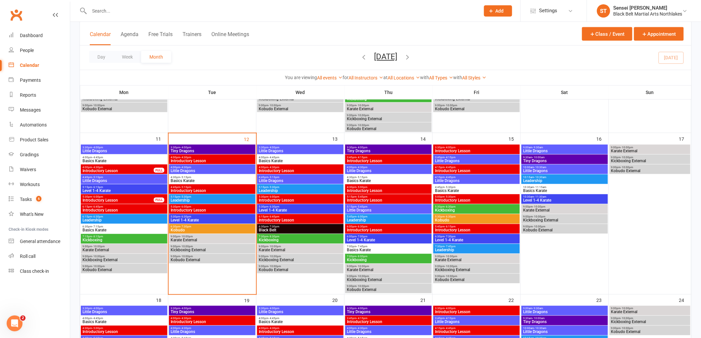
scroll to position [331, 0]
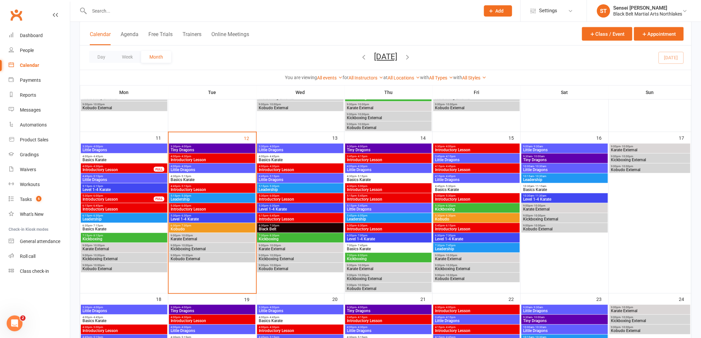
click at [197, 220] on span "Level 1-4 Karate" at bounding box center [212, 220] width 84 height 4
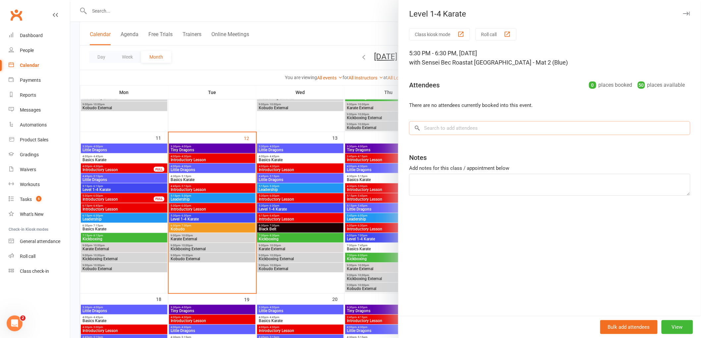
click at [446, 130] on input "search" at bounding box center [549, 128] width 281 height 14
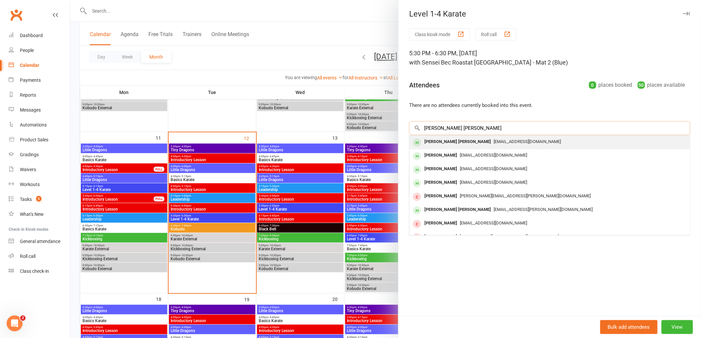
type input "cooper vassallo"
click at [437, 144] on div "Cooper Vassallo" at bounding box center [458, 142] width 72 height 10
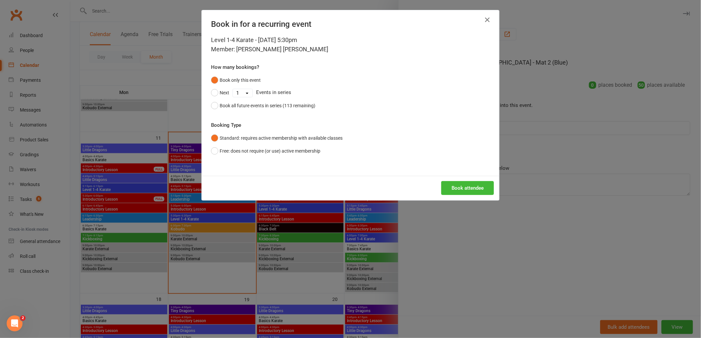
click at [458, 179] on div "Book attendee" at bounding box center [351, 188] width 298 height 25
click at [464, 188] on button "Book attendee" at bounding box center [468, 188] width 53 height 14
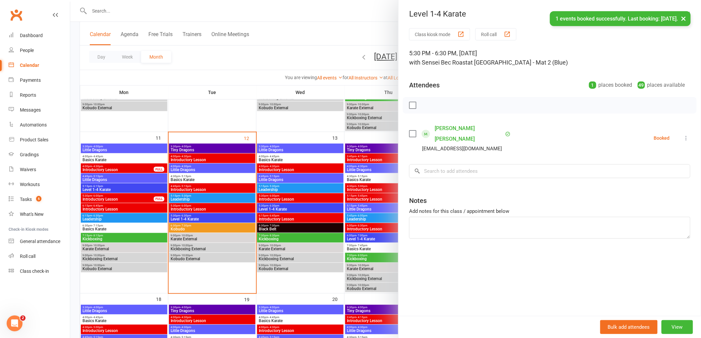
click at [483, 34] on button "Roll call" at bounding box center [496, 34] width 41 height 12
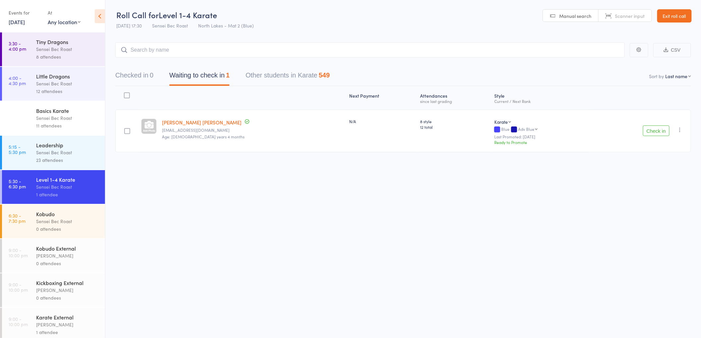
click at [137, 46] on input "search" at bounding box center [370, 49] width 510 height 15
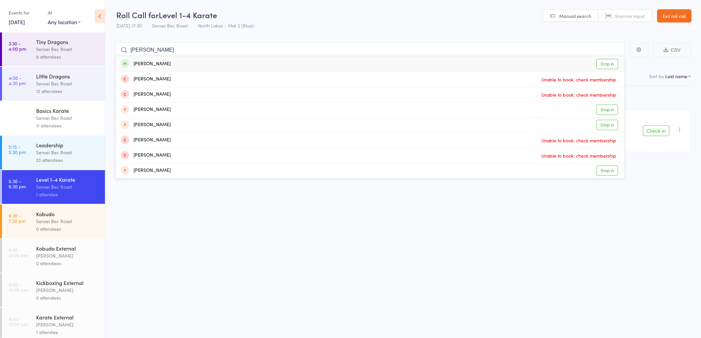
type input "nikki stewart"
click at [146, 63] on div "Nikki Stewart" at bounding box center [146, 64] width 50 height 8
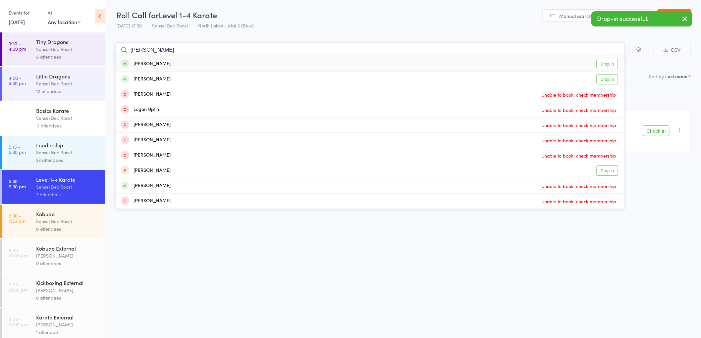
type input "[PERSON_NAME]"
click at [147, 62] on div "[PERSON_NAME]" at bounding box center [146, 64] width 50 height 8
type input "[PERSON_NAME]"
click at [144, 64] on div "[PERSON_NAME]" at bounding box center [146, 64] width 50 height 8
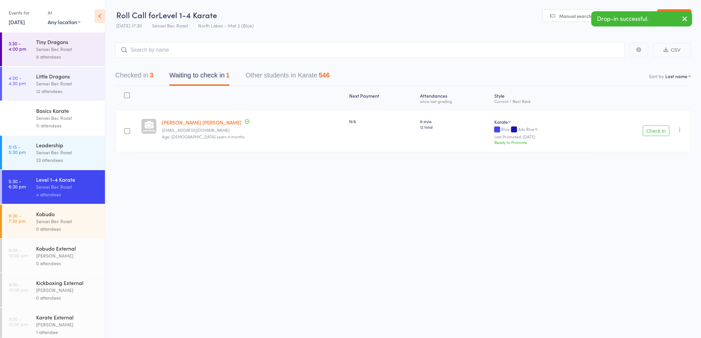
click at [655, 128] on button "Check in" at bounding box center [656, 131] width 27 height 11
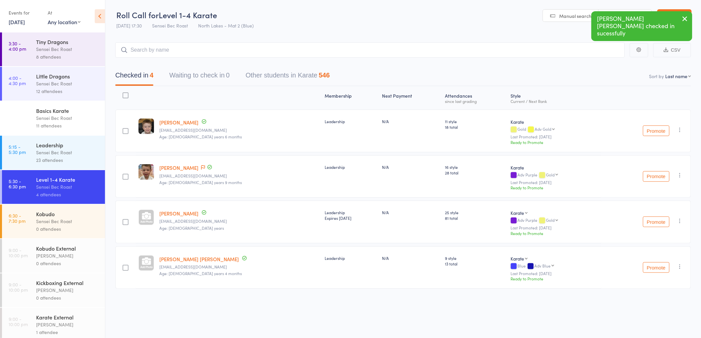
click at [45, 152] on div "Sensei Bec Roast" at bounding box center [67, 153] width 63 height 8
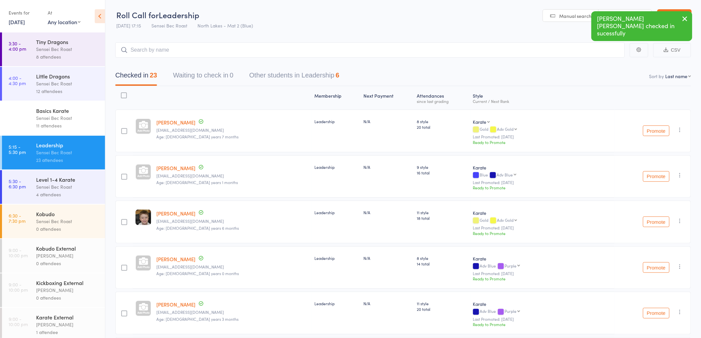
click at [156, 51] on input "search" at bounding box center [370, 49] width 510 height 15
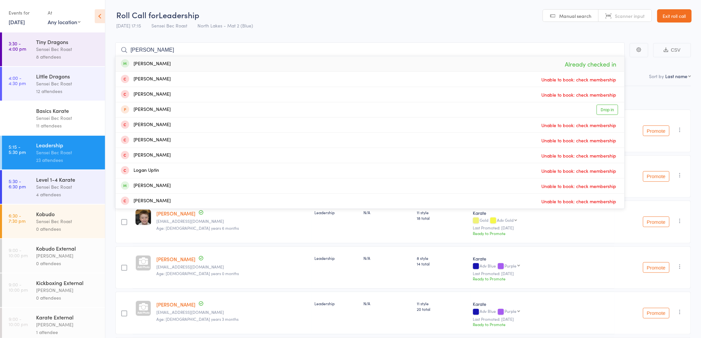
drag, startPoint x: 163, startPoint y: 49, endPoint x: 98, endPoint y: 39, distance: 65.8
click at [99, 39] on div "Roll Call for Leadership 12 Aug 17:15 Sensei Bec Roast North Lakes - Mat 2 (Blu…" at bounding box center [350, 169] width 701 height 338
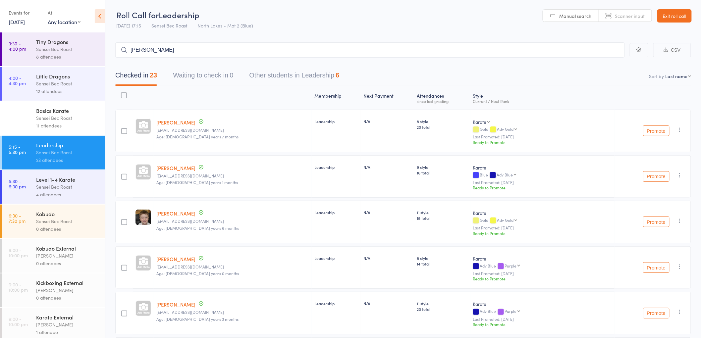
type input "[PERSON_NAME]"
click at [46, 187] on div "Sensei Bec Roast" at bounding box center [67, 187] width 63 height 8
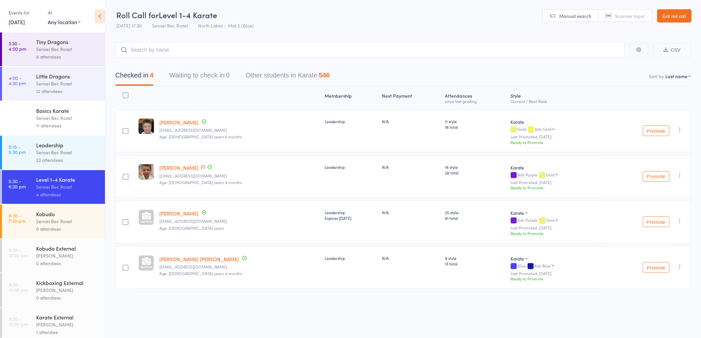
click at [133, 53] on input "search" at bounding box center [370, 49] width 510 height 15
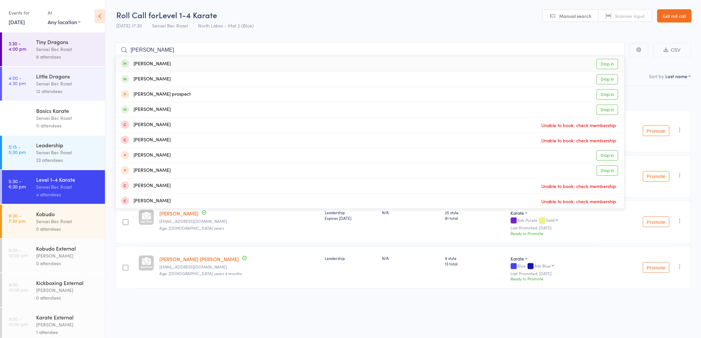
type input "isabell pfitzner"
click at [141, 61] on div "[PERSON_NAME]" at bounding box center [146, 64] width 50 height 8
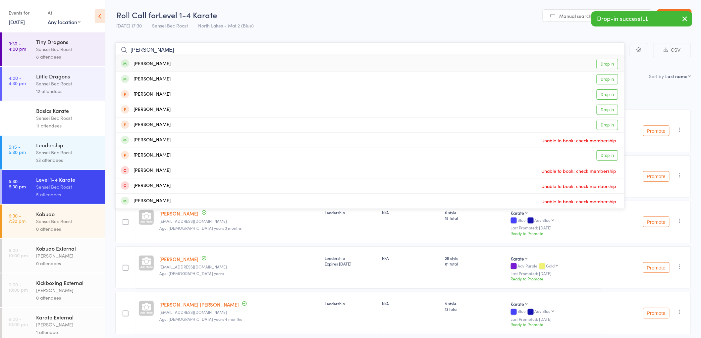
type input "[PERSON_NAME]"
click at [144, 65] on div "[PERSON_NAME]" at bounding box center [146, 64] width 50 height 8
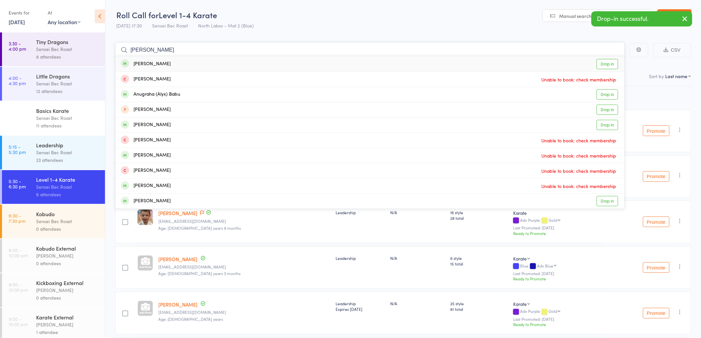
type input "adarsh babu"
click at [151, 61] on div "[PERSON_NAME]" at bounding box center [146, 64] width 50 height 8
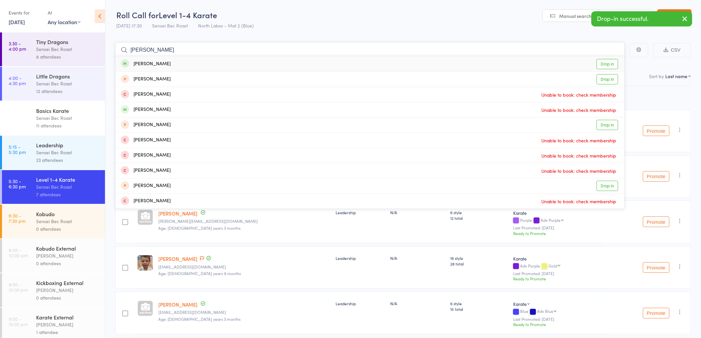
type input "[PERSON_NAME]"
click at [148, 61] on div "[PERSON_NAME]" at bounding box center [146, 64] width 50 height 8
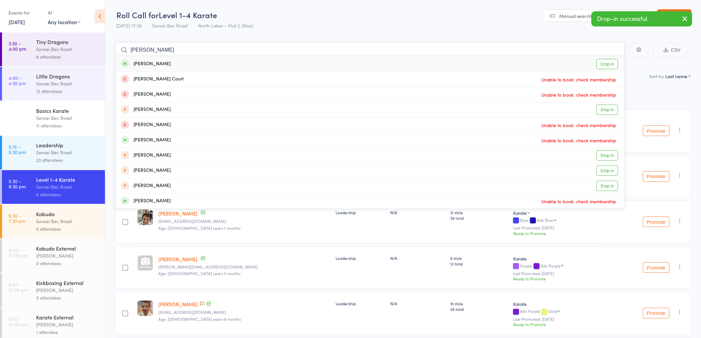
type input "kayden burton"
click at [147, 66] on div "[PERSON_NAME]" at bounding box center [146, 64] width 50 height 8
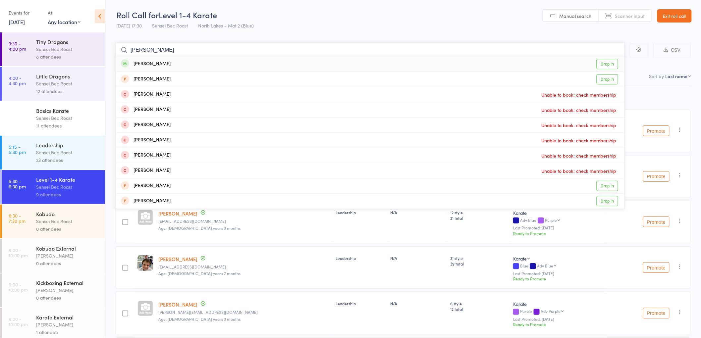
type input "[PERSON_NAME]"
click at [147, 65] on div "[PERSON_NAME]" at bounding box center [146, 64] width 50 height 8
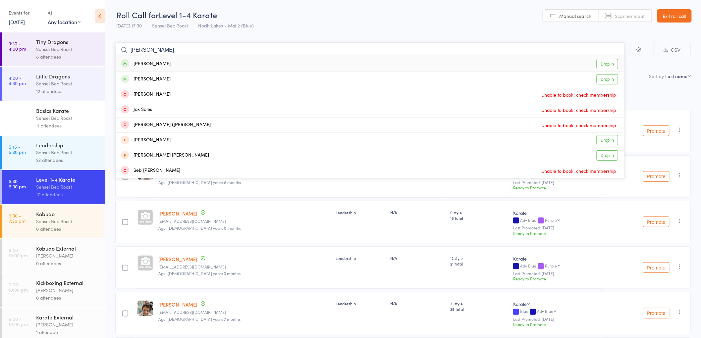
type input "jazmin sebo"
click at [149, 58] on div "Jazmin Sebo Drop in" at bounding box center [370, 63] width 509 height 15
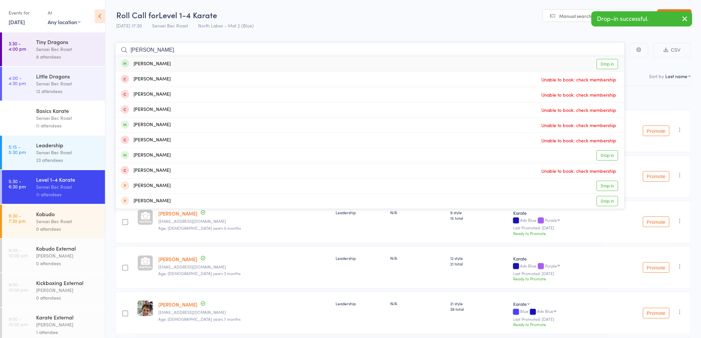
type input "[PERSON_NAME]"
click at [147, 62] on div "[PERSON_NAME]" at bounding box center [146, 64] width 50 height 8
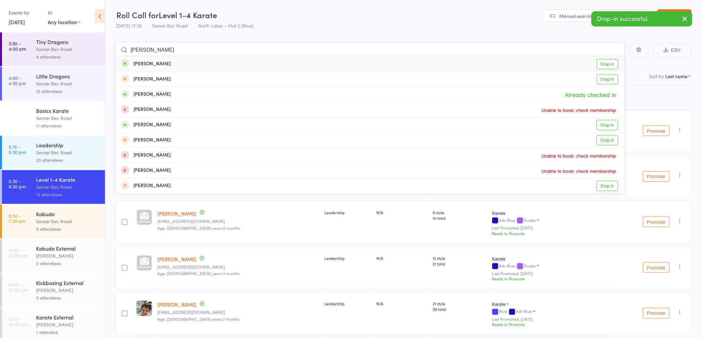
type input "[PERSON_NAME]"
click at [147, 66] on div "[PERSON_NAME]" at bounding box center [146, 64] width 50 height 8
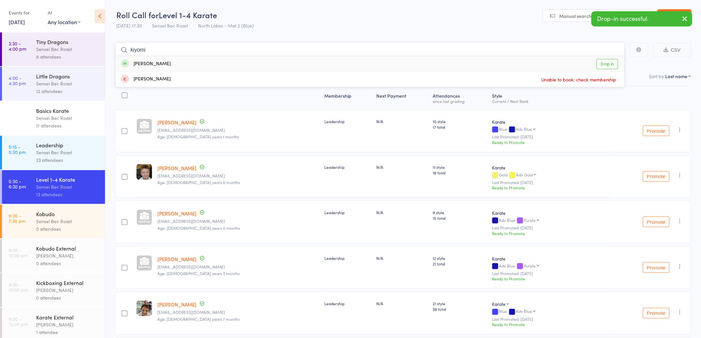
type input "kiyomi"
click at [146, 64] on div "[PERSON_NAME]" at bounding box center [146, 64] width 50 height 8
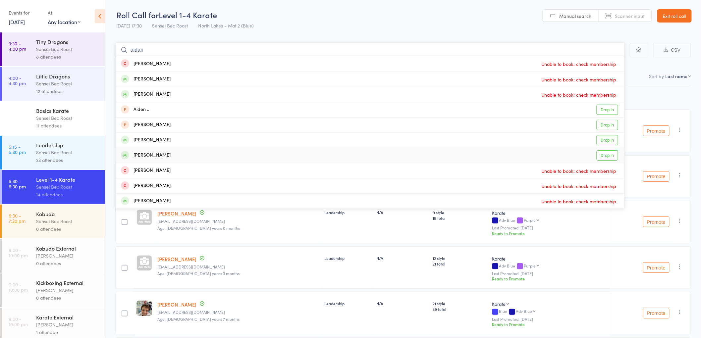
type input "aidan"
click at [137, 156] on div "[PERSON_NAME]" at bounding box center [146, 156] width 50 height 8
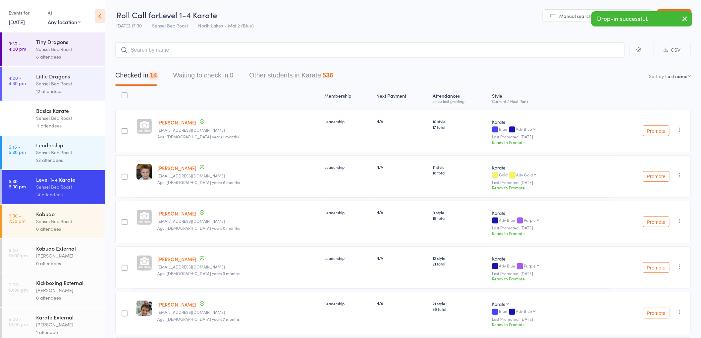
click at [48, 149] on div "Sensei Bec Roast" at bounding box center [67, 153] width 63 height 8
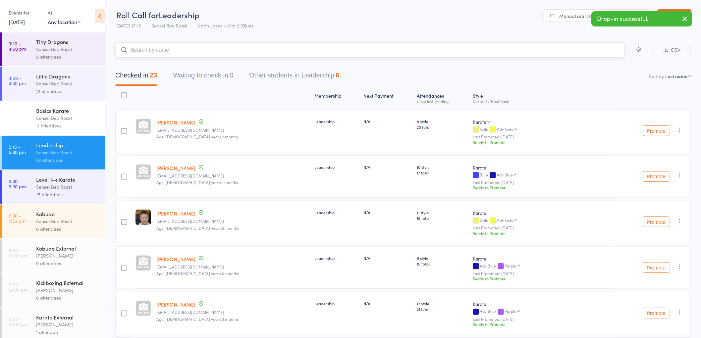
click at [151, 48] on input "search" at bounding box center [370, 49] width 510 height 15
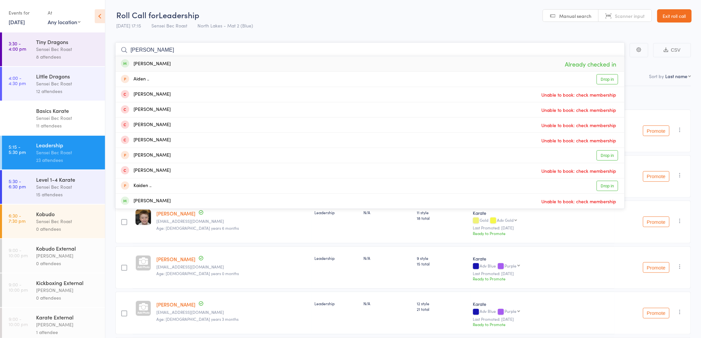
type input "aiden paul"
click at [39, 192] on div "15 attendees" at bounding box center [67, 195] width 63 height 8
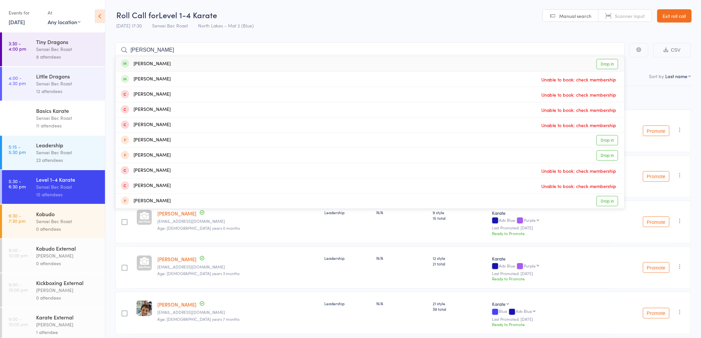
type input "cameron paterson"
click at [151, 62] on div "Cameron Patterson" at bounding box center [146, 64] width 50 height 8
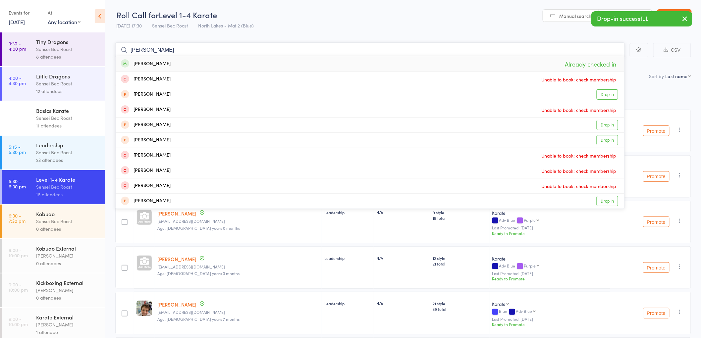
type input "kiyomi harrison"
click at [145, 62] on div "[PERSON_NAME]" at bounding box center [146, 64] width 50 height 8
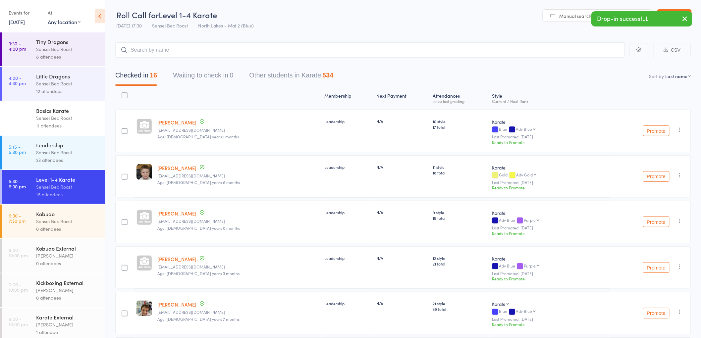
click at [64, 153] on div "Sensei Bec Roast" at bounding box center [67, 153] width 63 height 8
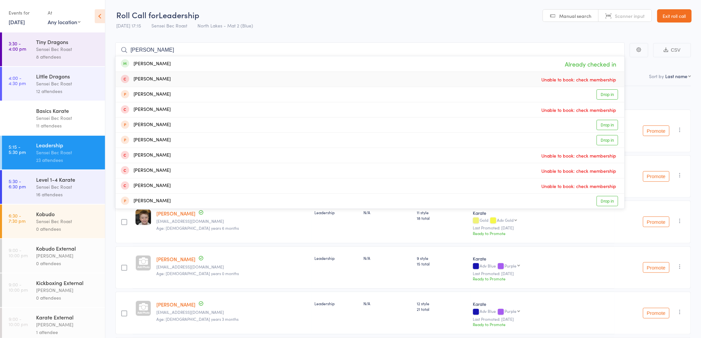
type input "kiyomi harrison"
click at [56, 190] on div "Sensei Bec Roast" at bounding box center [67, 187] width 63 height 8
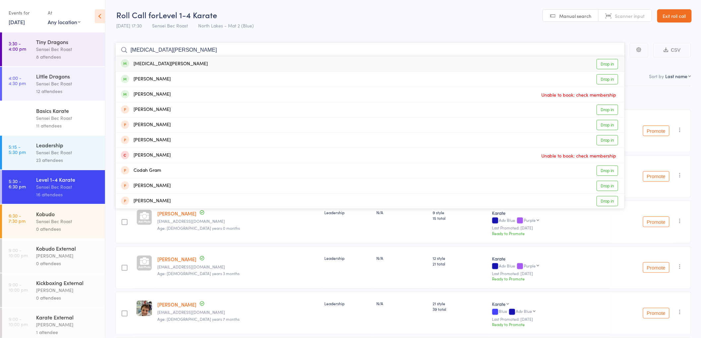
type input "[MEDICAL_DATA][PERSON_NAME]"
click at [147, 64] on div "[MEDICAL_DATA][PERSON_NAME]" at bounding box center [164, 64] width 87 height 8
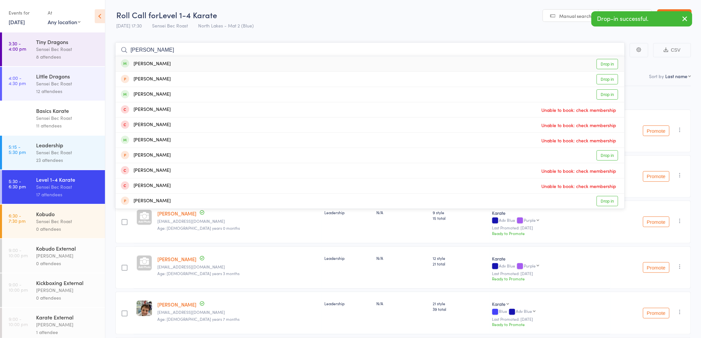
type input "[PERSON_NAME]"
click at [145, 62] on div "[PERSON_NAME]" at bounding box center [146, 64] width 50 height 8
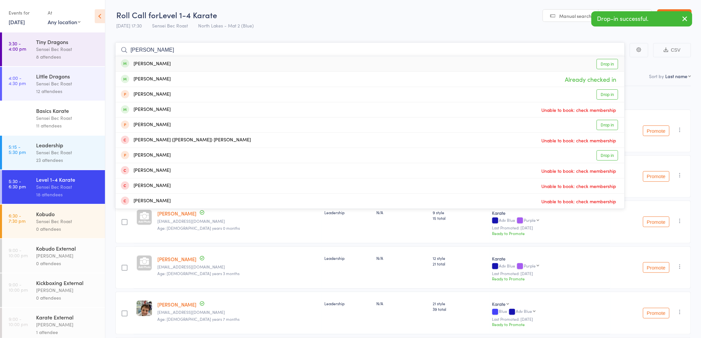
type input "[PERSON_NAME]"
click at [135, 65] on div "[PERSON_NAME]" at bounding box center [146, 64] width 50 height 8
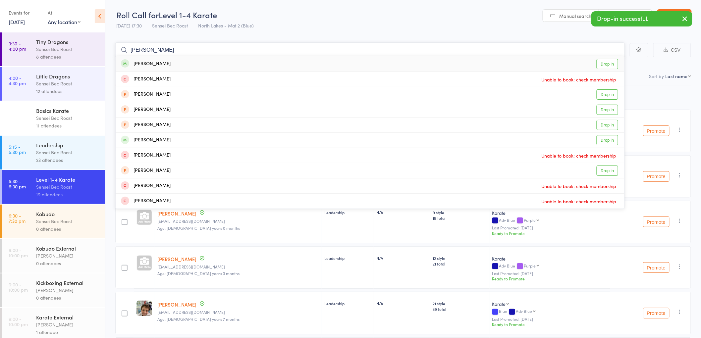
type input "levi rudd"
click at [139, 64] on div "Levi Rudd" at bounding box center [146, 64] width 50 height 8
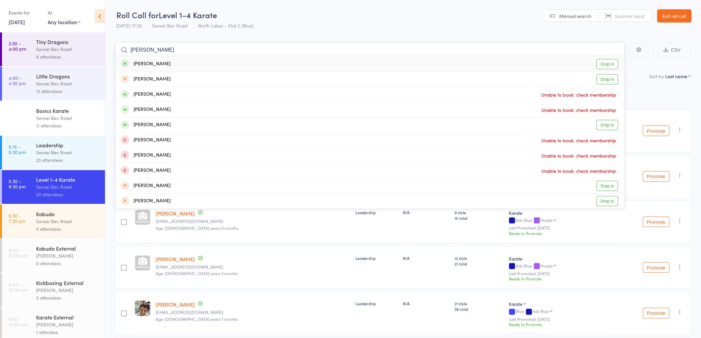
type input "quinn ridley"
click at [142, 62] on div "[PERSON_NAME]" at bounding box center [146, 64] width 50 height 8
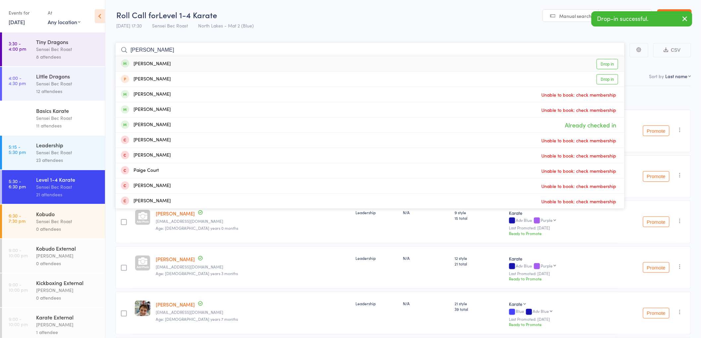
type input "[PERSON_NAME]"
click at [145, 62] on div "[PERSON_NAME]" at bounding box center [146, 64] width 50 height 8
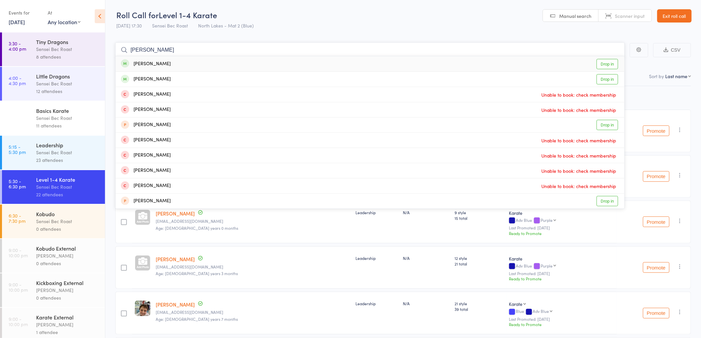
type input "hannah hose"
click at [152, 61] on div "[PERSON_NAME]" at bounding box center [146, 64] width 50 height 8
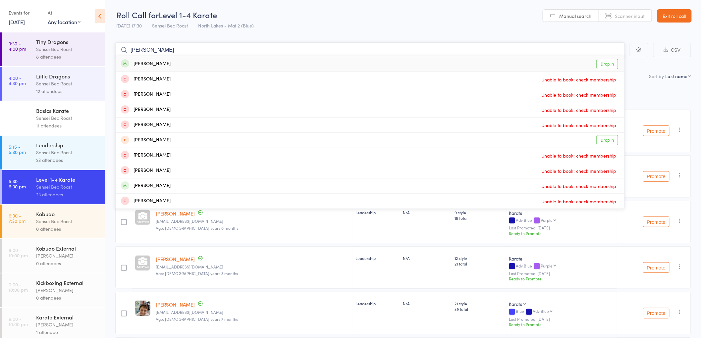
type input "[PERSON_NAME]"
click at [153, 61] on div "[PERSON_NAME]" at bounding box center [146, 64] width 50 height 8
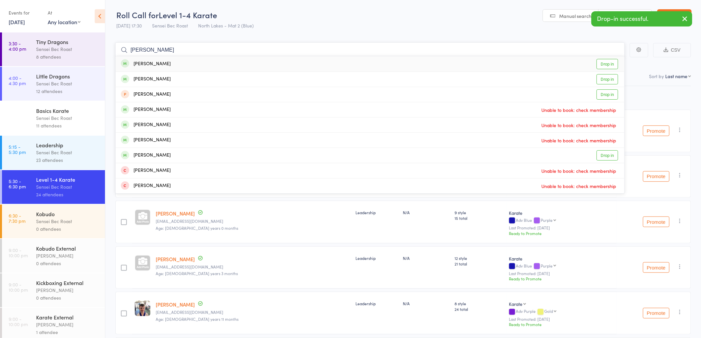
type input "[PERSON_NAME]"
click at [153, 61] on div "[PERSON_NAME]" at bounding box center [146, 64] width 50 height 8
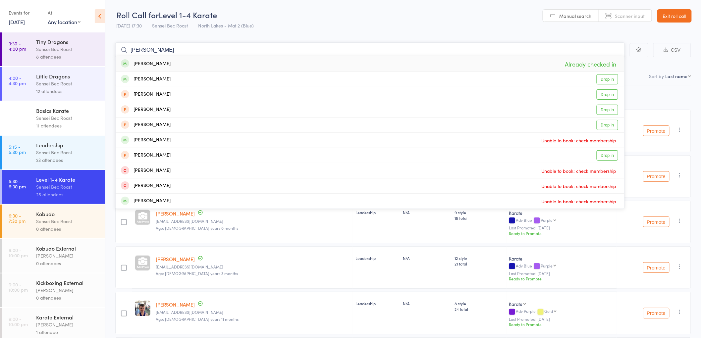
drag, startPoint x: 169, startPoint y: 52, endPoint x: 81, endPoint y: 39, distance: 89.8
click at [81, 39] on div "Roll Call for Level 1-4 Karate 12 Aug 17:30 Sensei Bec Roast North Lakes - Mat …" at bounding box center [350, 169] width 701 height 338
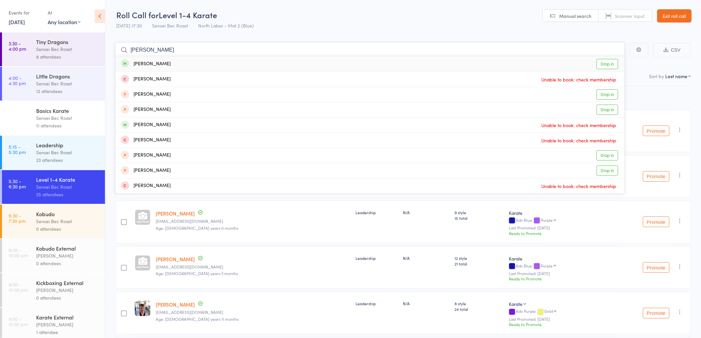
type input "aliyah yates"
click at [145, 63] on div "[PERSON_NAME]" at bounding box center [146, 64] width 50 height 8
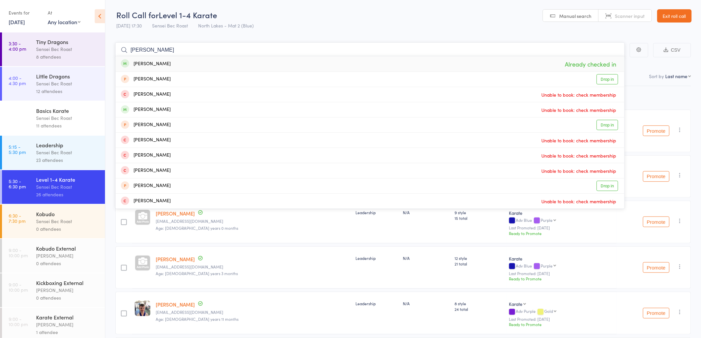
drag, startPoint x: 168, startPoint y: 50, endPoint x: 129, endPoint y: 48, distance: 39.5
click at [129, 48] on input "[PERSON_NAME]" at bounding box center [370, 49] width 510 height 15
drag, startPoint x: 170, startPoint y: 53, endPoint x: 93, endPoint y: 44, distance: 77.8
click at [97, 51] on div "Roll Call for Level 1-4 Karate 12 Aug 17:30 Sensei Bec Roast North Lakes - Mat …" at bounding box center [350, 169] width 701 height 338
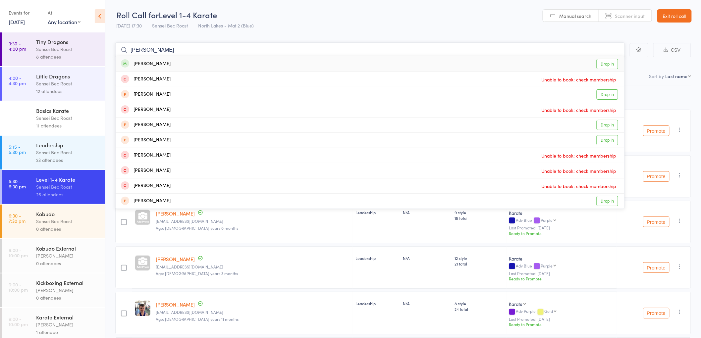
type input "harrison oleary"
click at [148, 65] on div "Harrison O'Leary" at bounding box center [146, 64] width 50 height 8
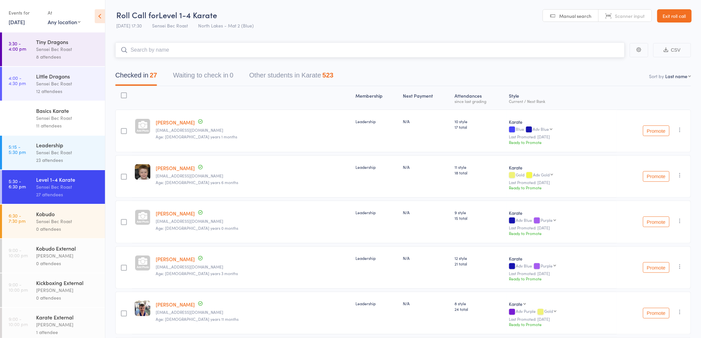
click at [148, 52] on input "search" at bounding box center [370, 49] width 510 height 15
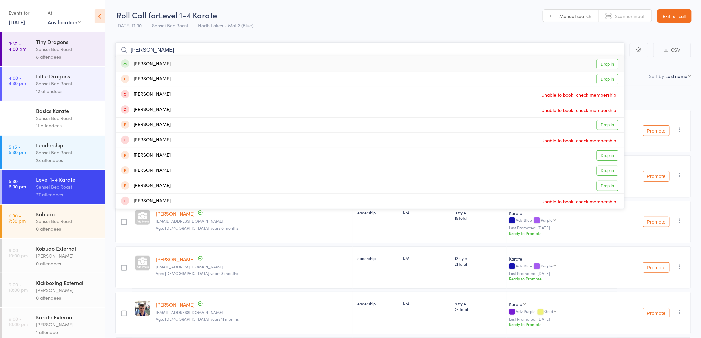
type input "[PERSON_NAME]"
click at [141, 65] on div "[PERSON_NAME]" at bounding box center [146, 64] width 50 height 8
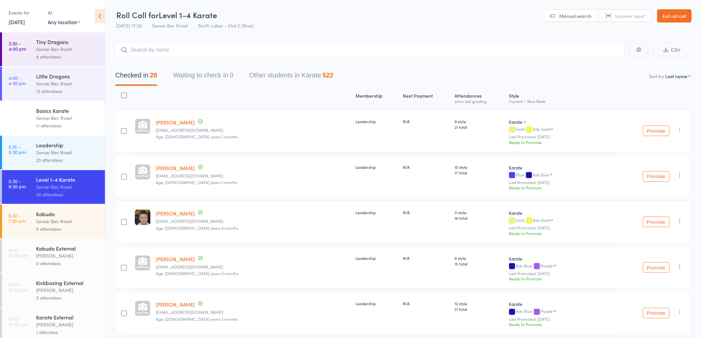
click at [678, 18] on link "Exit roll call" at bounding box center [675, 15] width 34 height 13
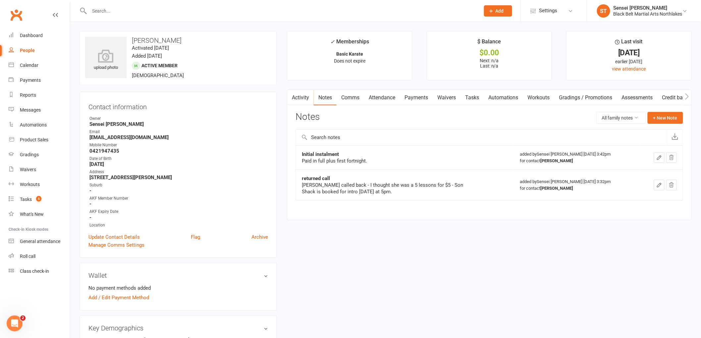
click at [102, 13] on input "text" at bounding box center [282, 10] width 388 height 9
click at [119, 11] on input "text" at bounding box center [282, 10] width 388 height 9
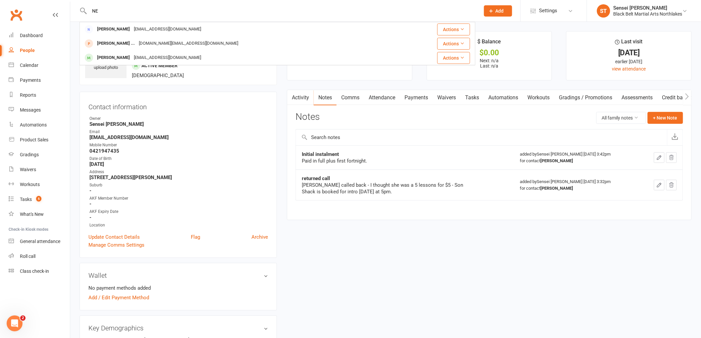
type input "N"
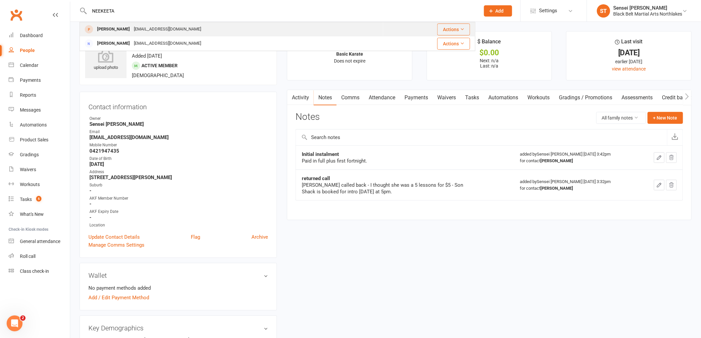
type input "NEEKEETA"
click at [118, 31] on div "Narkeeta Lonergan" at bounding box center [113, 30] width 37 height 10
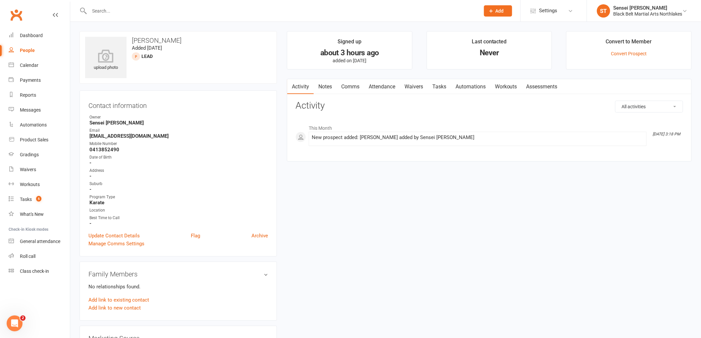
click at [326, 86] on link "Notes" at bounding box center [325, 86] width 23 height 15
click at [658, 108] on button "+ New Note" at bounding box center [665, 107] width 35 height 12
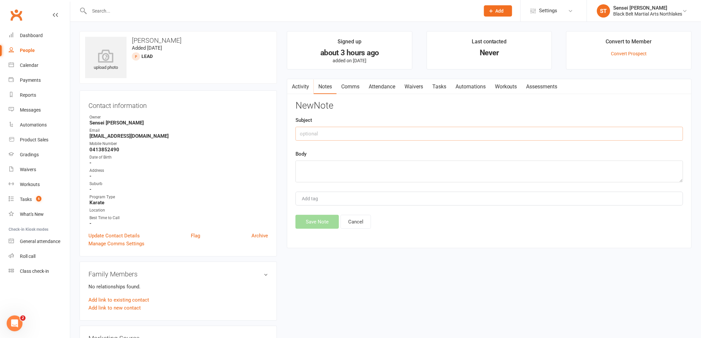
click at [336, 133] on input "text" at bounding box center [490, 134] width 388 height 14
type input "I"
type input "initial phone call"
click at [310, 159] on div "Body" at bounding box center [490, 166] width 388 height 32
click at [310, 164] on textarea at bounding box center [490, 172] width 388 height 22
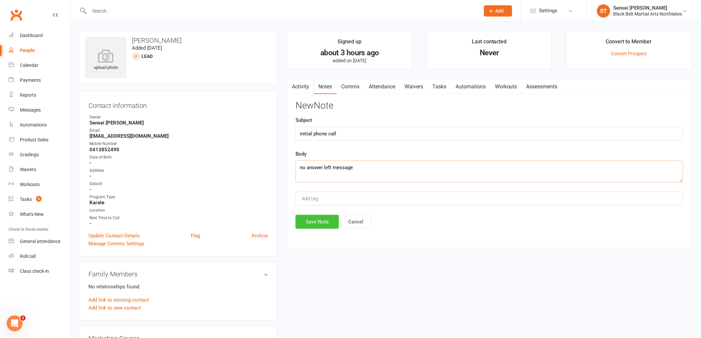
type textarea "no answer left message"
click at [318, 227] on button "Save Note" at bounding box center [317, 222] width 43 height 14
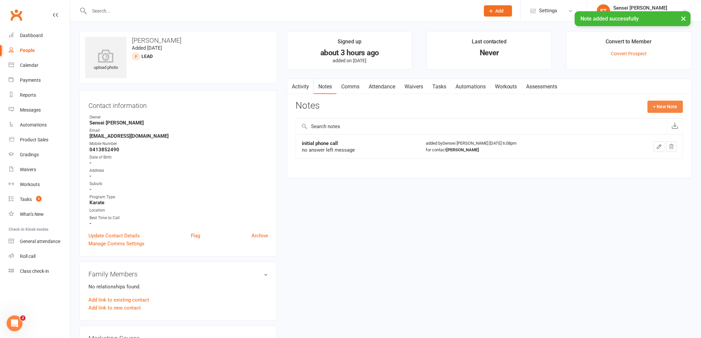
click at [670, 103] on button "+ New Note" at bounding box center [665, 107] width 35 height 12
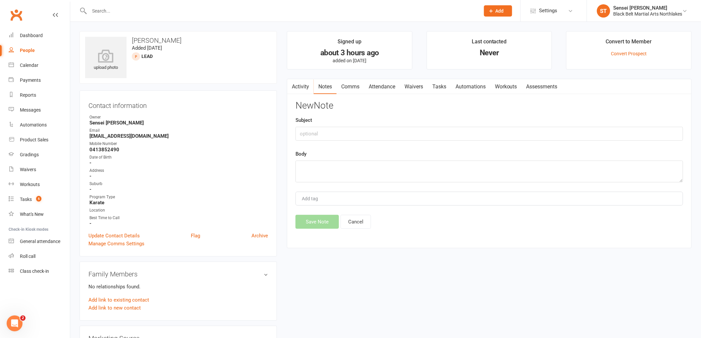
click at [115, 10] on input "text" at bounding box center [282, 10] width 388 height 9
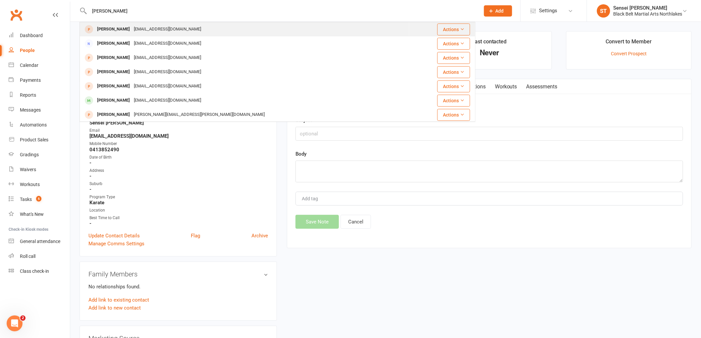
type input "carla moss"
click at [132, 31] on div "carlamaree15@hotmail.com" at bounding box center [167, 30] width 71 height 10
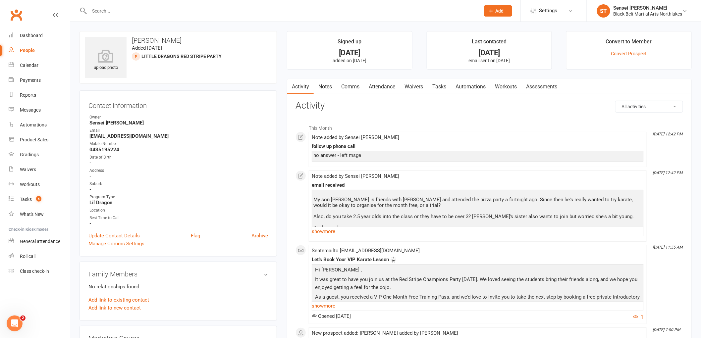
click at [326, 232] on link "show more" at bounding box center [478, 231] width 332 height 9
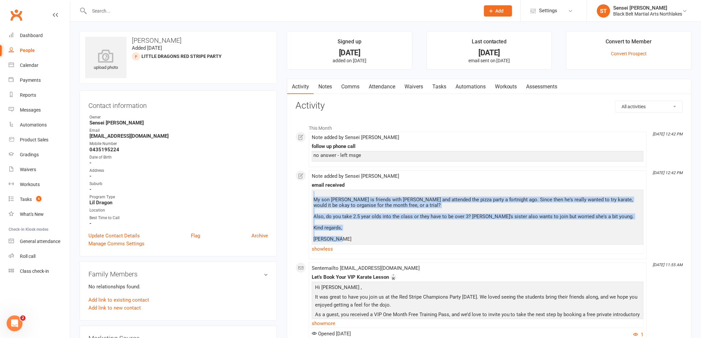
drag, startPoint x: 347, startPoint y: 239, endPoint x: 314, endPoint y: 194, distance: 55.8
click at [314, 194] on div "My son Eli is friends with Samuel Hopkinson and attended the pizza party a fort…" at bounding box center [478, 217] width 329 height 51
copy div "My son Eli is friends with Samuel Hopkinson and attended the pizza party a fort…"
click at [345, 87] on link "Comms" at bounding box center [351, 86] width 28 height 15
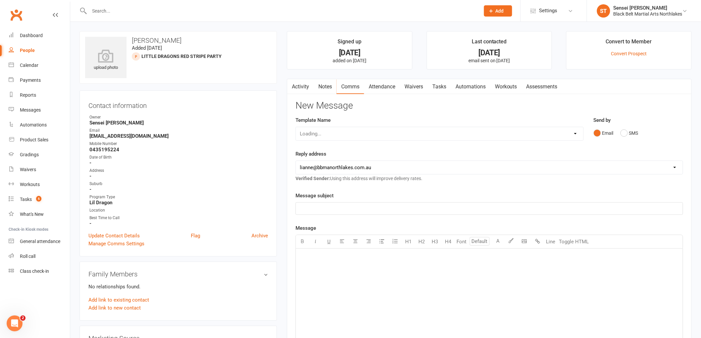
click at [318, 257] on p "﻿" at bounding box center [489, 257] width 379 height 8
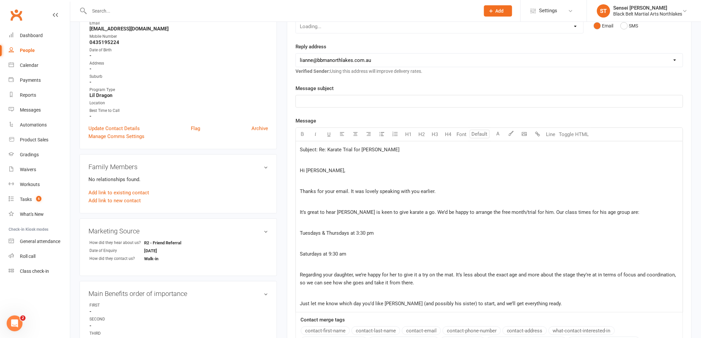
scroll to position [95, 0]
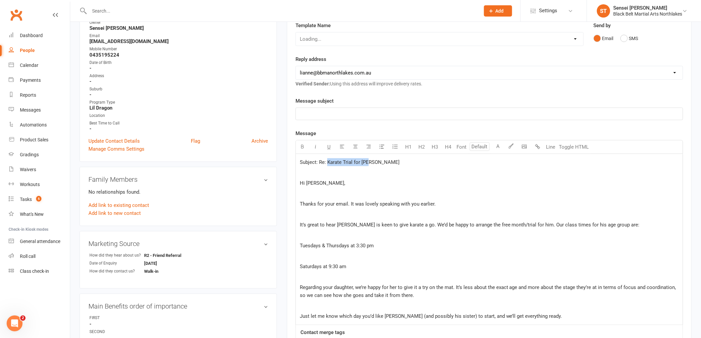
drag, startPoint x: 375, startPoint y: 158, endPoint x: 328, endPoint y: 164, distance: 47.4
click at [328, 164] on p "Subject: Re: Karate Trial for Eli" at bounding box center [489, 162] width 379 height 8
click at [309, 117] on p "﻿" at bounding box center [489, 114] width 379 height 8
click at [299, 183] on div "Subject: Re: ﻿ Hi Carla, ﻿ Thanks for your email. It was lovely speaking with y…" at bounding box center [489, 239] width 387 height 171
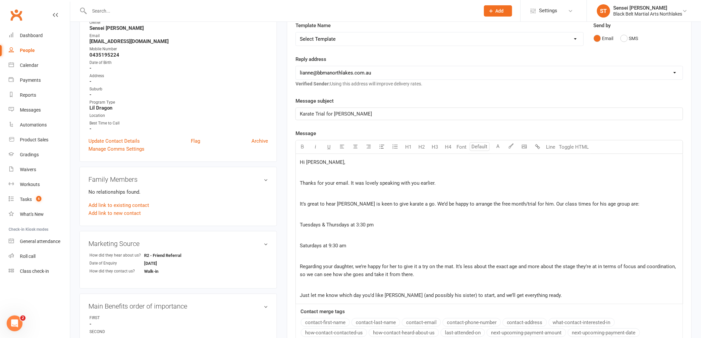
click at [299, 179] on div "Hi Carla, ﻿ Thanks for your email. It was lovely speaking with you earlier. ﻿ I…" at bounding box center [489, 229] width 387 height 150
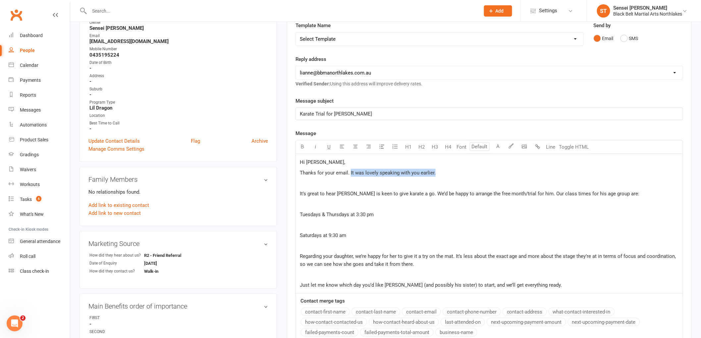
drag, startPoint x: 438, startPoint y: 171, endPoint x: 350, endPoint y: 175, distance: 87.9
click at [350, 175] on p "Thanks for your email. It was lovely speaking with you earlier." at bounding box center [489, 173] width 379 height 8
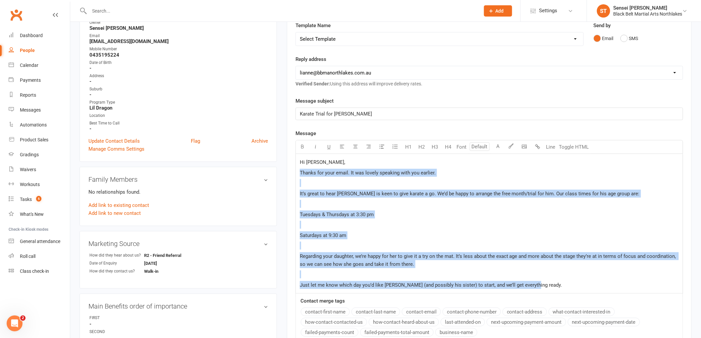
drag, startPoint x: 538, startPoint y: 287, endPoint x: 297, endPoint y: 172, distance: 266.4
click at [297, 172] on div "Hi Carla, Thanks for your email. It was lovely speaking with you earlier. ﻿ It’…" at bounding box center [489, 224] width 387 height 140
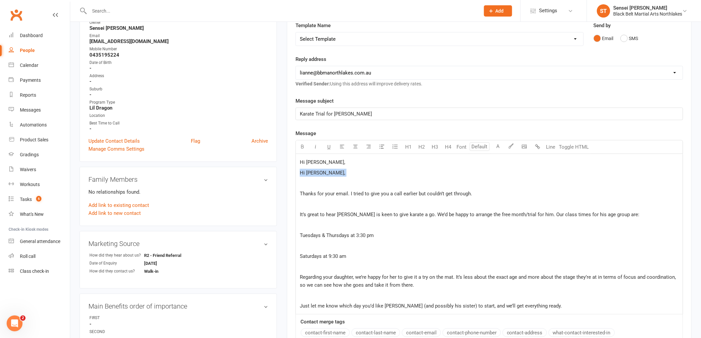
drag, startPoint x: 324, startPoint y: 178, endPoint x: 289, endPoint y: 174, distance: 35.1
click at [289, 174] on div "Activity Notes Comms Attendance Waivers Tasks Automations Workouts Assessments …" at bounding box center [489, 205] width 405 height 443
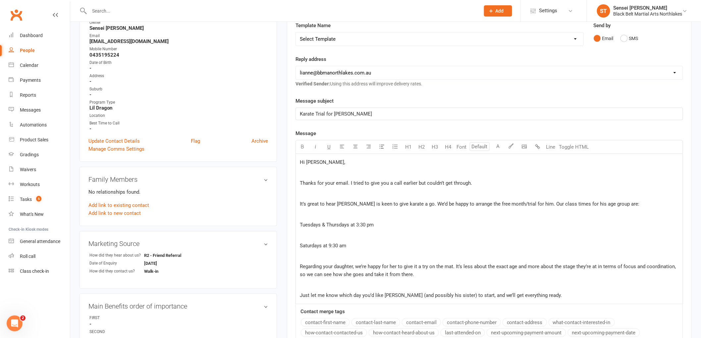
click at [300, 183] on span "Thanks for your email. I tried to give you a call earlier but couldn’t get thro…" at bounding box center [386, 183] width 172 height 6
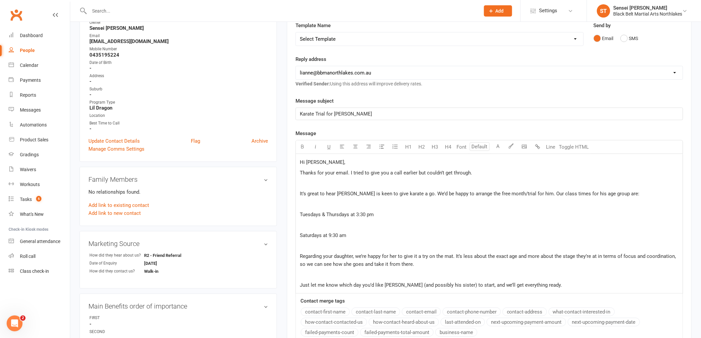
click at [298, 190] on div "Hi Carla, Thanks for your email. I tried to give you a call earlier but couldn’…" at bounding box center [489, 224] width 387 height 140
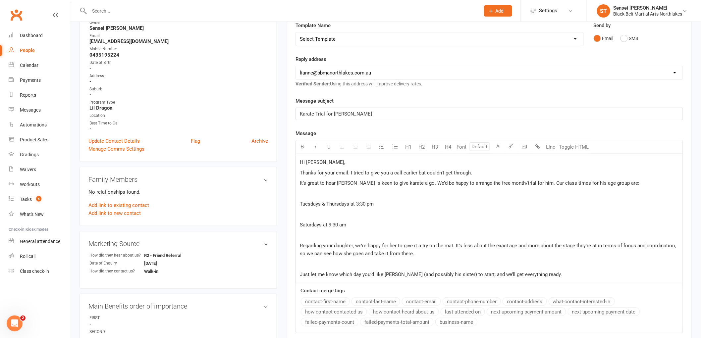
click at [296, 204] on div "Hi Carla, Thanks for your email. I tried to give you a call earlier but couldn’…" at bounding box center [489, 218] width 387 height 129
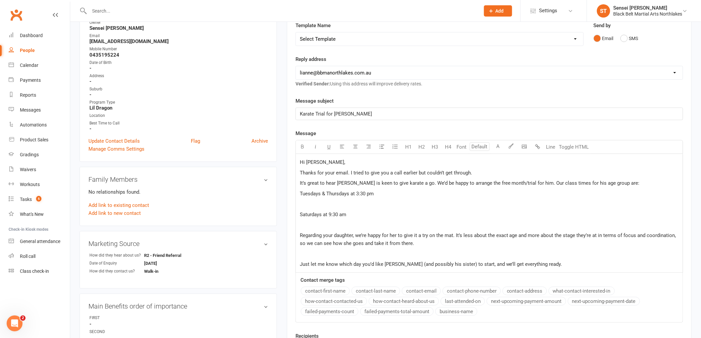
click at [298, 215] on div "Hi Carla, Thanks for your email. I tried to give you a call earlier but couldn’…" at bounding box center [489, 213] width 387 height 119
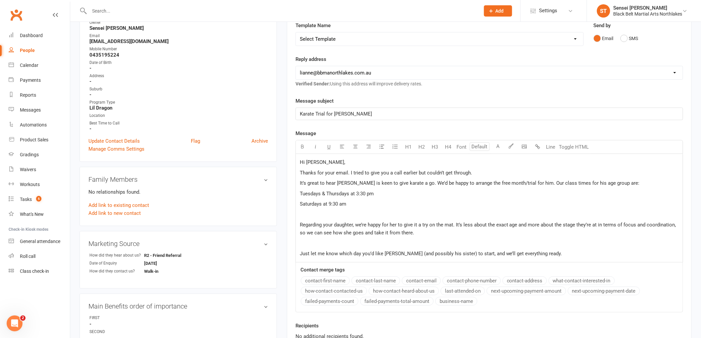
drag, startPoint x: 350, startPoint y: 206, endPoint x: 363, endPoint y: 204, distance: 13.1
click at [363, 204] on p "Saturdays at 9:30 am" at bounding box center [489, 204] width 379 height 8
click at [300, 203] on span "Saturdays at 9:30 am" at bounding box center [323, 204] width 46 height 6
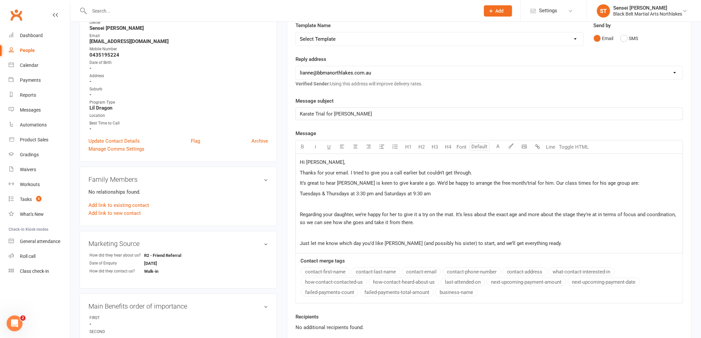
click at [606, 184] on p "It’s great to hear Eli is keen to give karate a go. We’d be happy to arrange th…" at bounding box center [489, 183] width 379 height 8
click at [300, 194] on span "Tuesdays & Thursdays at 3:30 pm and Saturdays at 9:30 am" at bounding box center [365, 194] width 131 height 6
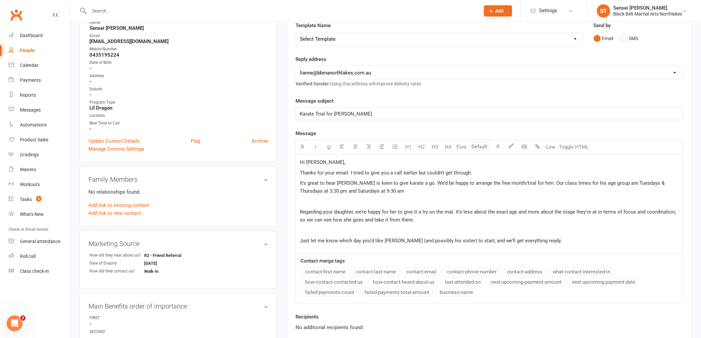
click at [299, 213] on div "Hi Carla, Thanks for your email. I tried to give you a call earlier but couldn’…" at bounding box center [489, 203] width 387 height 99
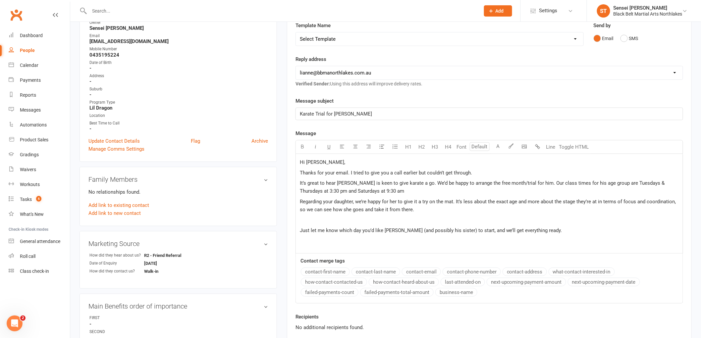
click at [298, 233] on div "Hi Carla, Thanks for your email. I tried to give you a call earlier but couldn’…" at bounding box center [489, 203] width 387 height 99
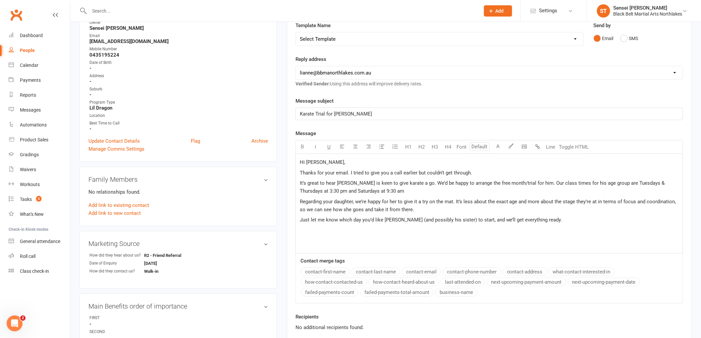
click at [538, 220] on p "Just let me know which day you’d like Eli (and possibly his sister) to start, a…" at bounding box center [489, 220] width 379 height 8
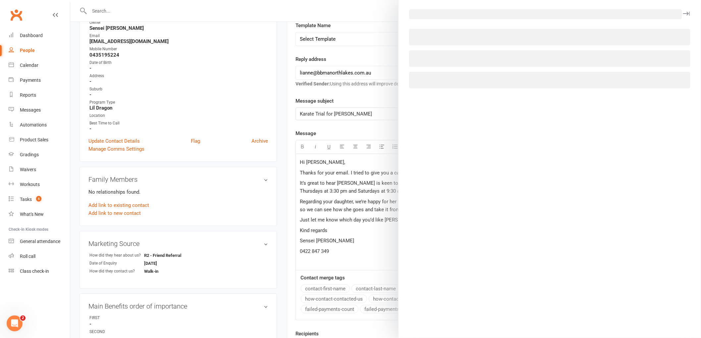
click at [525, 148] on body "Prospect Member Non-attending contact Class / event Appointment Grading event T…" at bounding box center [350, 237] width 701 height 660
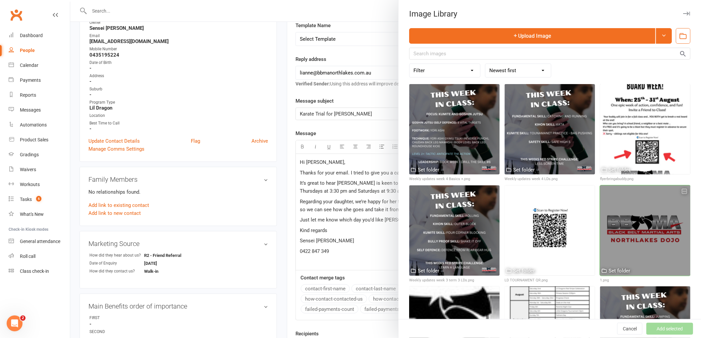
click at [633, 232] on div at bounding box center [645, 231] width 90 height 90
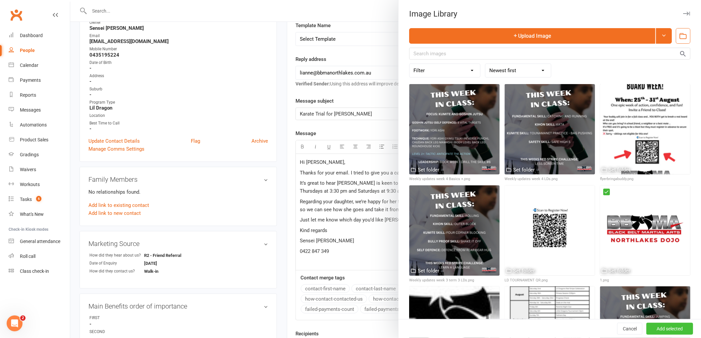
click at [659, 327] on button "Add selected" at bounding box center [670, 329] width 47 height 12
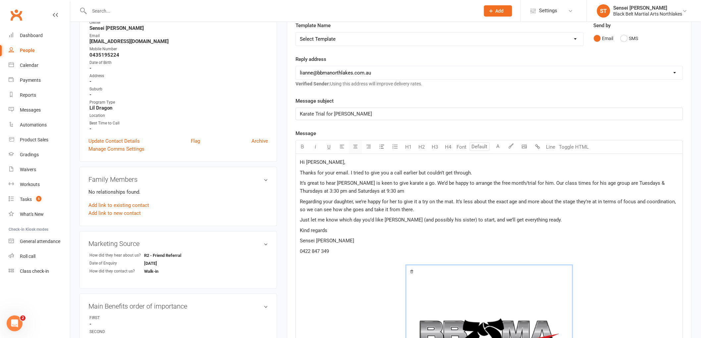
click at [358, 150] on button "button" at bounding box center [355, 147] width 13 height 13
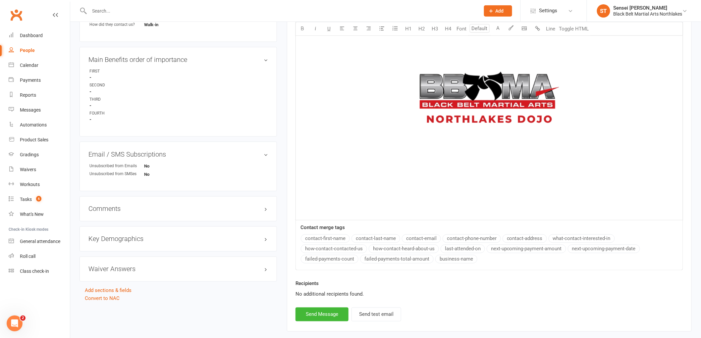
scroll to position [378, 0]
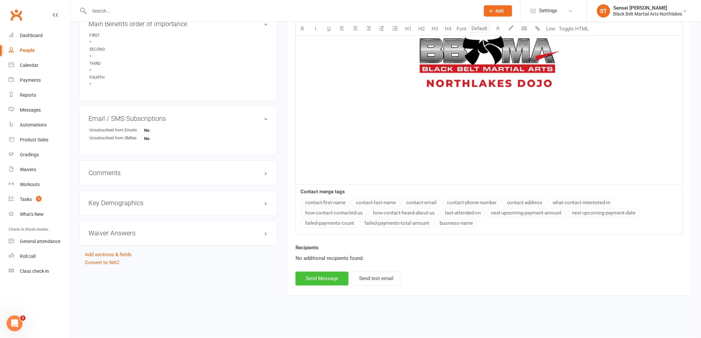
click at [321, 279] on button "Send Message" at bounding box center [322, 279] width 53 height 14
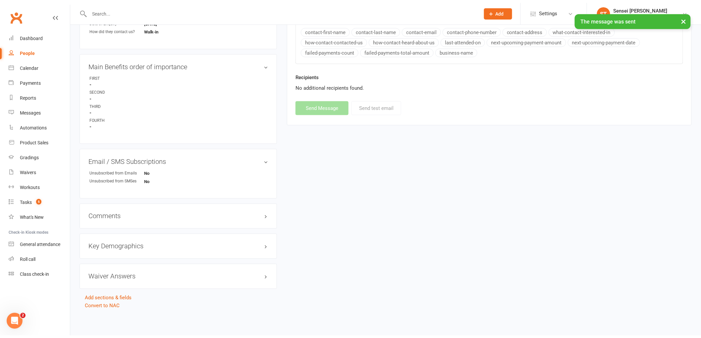
scroll to position [332, 0]
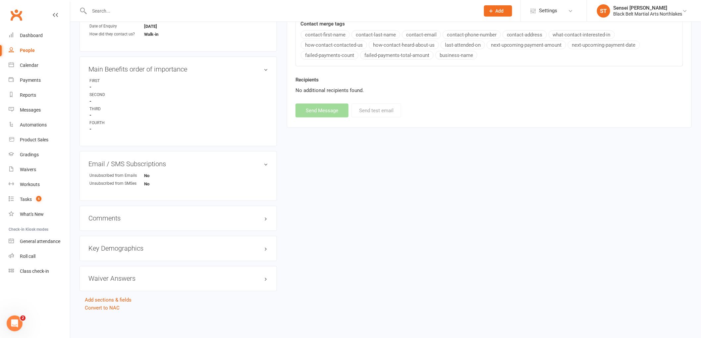
click at [140, 14] on input "text" at bounding box center [282, 10] width 388 height 9
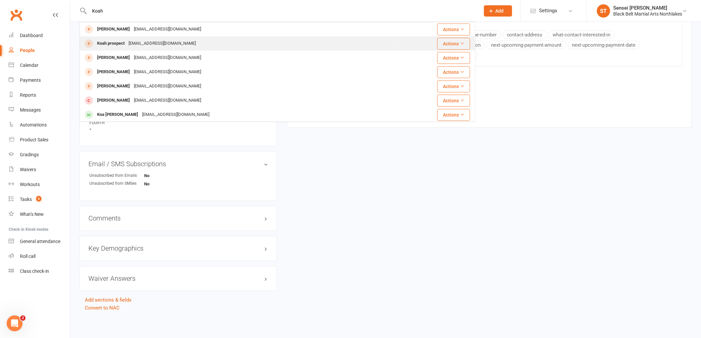
type input "Koah"
click at [113, 47] on div "Koah prospect" at bounding box center [110, 44] width 31 height 10
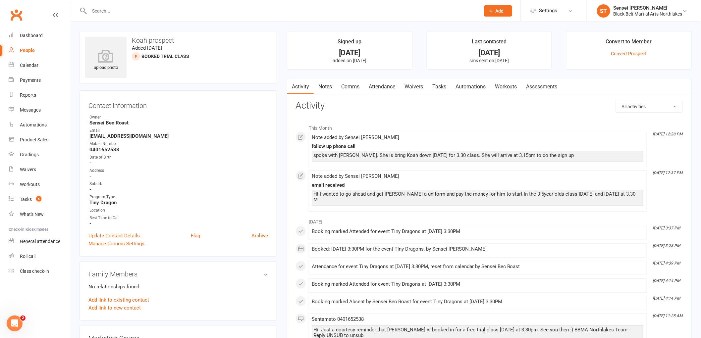
click at [322, 84] on link "Notes" at bounding box center [325, 86] width 23 height 15
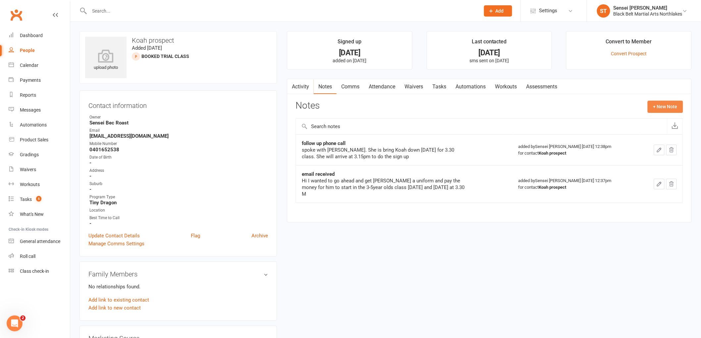
click at [667, 104] on button "+ New Note" at bounding box center [665, 107] width 35 height 12
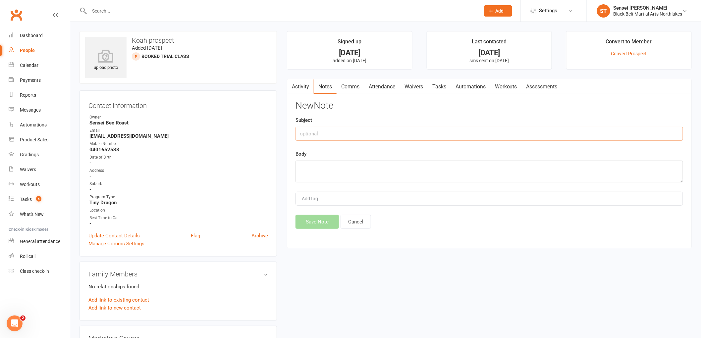
click at [309, 131] on input "text" at bounding box center [490, 134] width 388 height 14
type input "DNS follow up"
click at [317, 166] on textarea at bounding box center [490, 172] width 388 height 22
type textarea "no answer left message"
click at [320, 223] on button "Save Note" at bounding box center [317, 222] width 43 height 14
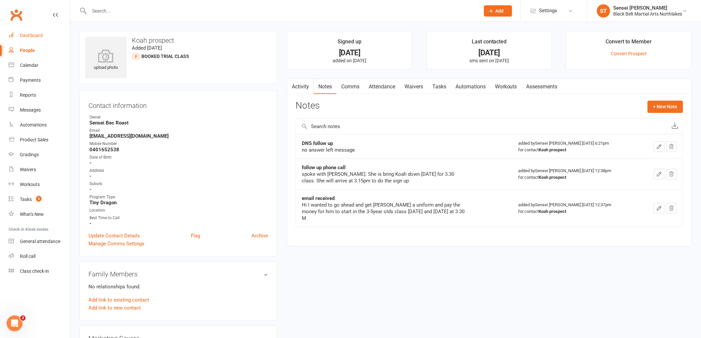
click at [28, 34] on div "Dashboard" at bounding box center [31, 35] width 23 height 5
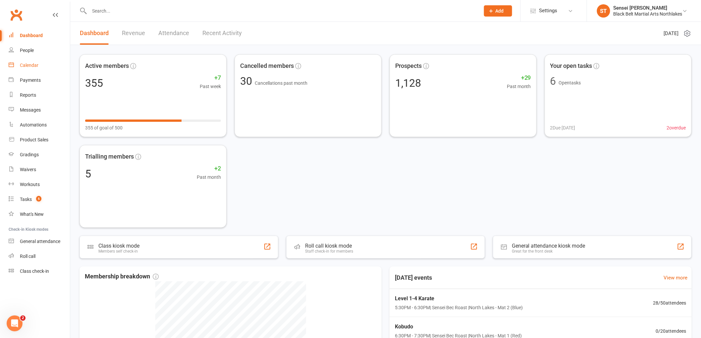
click at [28, 65] on div "Calendar" at bounding box center [29, 65] width 19 height 5
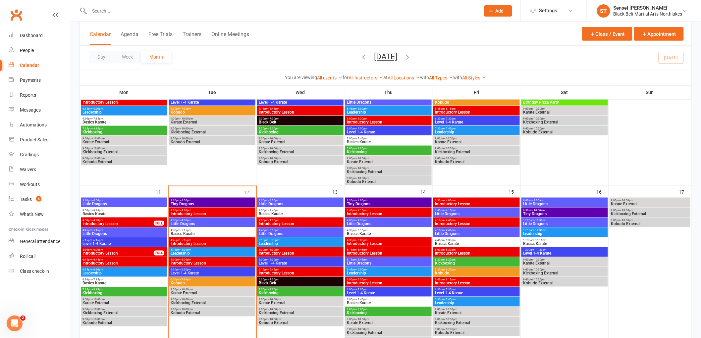
scroll to position [294, 0]
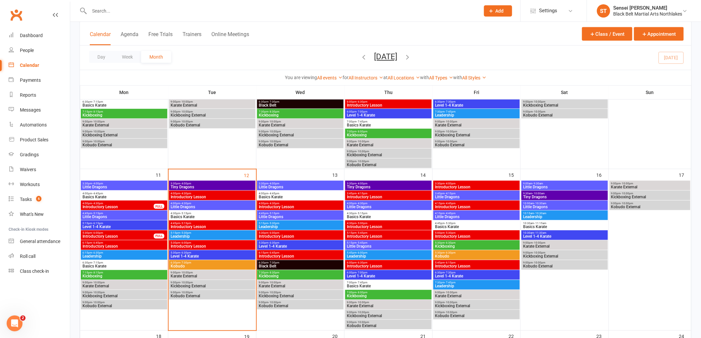
click at [191, 266] on span "Kobudo" at bounding box center [212, 267] width 84 height 4
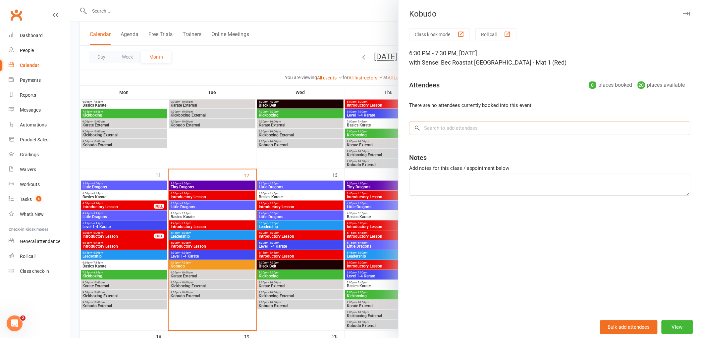
click at [452, 133] on input "search" at bounding box center [549, 128] width 281 height 14
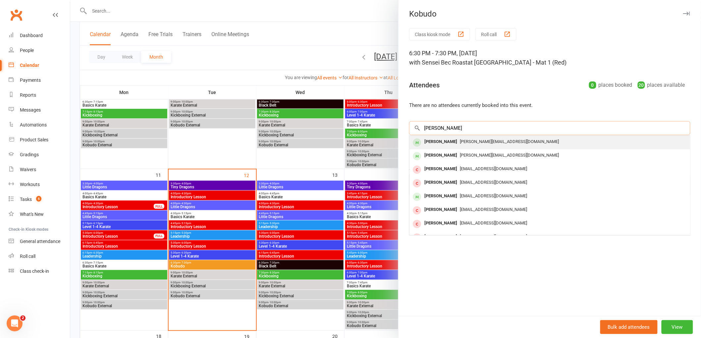
type input "[PERSON_NAME]"
click at [437, 139] on div "[PERSON_NAME]" at bounding box center [441, 142] width 38 height 10
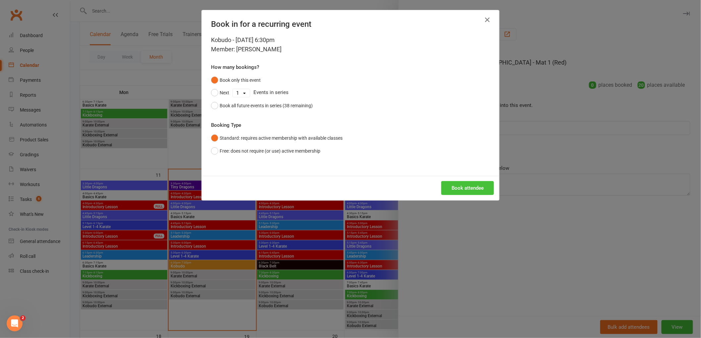
click at [469, 187] on button "Book attendee" at bounding box center [468, 188] width 53 height 14
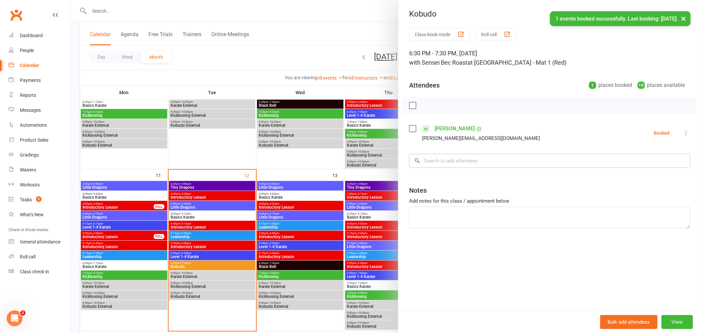
click at [454, 162] on input "search" at bounding box center [549, 161] width 281 height 14
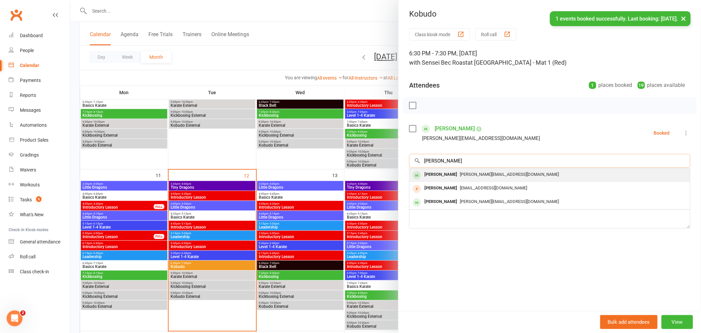
type input "[PERSON_NAME]"
click at [436, 174] on div "[PERSON_NAME]" at bounding box center [441, 175] width 38 height 10
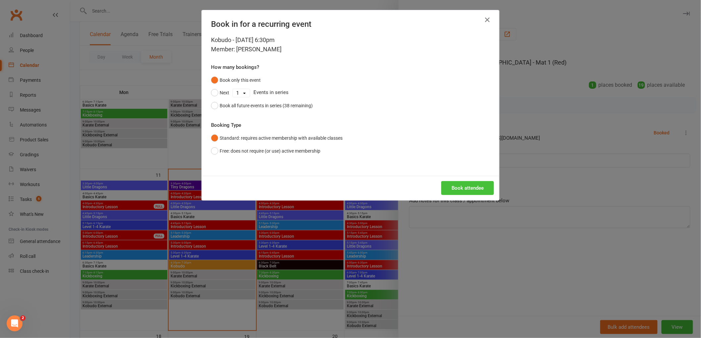
click at [475, 183] on button "Book attendee" at bounding box center [468, 188] width 53 height 14
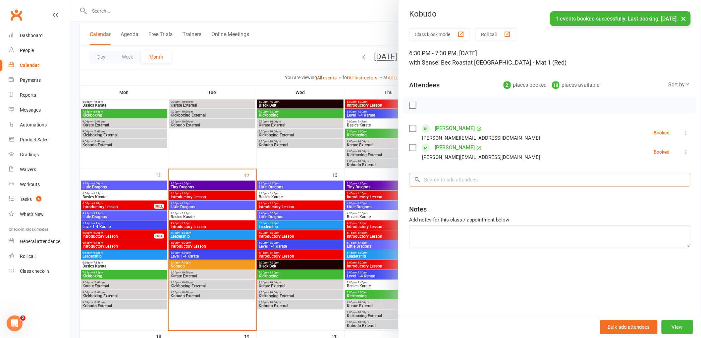
click at [452, 180] on input "search" at bounding box center [549, 180] width 281 height 14
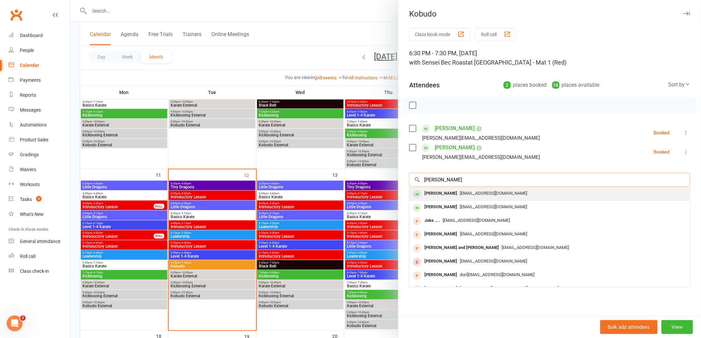
type input "jake pfitzner"
click at [438, 194] on div "Jake Pfitzner" at bounding box center [441, 194] width 38 height 10
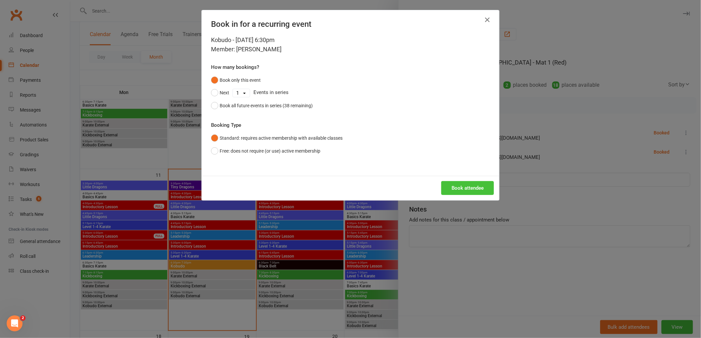
click at [465, 188] on button "Book attendee" at bounding box center [468, 188] width 53 height 14
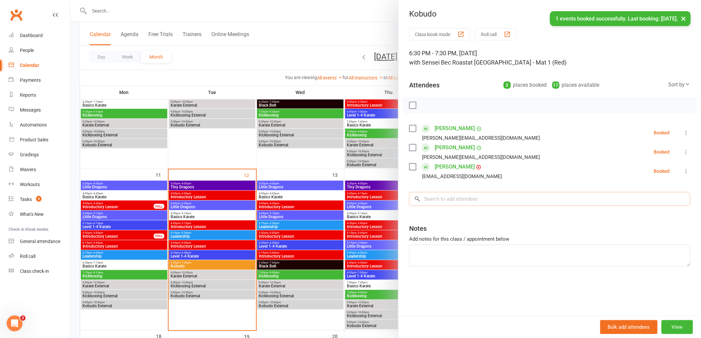
click at [445, 200] on input "search" at bounding box center [549, 199] width 281 height 14
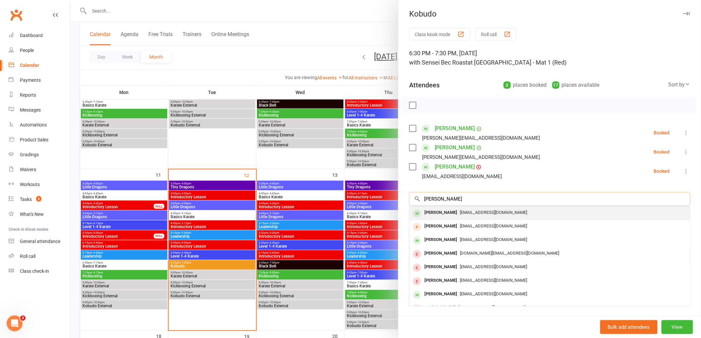
type input "isabella pfitzner"
click at [434, 214] on div "Isabelle Pfitzner" at bounding box center [441, 213] width 38 height 10
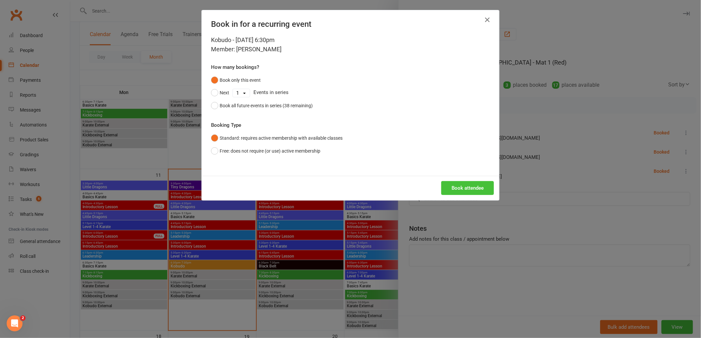
click at [468, 187] on button "Book attendee" at bounding box center [468, 188] width 53 height 14
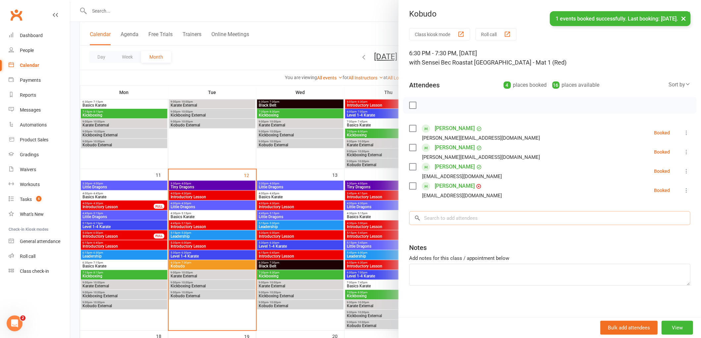
click at [441, 220] on input "search" at bounding box center [549, 218] width 281 height 14
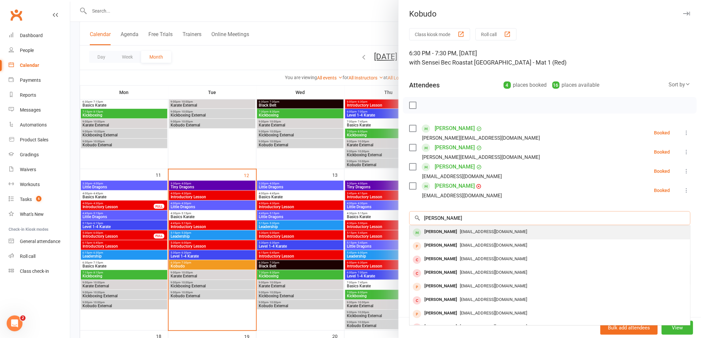
type input "cameron patterson"
click at [443, 235] on div "Cameron Patterson" at bounding box center [441, 232] width 38 height 10
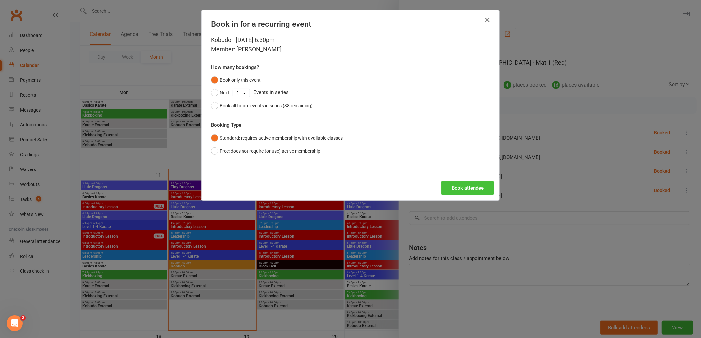
click at [472, 190] on button "Book attendee" at bounding box center [468, 188] width 53 height 14
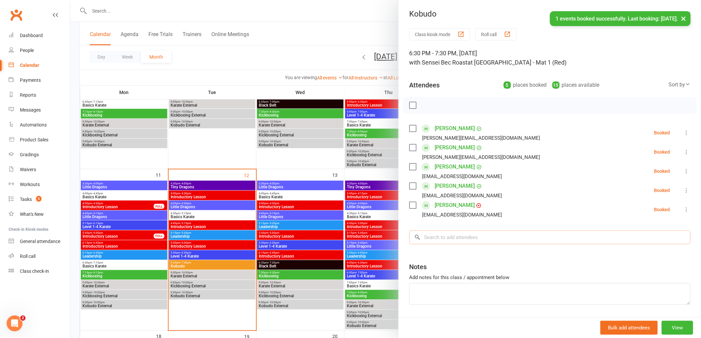
click at [444, 238] on input "search" at bounding box center [549, 238] width 281 height 14
click at [462, 236] on input "search" at bounding box center [549, 238] width 281 height 14
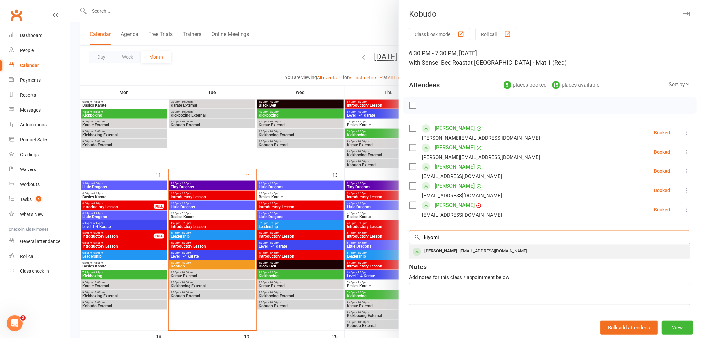
type input "kiyomi"
click at [446, 255] on div "Kiyomi Harrison" at bounding box center [441, 252] width 38 height 10
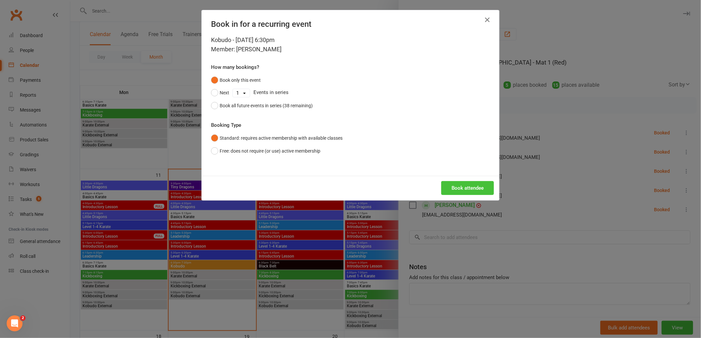
click at [463, 189] on button "Book attendee" at bounding box center [468, 188] width 53 height 14
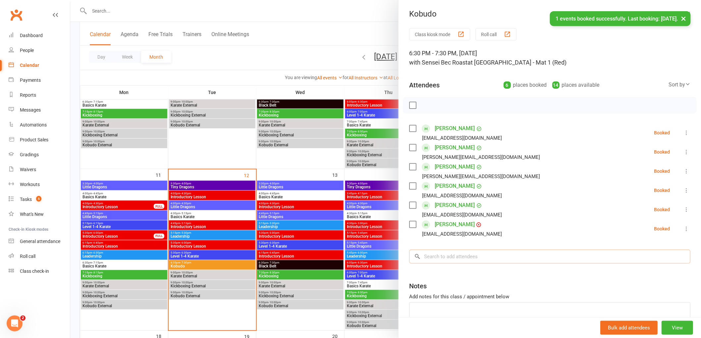
click at [435, 258] on input "search" at bounding box center [549, 257] width 281 height 14
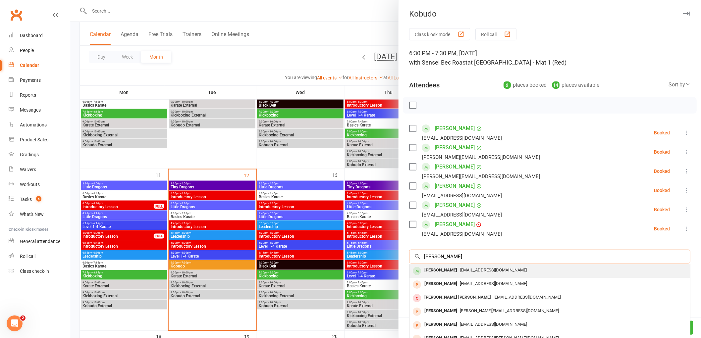
type input "kaylah hui"
click at [442, 272] on div "Kayla Huikuri" at bounding box center [441, 271] width 38 height 10
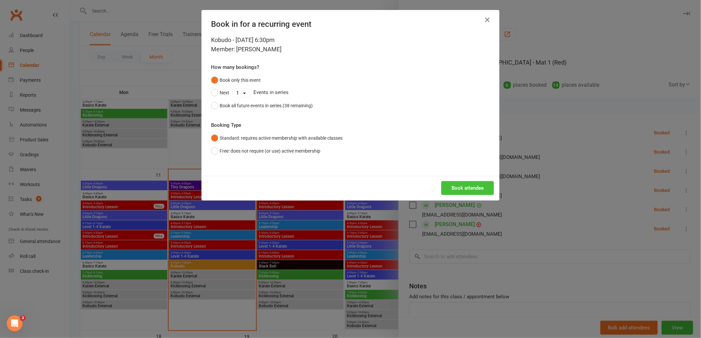
click at [463, 190] on button "Book attendee" at bounding box center [468, 188] width 53 height 14
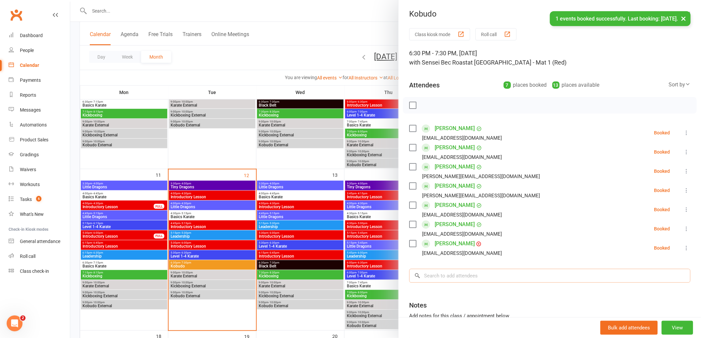
click at [452, 279] on input "search" at bounding box center [549, 276] width 281 height 14
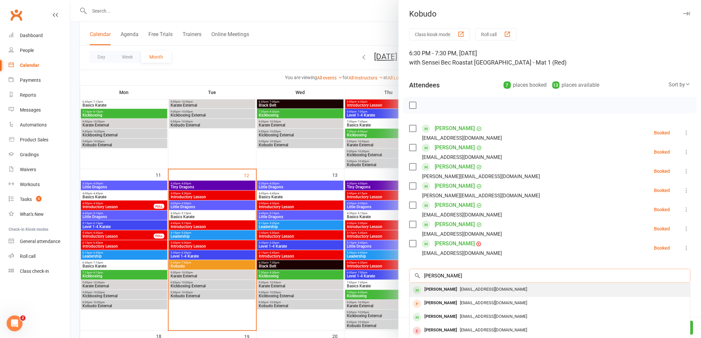
type input "nancy olivos"
click at [444, 293] on div "Nanci Olivos" at bounding box center [441, 290] width 38 height 10
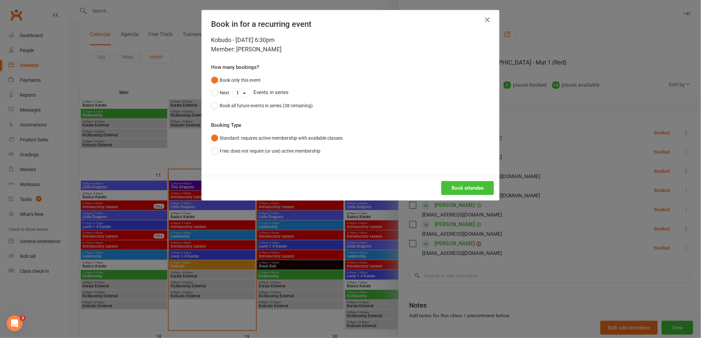
click at [465, 191] on button "Book attendee" at bounding box center [468, 188] width 53 height 14
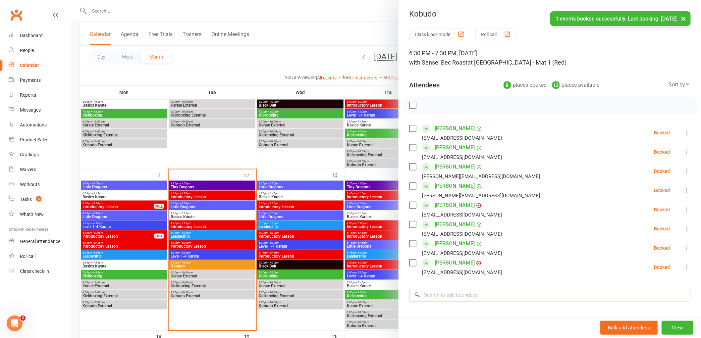
click at [440, 298] on input "search" at bounding box center [549, 295] width 281 height 14
click at [449, 294] on input "search" at bounding box center [549, 295] width 281 height 14
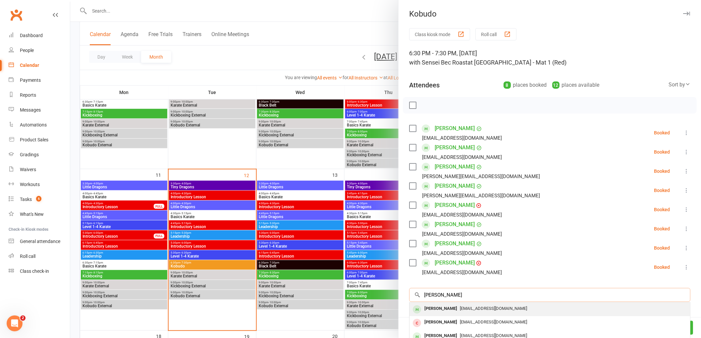
type input "carl marsh"
click at [431, 311] on div "Carl Marsh" at bounding box center [441, 309] width 38 height 10
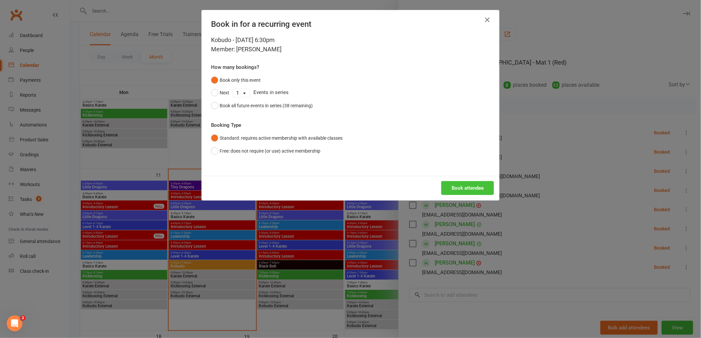
click at [455, 192] on button "Book attendee" at bounding box center [468, 188] width 53 height 14
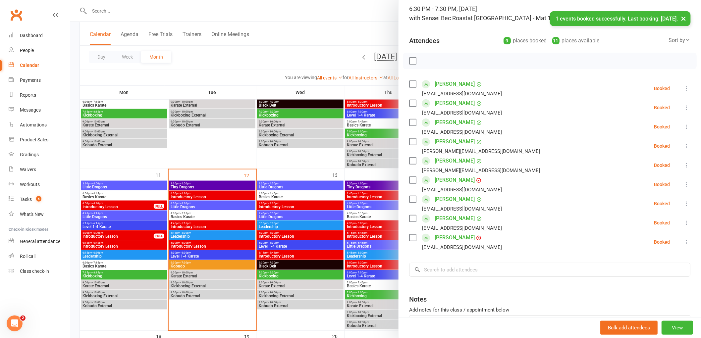
scroll to position [98, 0]
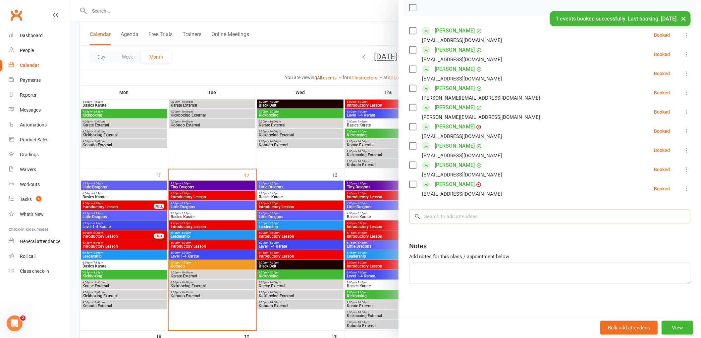
click at [443, 216] on input "search" at bounding box center [549, 217] width 281 height 14
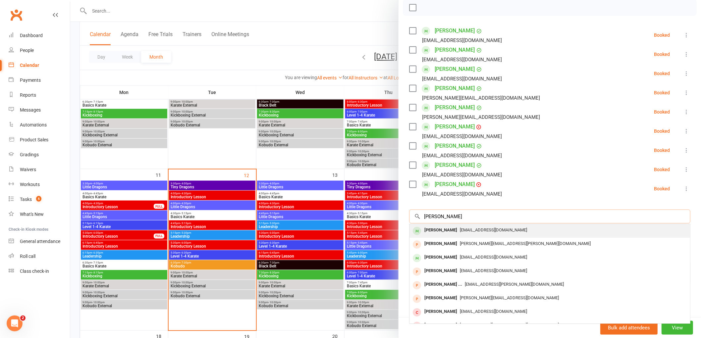
type input "elijah grabn"
click at [439, 231] on div "Elijah Grabham" at bounding box center [441, 231] width 38 height 10
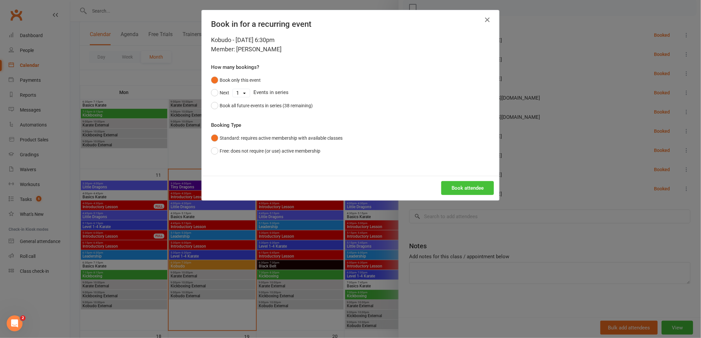
click at [466, 193] on button "Book attendee" at bounding box center [468, 188] width 53 height 14
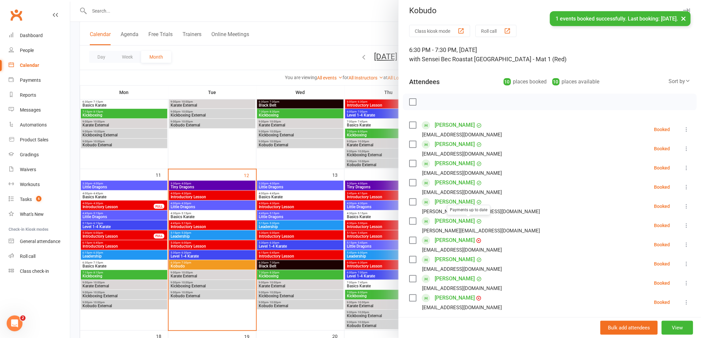
scroll to position [0, 0]
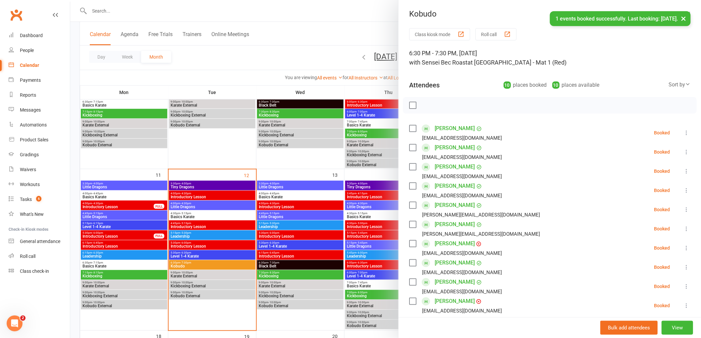
click at [413, 104] on div at bounding box center [550, 105] width 294 height 17
click at [405, 103] on div at bounding box center [550, 105] width 294 height 17
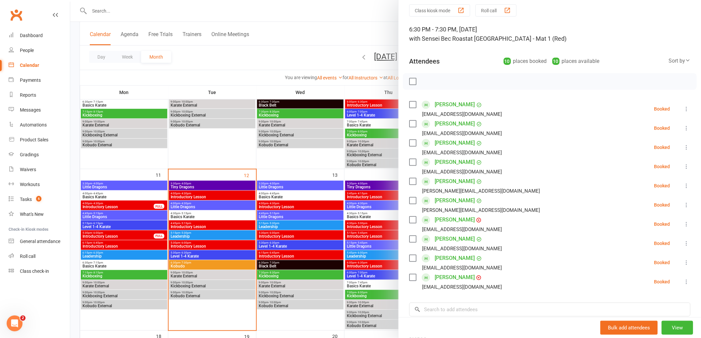
scroll to position [37, 0]
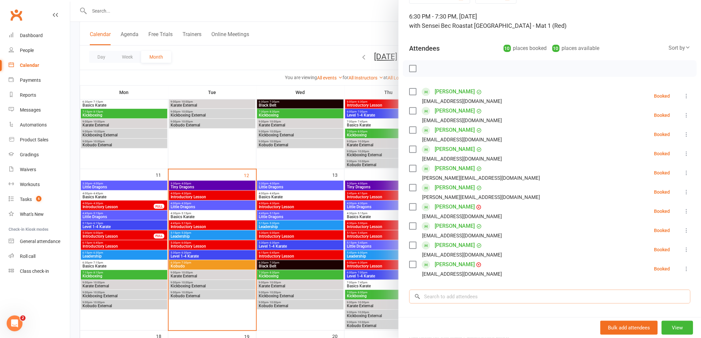
click at [438, 297] on input "search" at bounding box center [549, 297] width 281 height 14
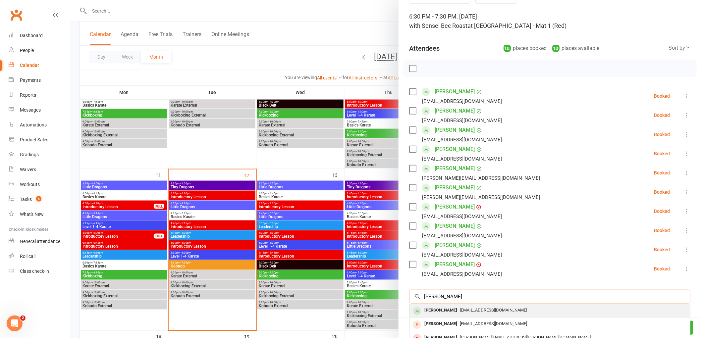
type input "natalie ayres"
click at [440, 312] on div "Natalie Ayres" at bounding box center [441, 311] width 38 height 10
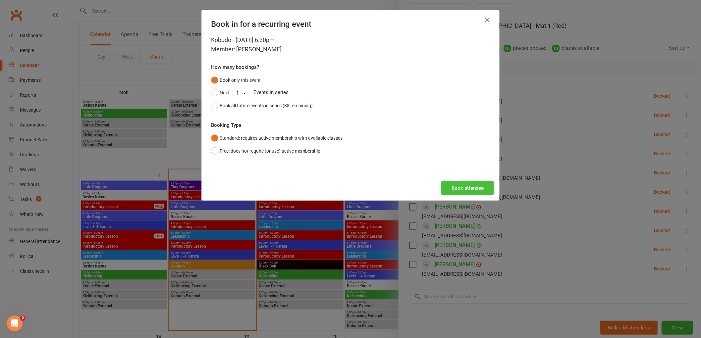
click at [478, 189] on button "Book attendee" at bounding box center [468, 188] width 53 height 14
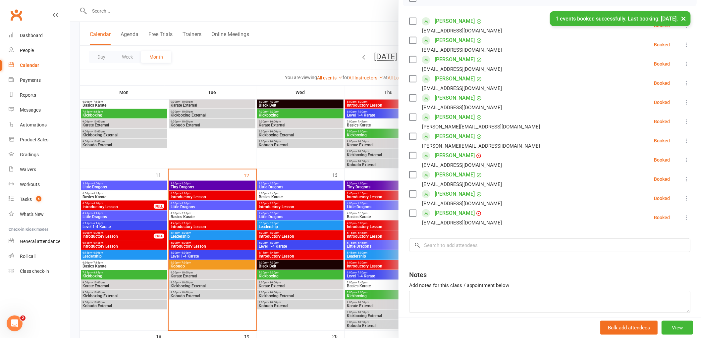
scroll to position [110, 0]
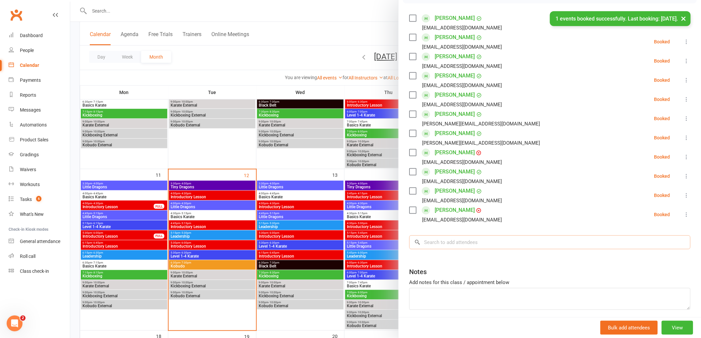
click at [450, 243] on input "search" at bounding box center [549, 243] width 281 height 14
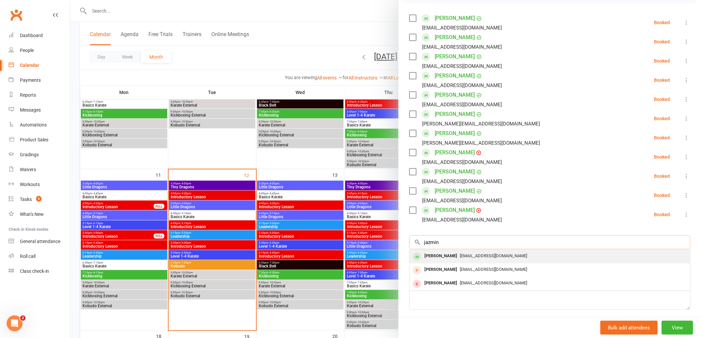
type input "jazmin"
click at [427, 257] on div "Jazmin Sebo" at bounding box center [441, 257] width 38 height 10
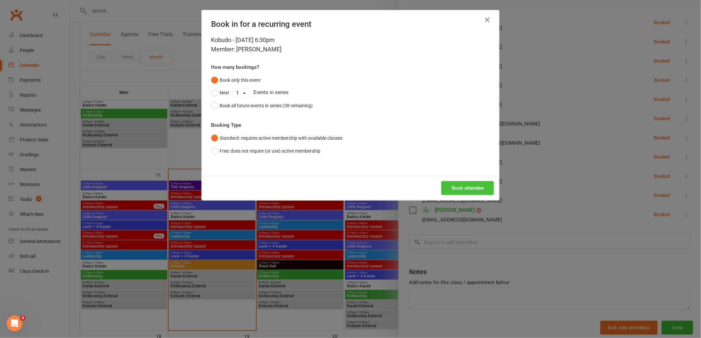
click at [484, 188] on button "Book attendee" at bounding box center [468, 188] width 53 height 14
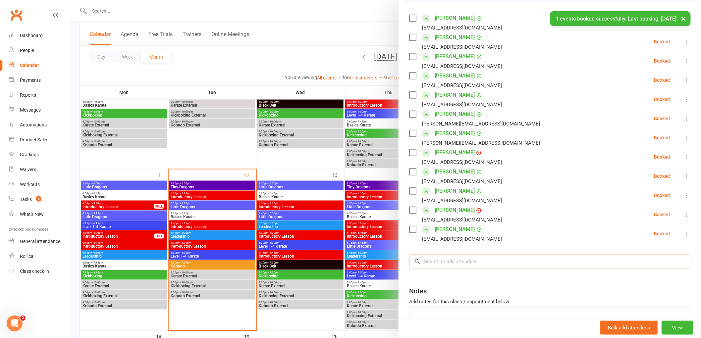
click at [447, 263] on input "search" at bounding box center [549, 262] width 281 height 14
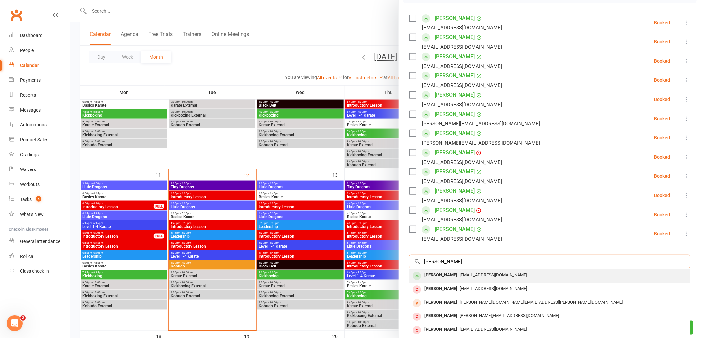
type input "nikki stewart"
click at [442, 273] on div "Nikki Stewart" at bounding box center [441, 276] width 38 height 10
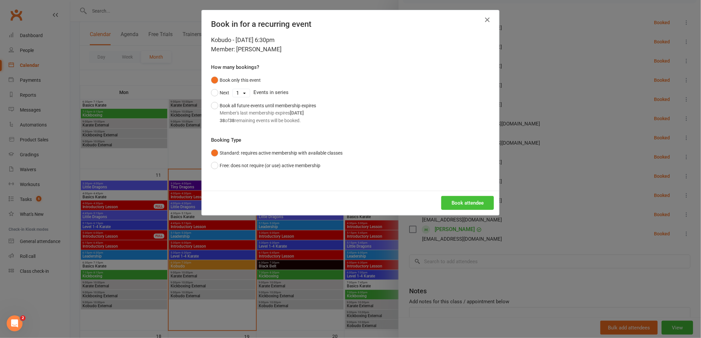
click at [476, 200] on button "Book attendee" at bounding box center [468, 203] width 53 height 14
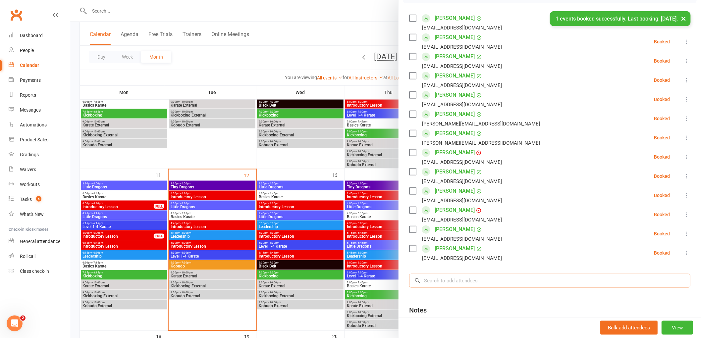
click at [446, 277] on input "search" at bounding box center [549, 281] width 281 height 14
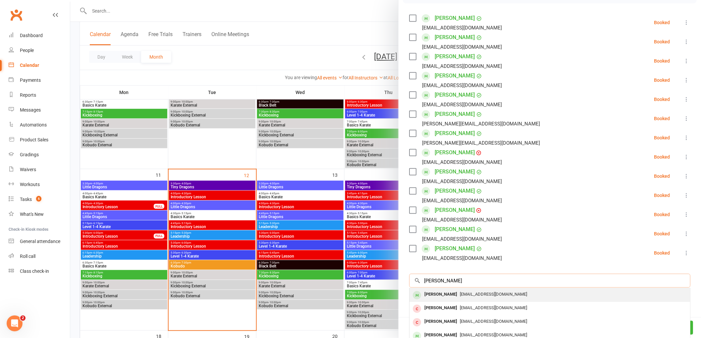
type input "harrison oleary"
click at [445, 296] on div "Harrison O'Leary" at bounding box center [441, 295] width 38 height 10
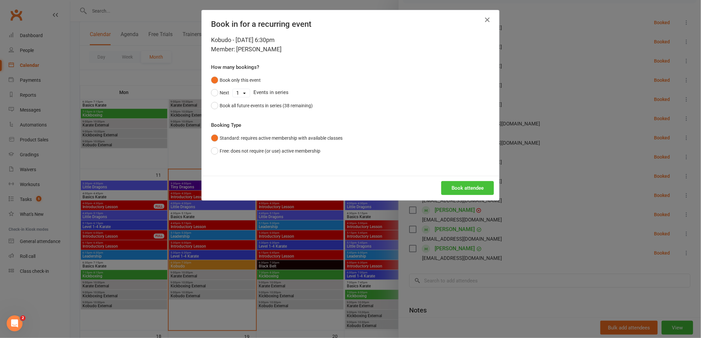
click at [478, 193] on button "Book attendee" at bounding box center [468, 188] width 53 height 14
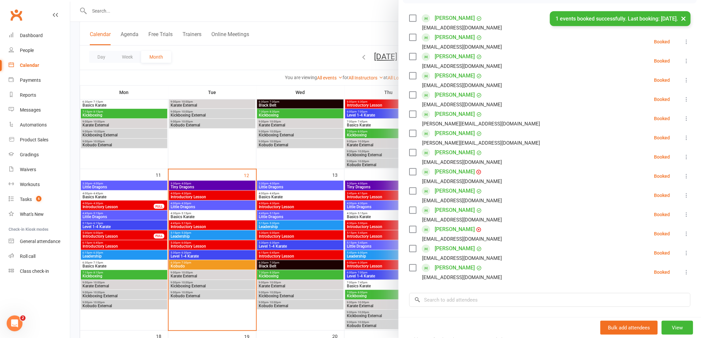
click at [448, 170] on link "Nanci Olivos" at bounding box center [455, 172] width 40 height 11
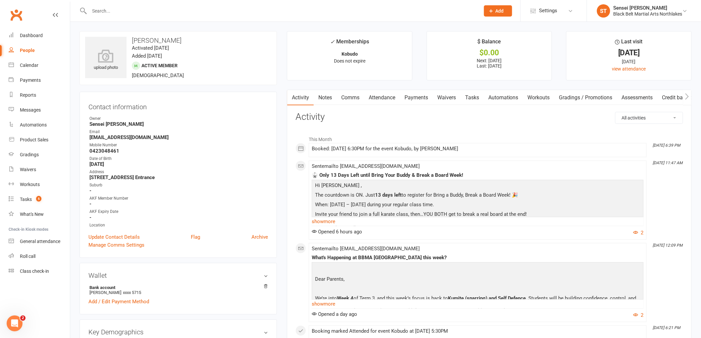
click at [416, 97] on link "Payments" at bounding box center [416, 97] width 33 height 15
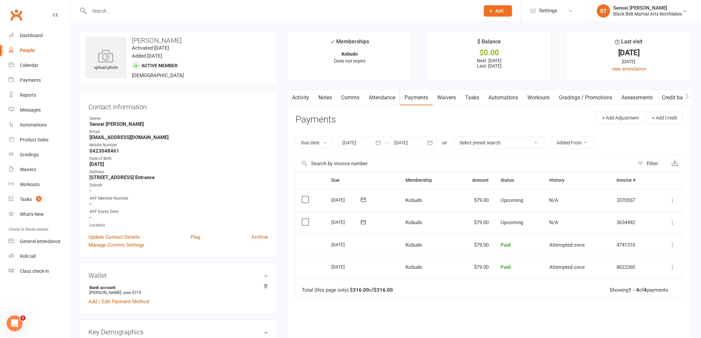
click at [356, 145] on div at bounding box center [361, 143] width 46 height 12
click at [351, 156] on icon "button" at bounding box center [348, 158] width 5 height 5
click at [350, 156] on icon "button" at bounding box center [348, 158] width 5 height 5
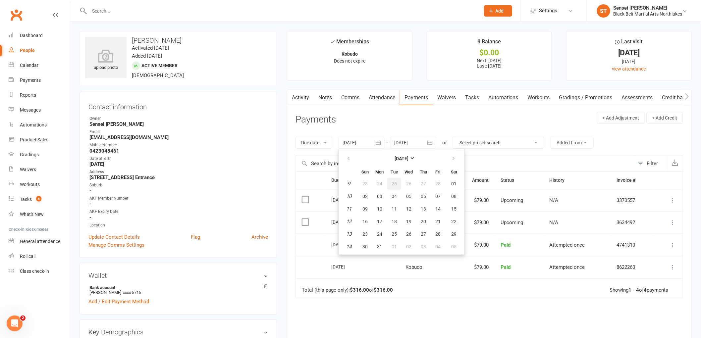
click at [395, 183] on span "25" at bounding box center [394, 183] width 5 height 5
type input "25 Feb 2025"
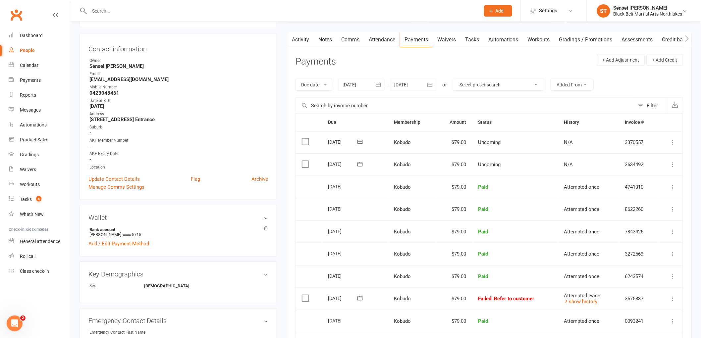
scroll to position [110, 0]
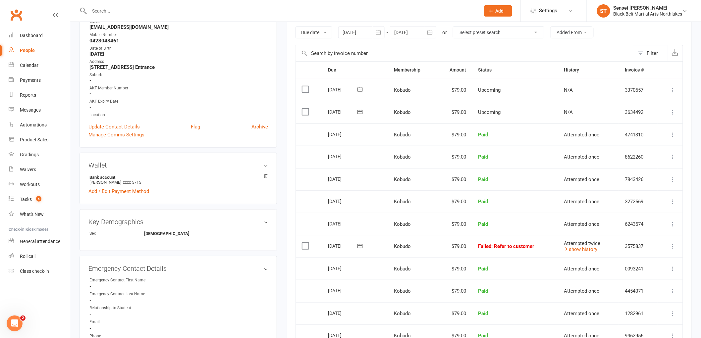
click at [673, 249] on icon at bounding box center [673, 246] width 7 height 7
click at [624, 295] on link "Skip" at bounding box center [644, 299] width 66 height 13
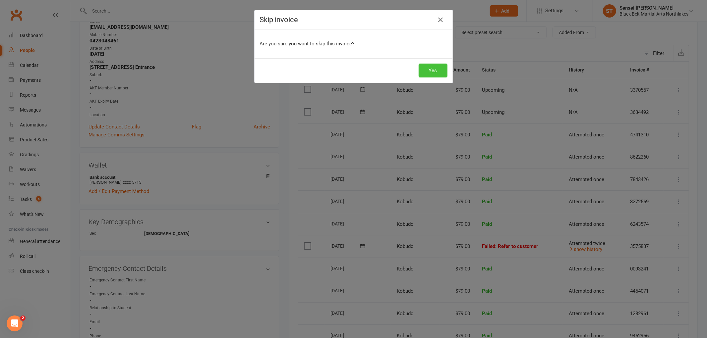
click at [432, 70] on button "Yes" at bounding box center [433, 71] width 29 height 14
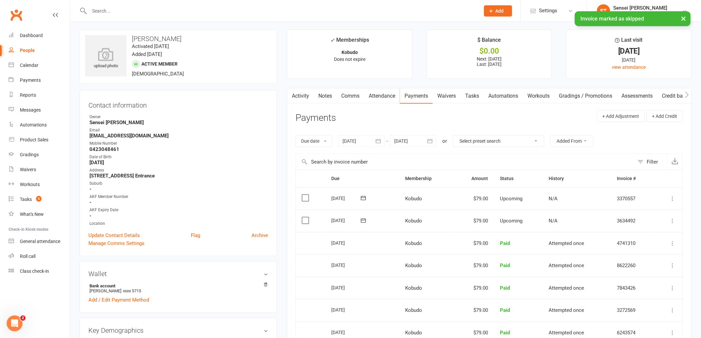
scroll to position [0, 0]
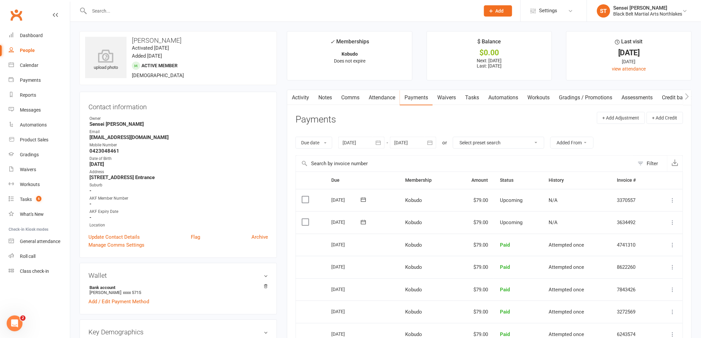
click at [138, 13] on input "text" at bounding box center [282, 10] width 388 height 9
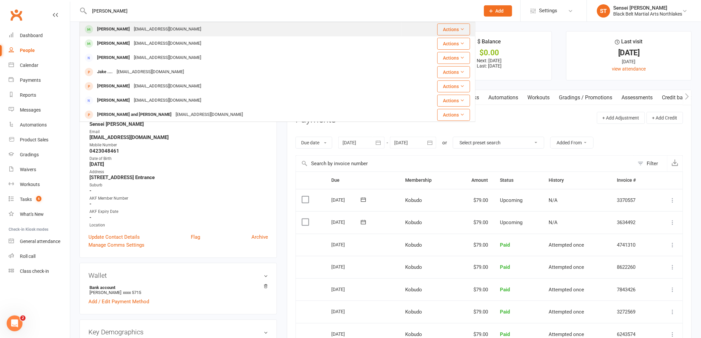
type input "jake pfitzner"
click at [132, 31] on div "jw.pfitzner@live.com" at bounding box center [167, 30] width 71 height 10
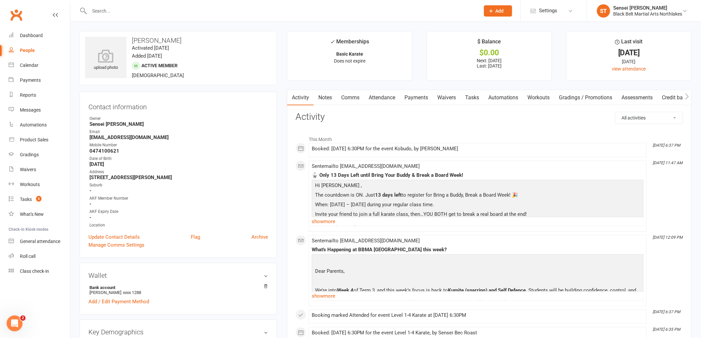
click at [412, 101] on link "Payments" at bounding box center [416, 97] width 33 height 15
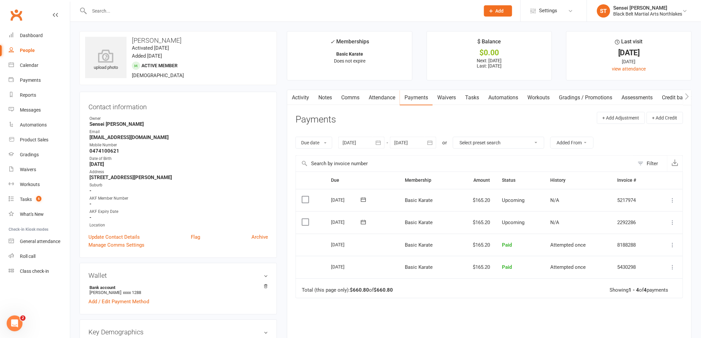
click at [347, 140] on div at bounding box center [361, 143] width 46 height 12
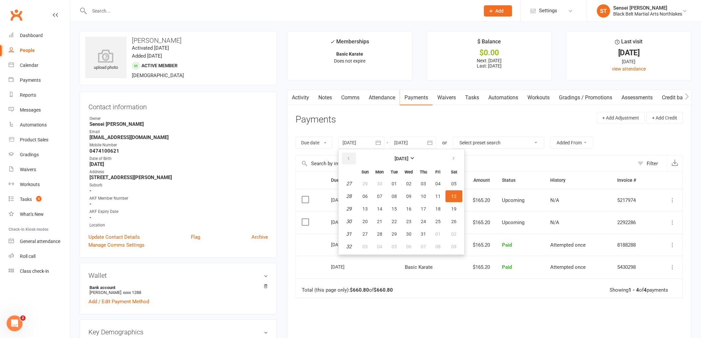
click at [349, 156] on icon "button" at bounding box center [348, 158] width 5 height 5
click at [380, 187] on button "31" at bounding box center [380, 184] width 14 height 12
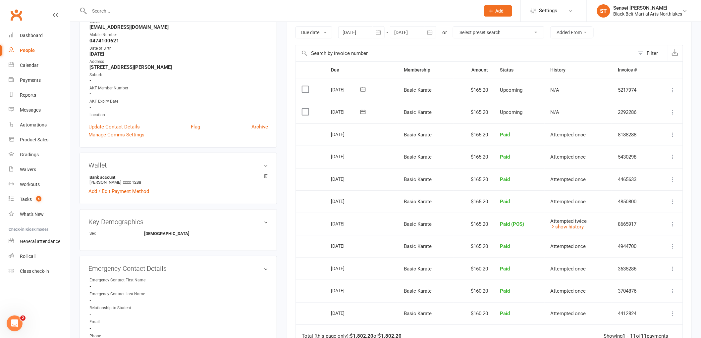
scroll to position [37, 0]
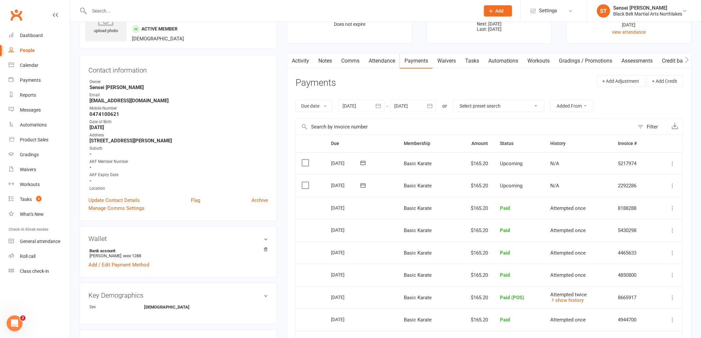
click at [353, 109] on div at bounding box center [361, 106] width 46 height 12
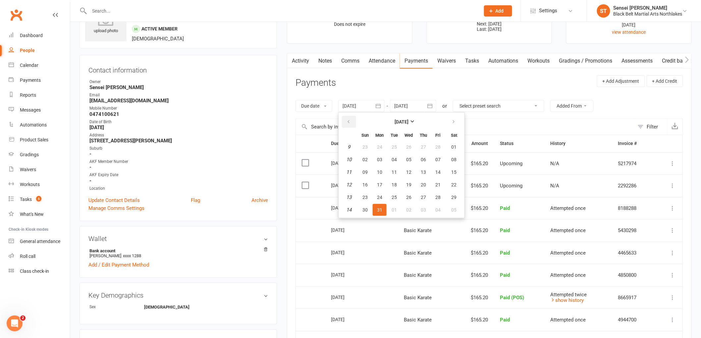
click at [349, 121] on icon "button" at bounding box center [348, 121] width 5 height 5
click at [368, 147] on button "27" at bounding box center [365, 147] width 14 height 12
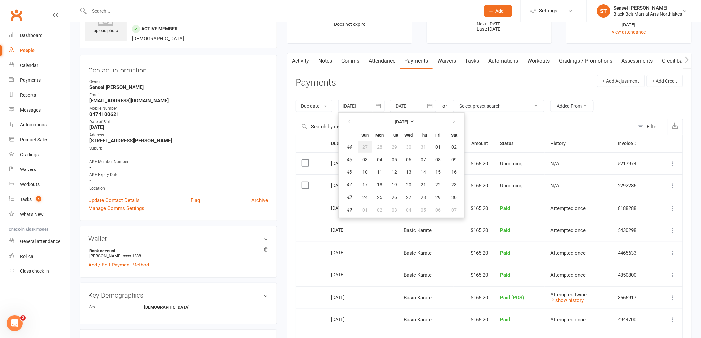
type input "27 Oct 2024"
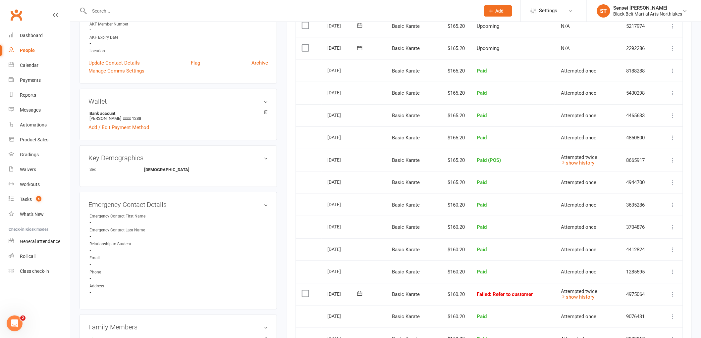
scroll to position [184, 0]
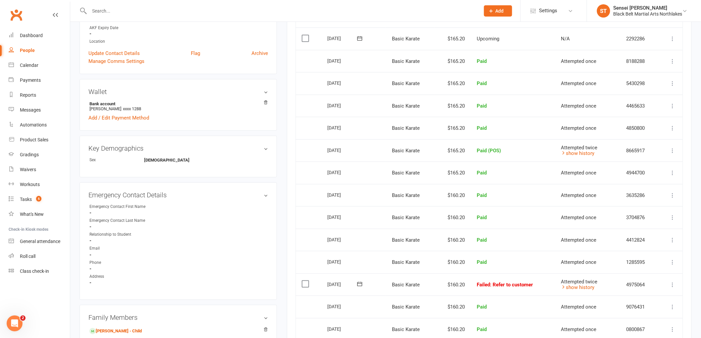
click at [672, 284] on icon at bounding box center [673, 285] width 7 height 7
click at [628, 336] on link "Skip" at bounding box center [644, 337] width 66 height 13
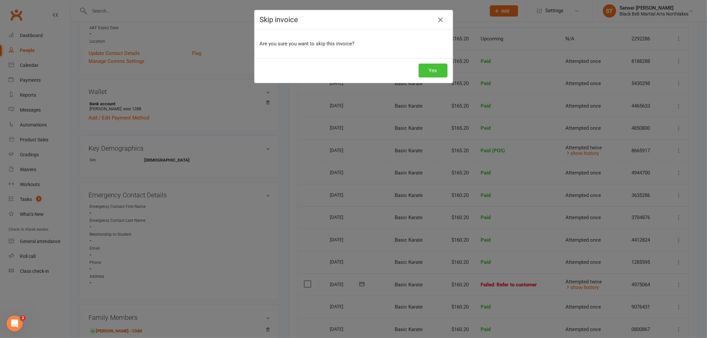
drag, startPoint x: 428, startPoint y: 70, endPoint x: 423, endPoint y: 82, distance: 13.2
click at [427, 71] on button "Yes" at bounding box center [433, 71] width 29 height 14
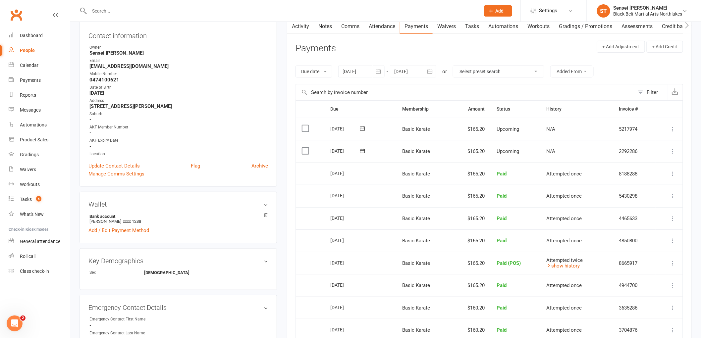
scroll to position [0, 0]
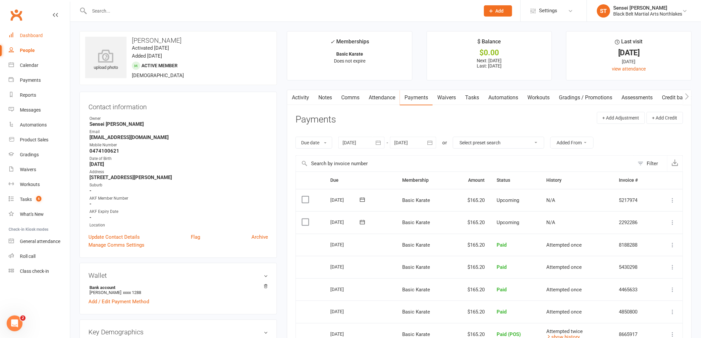
click at [27, 36] on div "Dashboard" at bounding box center [31, 35] width 23 height 5
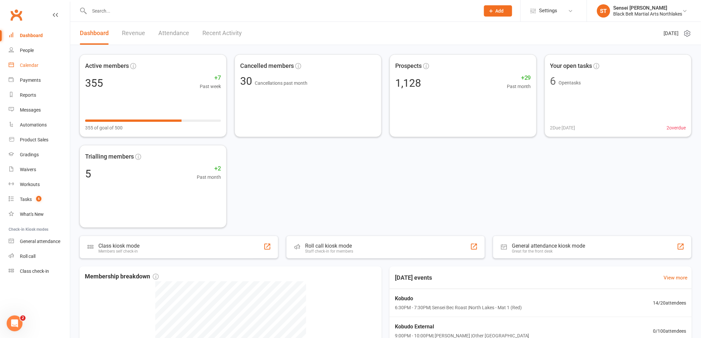
click at [37, 68] on link "Calendar" at bounding box center [39, 65] width 61 height 15
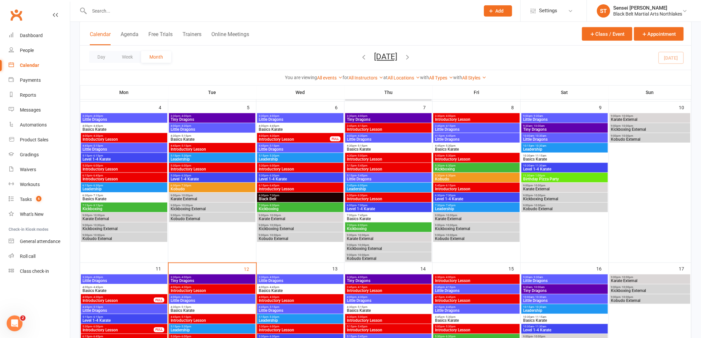
scroll to position [294, 0]
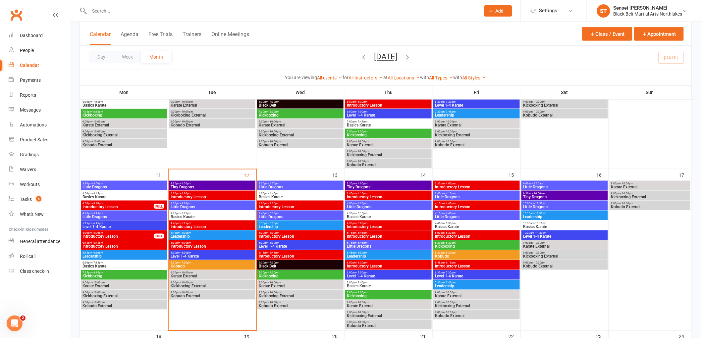
click at [203, 263] on span "6:30pm - 7:30pm" at bounding box center [212, 263] width 84 height 3
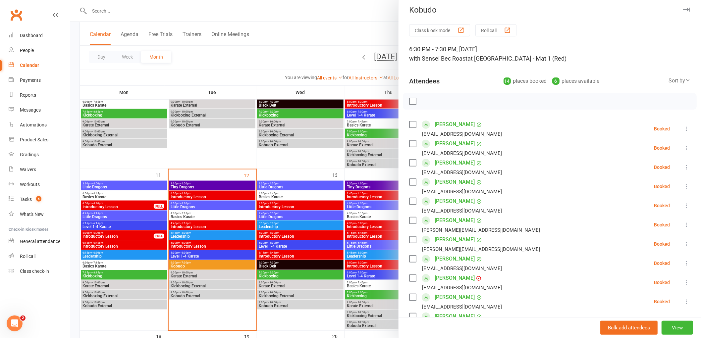
scroll to position [0, 0]
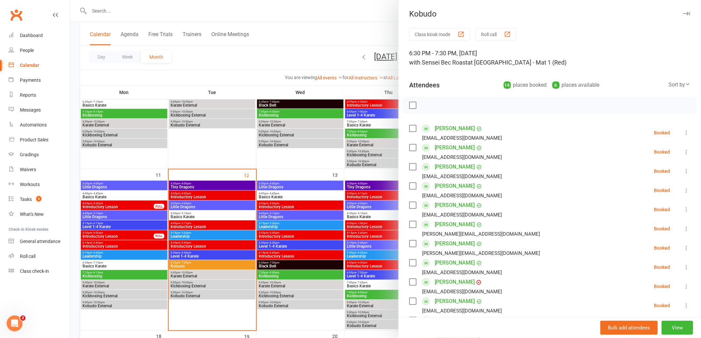
click at [410, 104] on label at bounding box center [412, 105] width 7 height 7
click at [426, 104] on icon "button" at bounding box center [427, 105] width 7 height 7
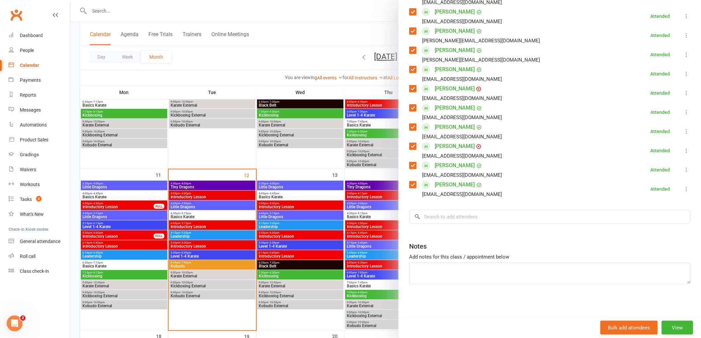
scroll to position [194, 0]
click at [456, 215] on input "search" at bounding box center [549, 217] width 281 height 14
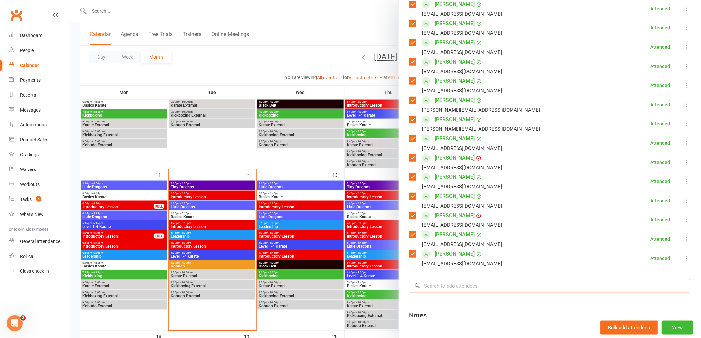
scroll to position [10, 0]
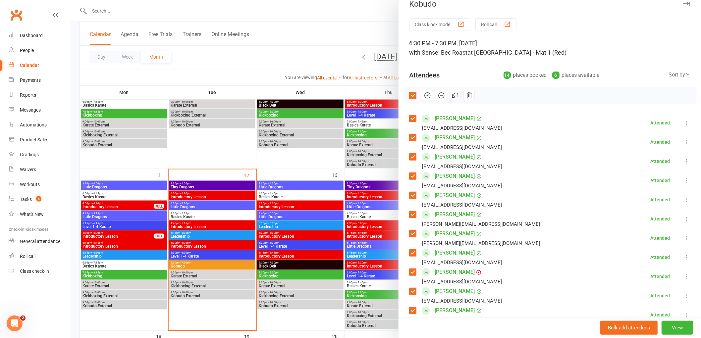
click at [410, 94] on label at bounding box center [412, 95] width 7 height 7
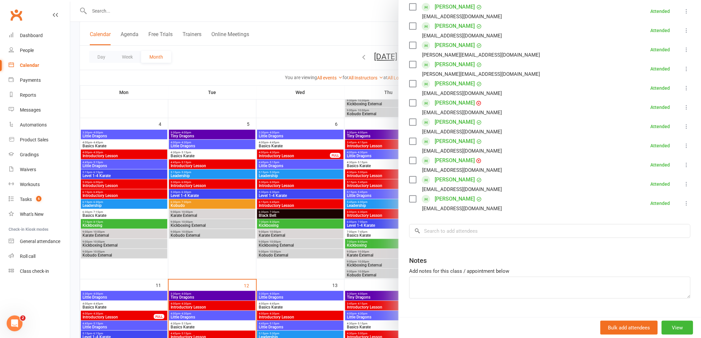
scroll to position [184, 0]
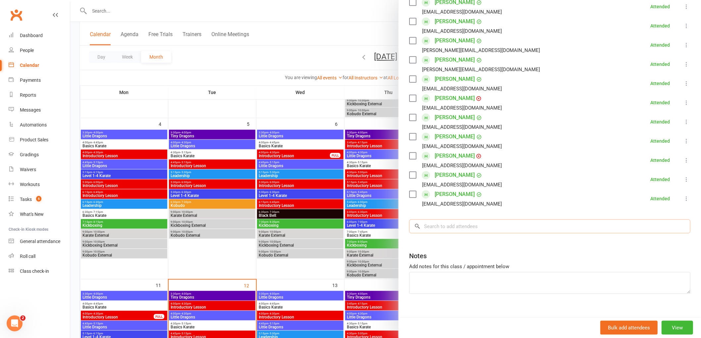
click at [460, 221] on input "search" at bounding box center [549, 227] width 281 height 14
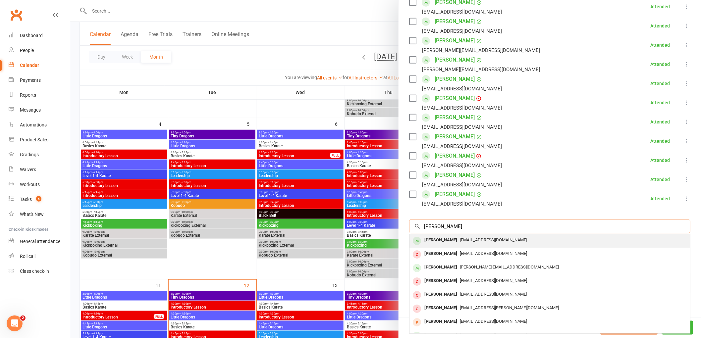
type input "james clark"
click at [439, 240] on div "James Clarke" at bounding box center [441, 241] width 38 height 10
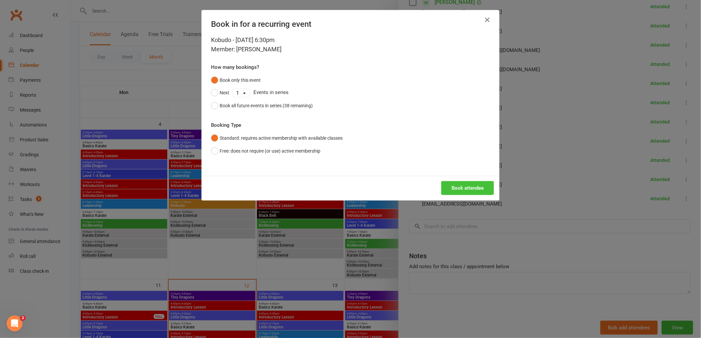
click at [465, 187] on button "Book attendee" at bounding box center [468, 188] width 53 height 14
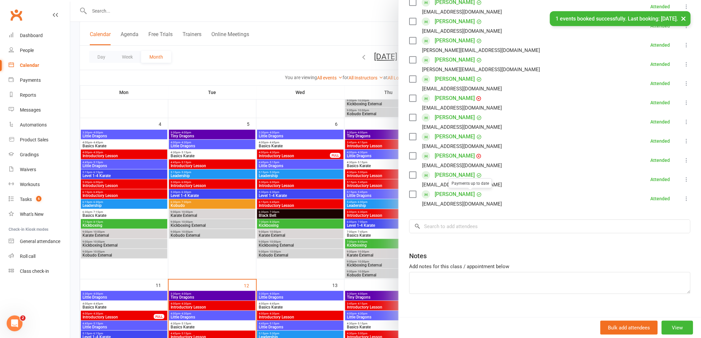
scroll to position [203, 0]
click at [454, 229] on input "search" at bounding box center [549, 227] width 281 height 14
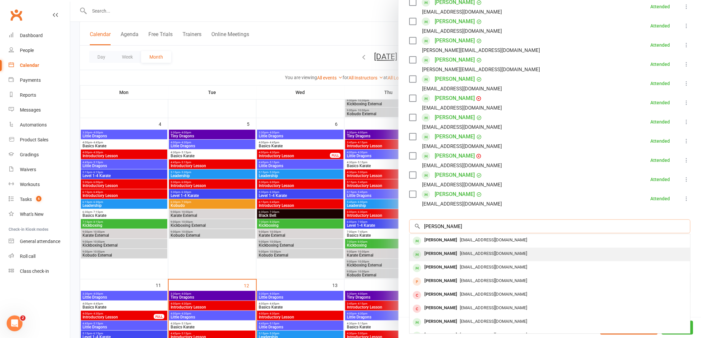
type input "marshall ernst"
click at [436, 254] on div "Elke Marshall" at bounding box center [441, 254] width 38 height 10
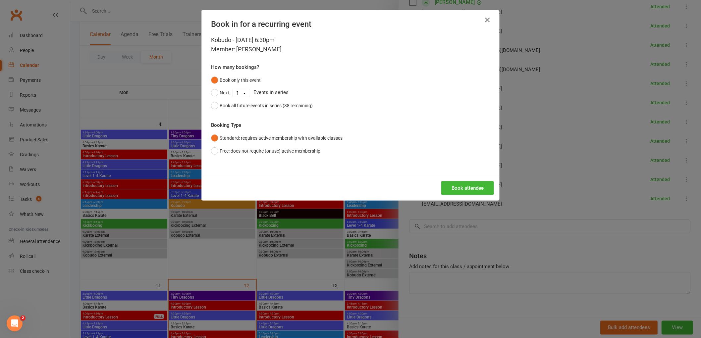
click at [488, 20] on icon "button" at bounding box center [488, 20] width 8 height 8
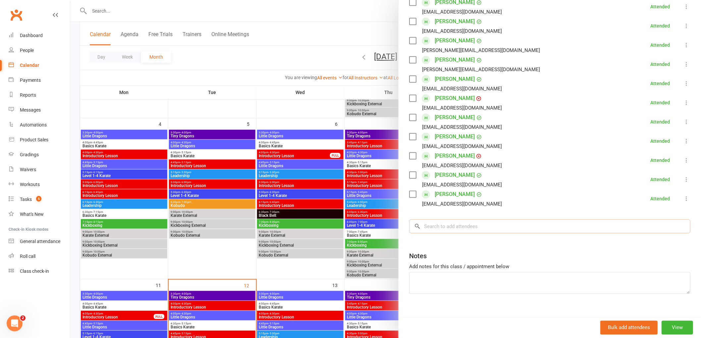
click at [442, 227] on input "search" at bounding box center [549, 227] width 281 height 14
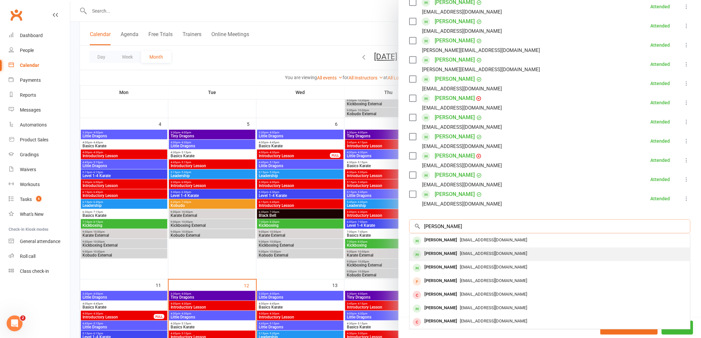
type input "marshall"
click at [445, 255] on div "Marshall Ernst" at bounding box center [441, 254] width 38 height 10
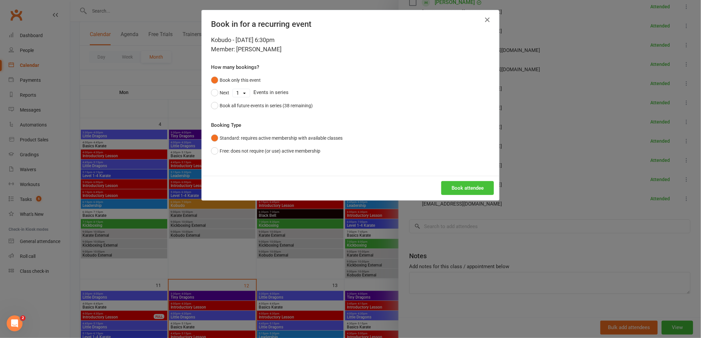
click at [466, 191] on button "Book attendee" at bounding box center [468, 188] width 53 height 14
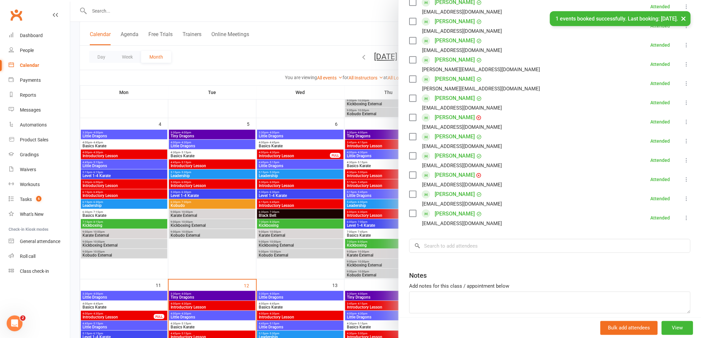
scroll to position [223, 0]
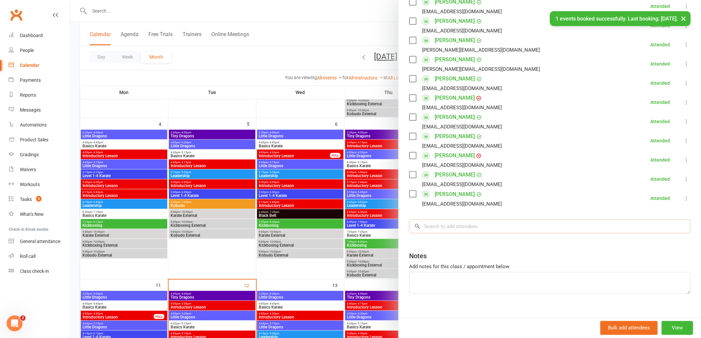
click at [445, 229] on input "search" at bounding box center [549, 227] width 281 height 14
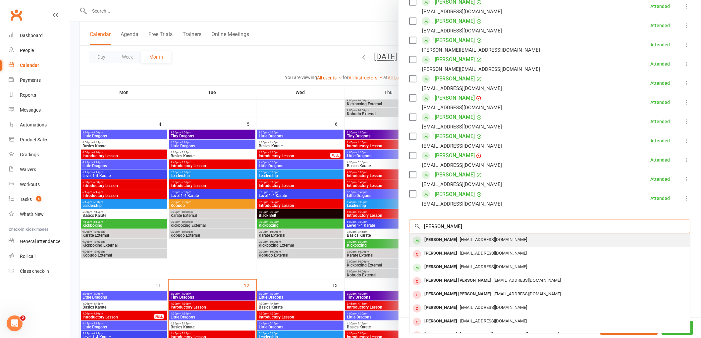
type input "zane fraser"
click at [439, 243] on div "Zane Fraser" at bounding box center [441, 240] width 38 height 10
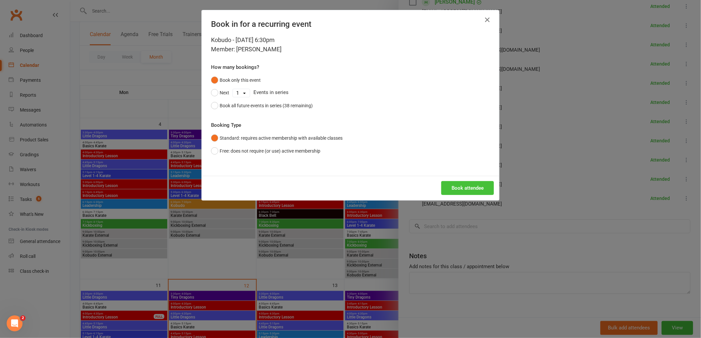
click at [476, 183] on button "Book attendee" at bounding box center [468, 188] width 53 height 14
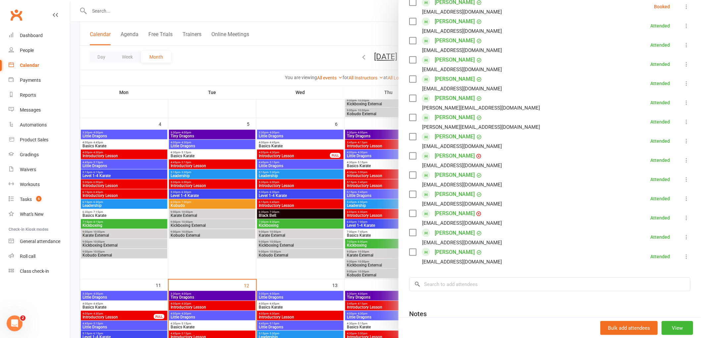
scroll to position [221, 0]
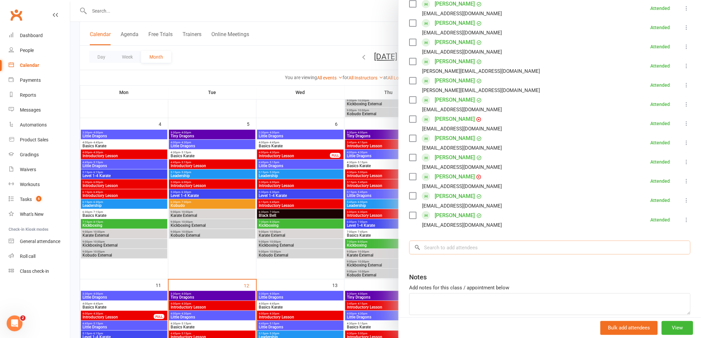
click at [434, 247] on input "search" at bounding box center [549, 248] width 281 height 14
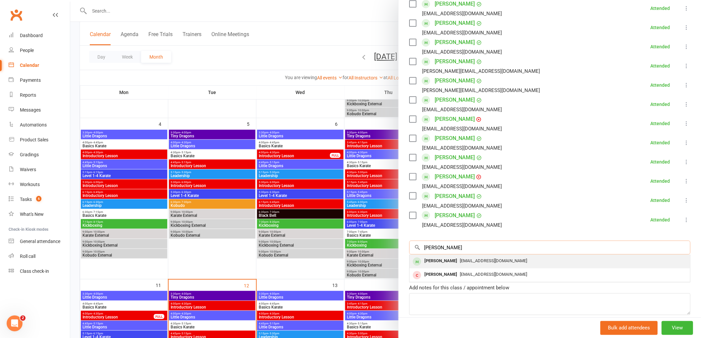
type input "Nilay"
click at [434, 262] on div "Nilay Darji" at bounding box center [441, 262] width 38 height 10
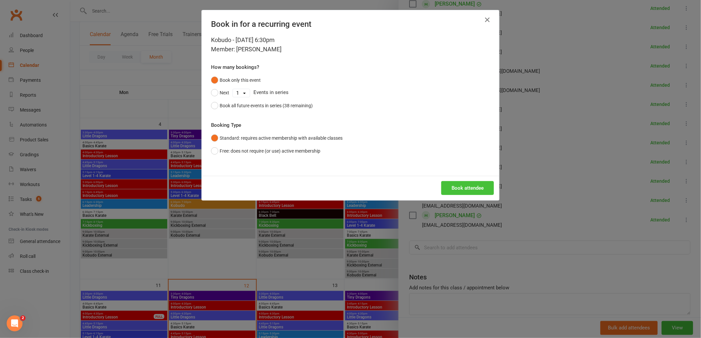
click at [462, 193] on button "Book attendee" at bounding box center [468, 188] width 53 height 14
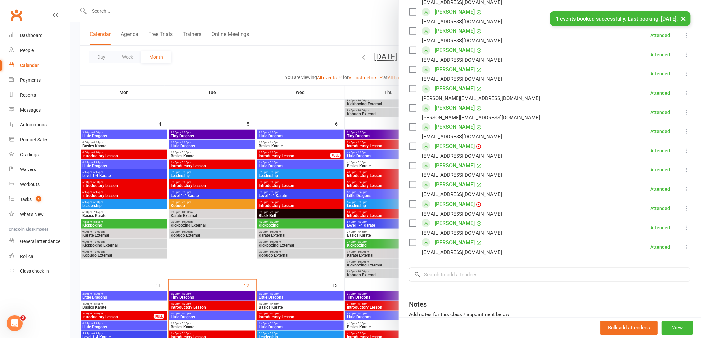
scroll to position [93, 0]
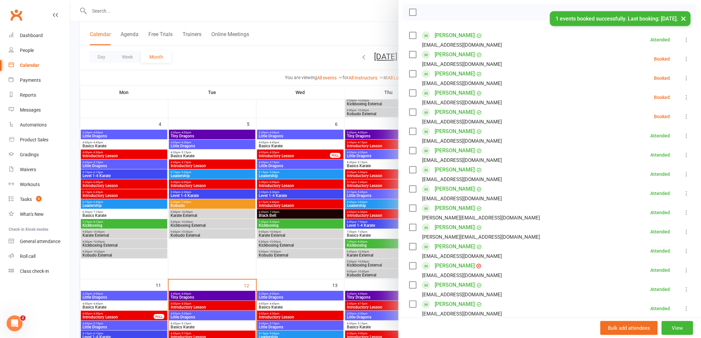
click at [409, 11] on div "× 1 events booked successfully. Last booking: Aug 12, 2025." at bounding box center [346, 11] width 693 height 0
click at [410, 14] on label at bounding box center [412, 12] width 7 height 7
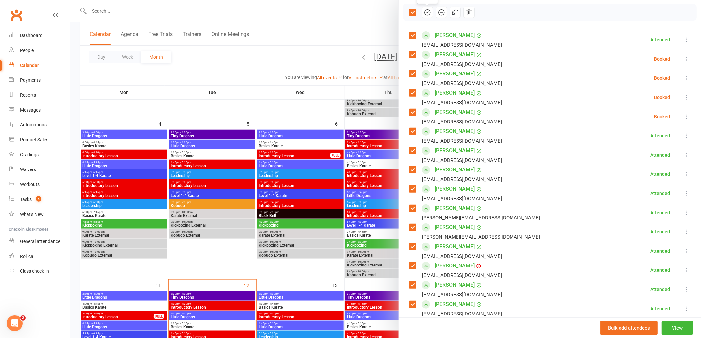
click at [425, 11] on icon "button" at bounding box center [427, 12] width 7 height 7
click at [410, 12] on label at bounding box center [412, 12] width 7 height 7
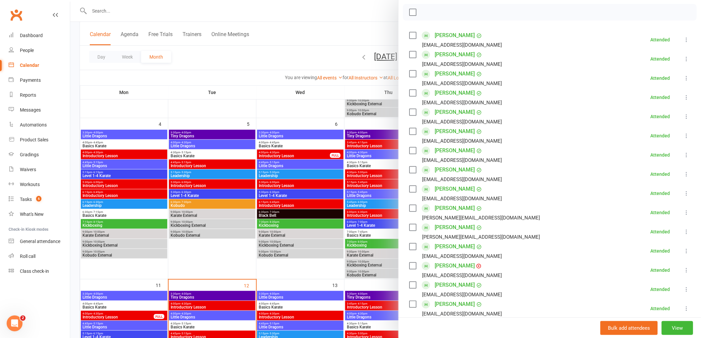
click at [352, 15] on div at bounding box center [385, 169] width 631 height 338
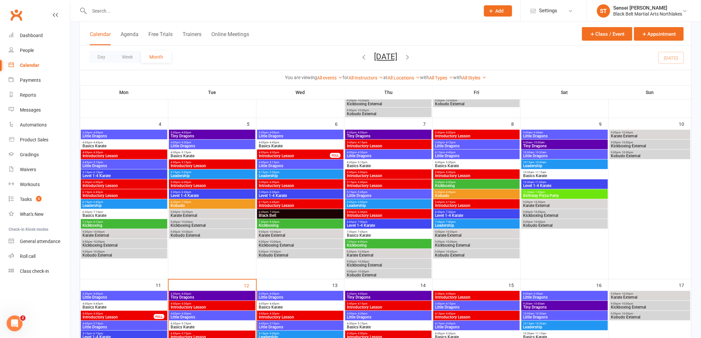
click at [135, 11] on input "text" at bounding box center [282, 10] width 388 height 9
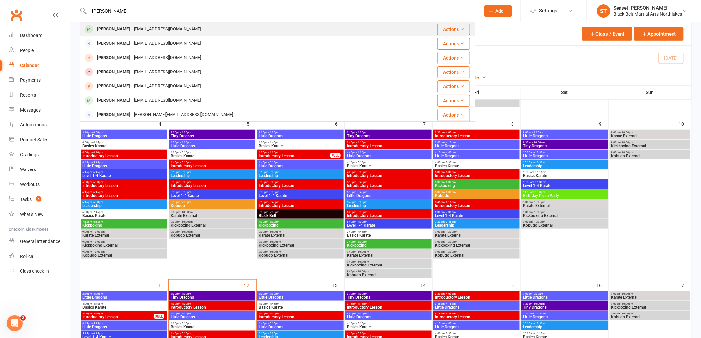
type input "jaide butterfield"
click at [117, 29] on div "Jaide Butterfield" at bounding box center [113, 30] width 37 height 10
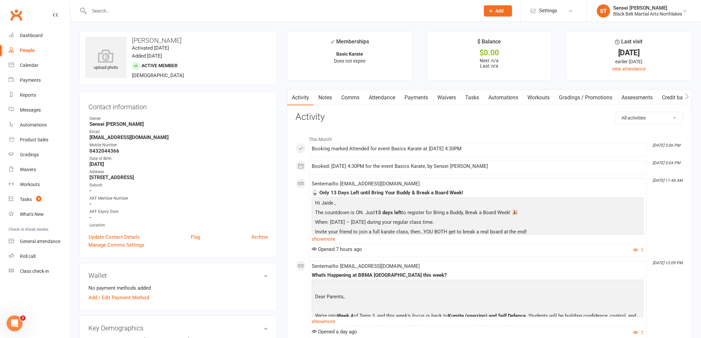
click at [418, 96] on link "Payments" at bounding box center [416, 97] width 33 height 15
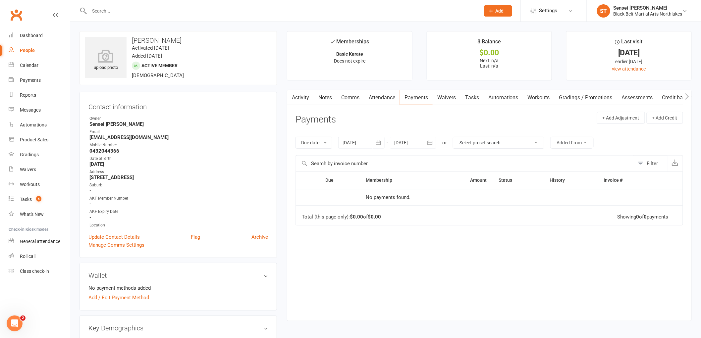
click at [323, 97] on link "Notes" at bounding box center [325, 97] width 23 height 15
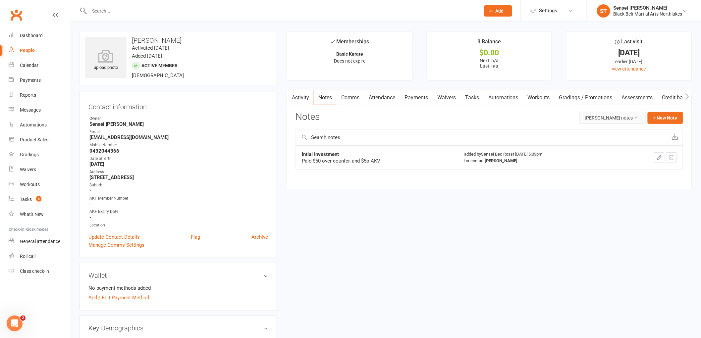
click at [617, 118] on button "Jaide Butterfield's notes" at bounding box center [613, 118] width 67 height 12
click at [609, 148] on link "All family notes" at bounding box center [608, 146] width 66 height 13
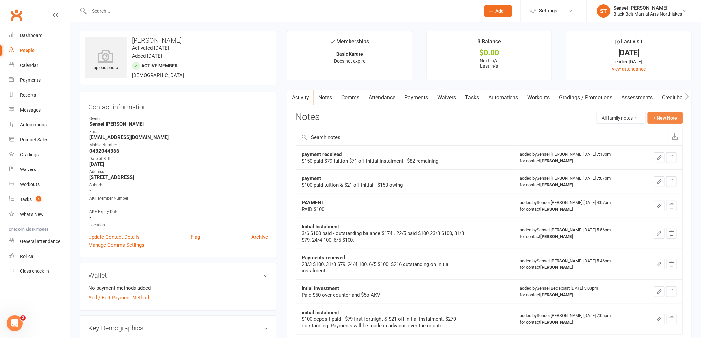
click at [662, 114] on button "+ New Note" at bounding box center [665, 118] width 35 height 12
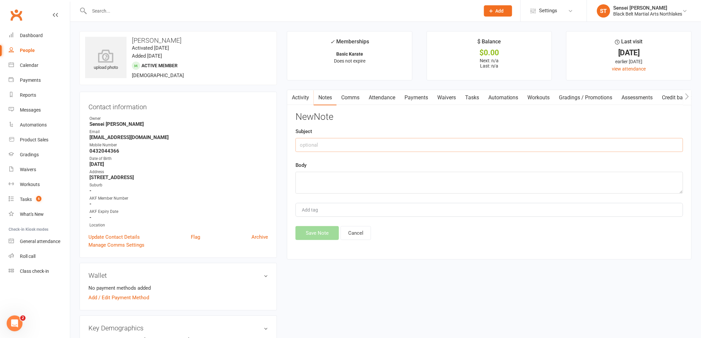
click at [317, 146] on input "text" at bounding box center [490, 145] width 388 height 14
type input "payment received"
click at [316, 177] on textarea at bounding box center [490, 183] width 388 height 22
type textarea "$140 - $79 tuition. $61 initial instalment - Balance owing $28"
click at [322, 233] on button "Save Note" at bounding box center [317, 233] width 43 height 14
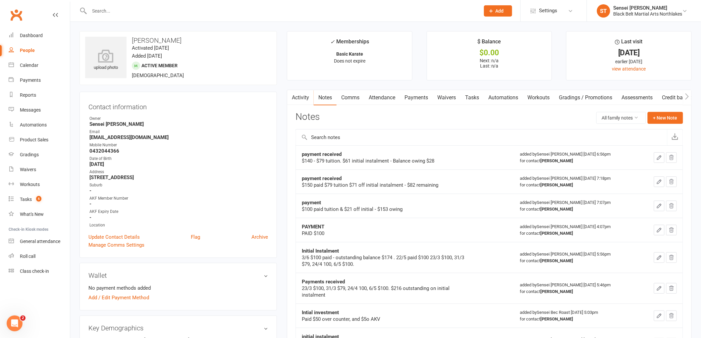
click at [656, 159] on button "button" at bounding box center [659, 157] width 11 height 11
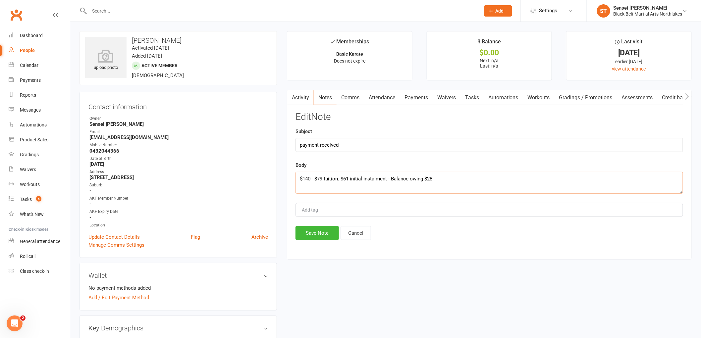
click at [437, 177] on textarea "$140 - $79 tuition. $61 initial instalment - Balance owing $28" at bounding box center [490, 183] width 388 height 22
type textarea "$140 - $79 tuition. $61 initial instalment - Balance owing $21"
click at [311, 234] on button "Save Note" at bounding box center [317, 233] width 43 height 14
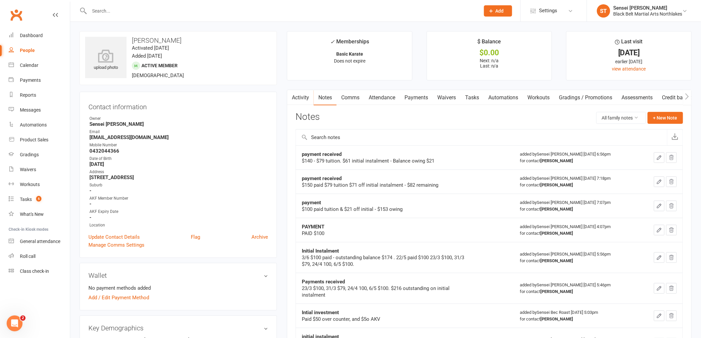
click at [421, 100] on link "Payments" at bounding box center [416, 97] width 33 height 15
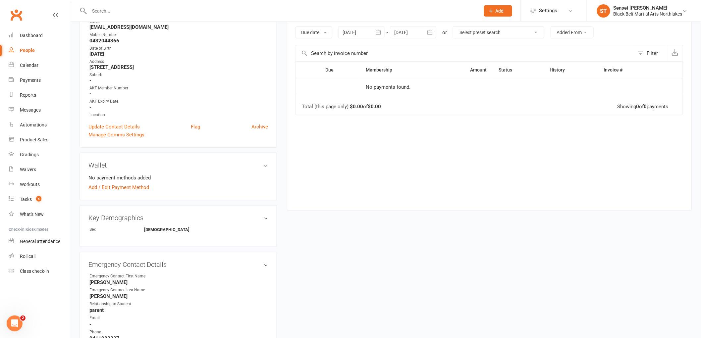
scroll to position [184, 0]
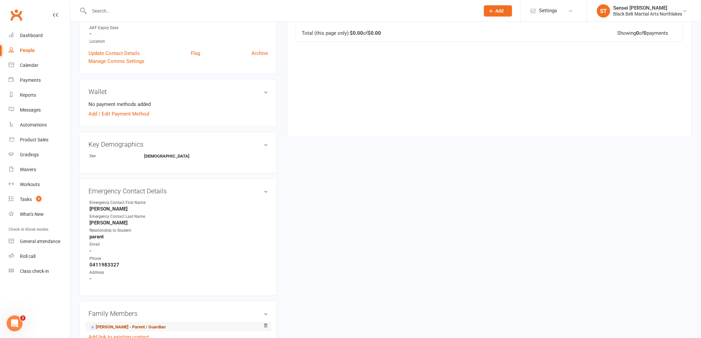
click at [123, 324] on link "Taylor Buckley - Parent / Guardian" at bounding box center [128, 327] width 76 height 7
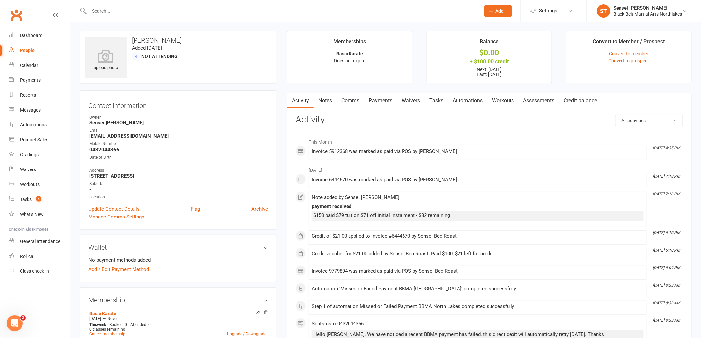
click at [389, 103] on link "Payments" at bounding box center [380, 100] width 33 height 15
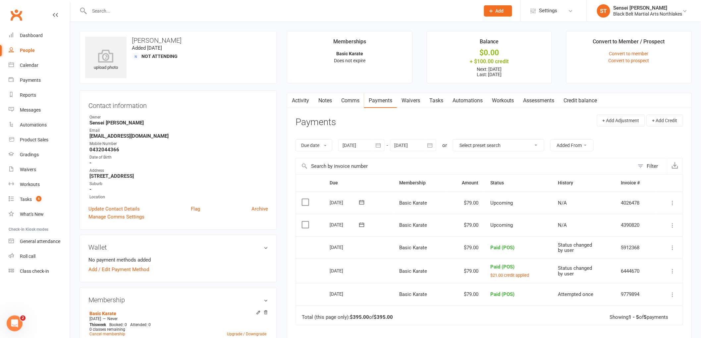
click at [672, 247] on icon at bounding box center [673, 248] width 7 height 7
click at [626, 283] on link "More Info" at bounding box center [644, 287] width 66 height 13
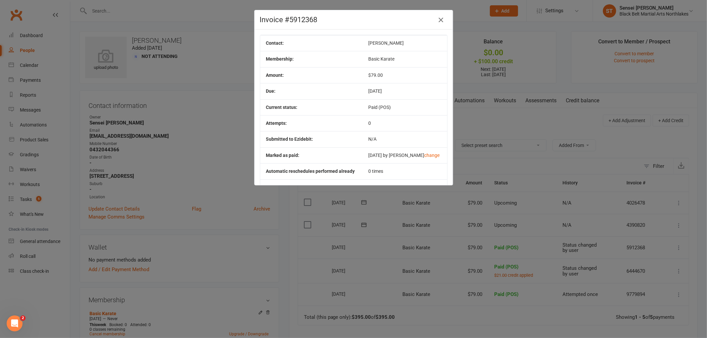
click at [439, 18] on icon "button" at bounding box center [441, 20] width 8 height 8
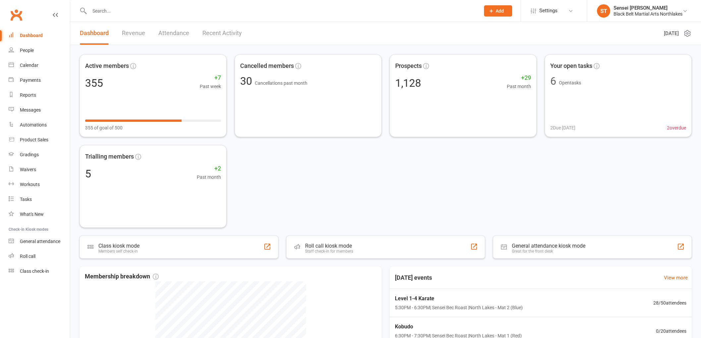
click at [124, 11] on input "text" at bounding box center [282, 10] width 388 height 9
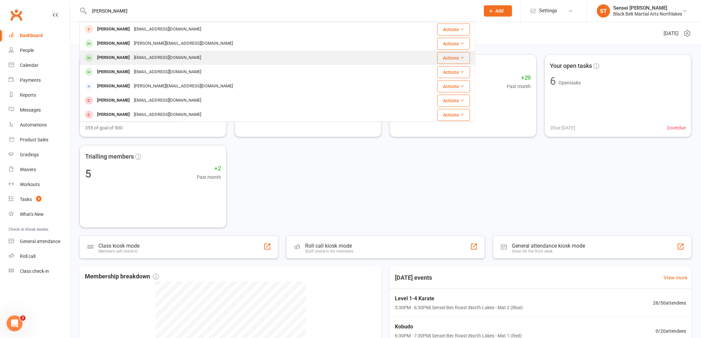
type input "[PERSON_NAME]"
click at [115, 59] on div "[PERSON_NAME]" at bounding box center [113, 58] width 37 height 10
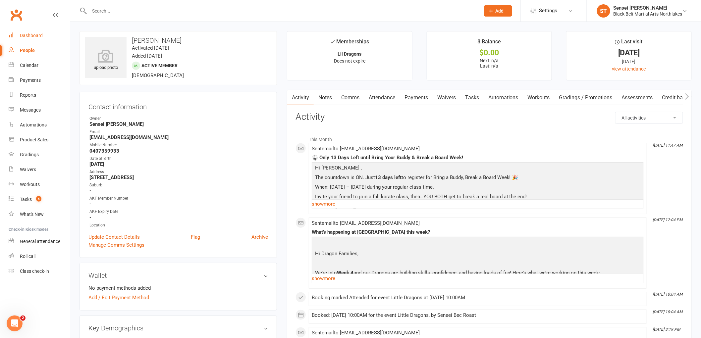
click at [35, 36] on div "Dashboard" at bounding box center [31, 35] width 23 height 5
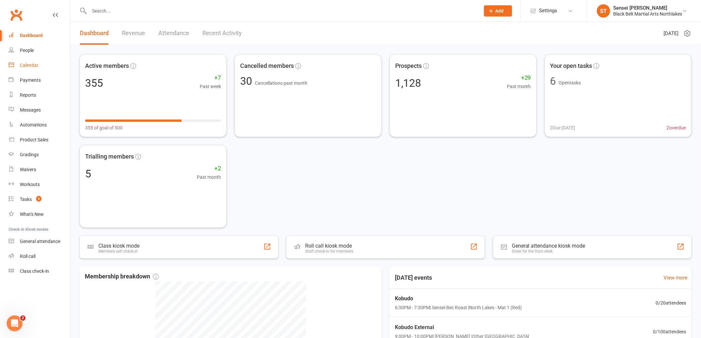
click at [31, 65] on div "Calendar" at bounding box center [29, 65] width 19 height 5
